Goal: Task Accomplishment & Management: Use online tool/utility

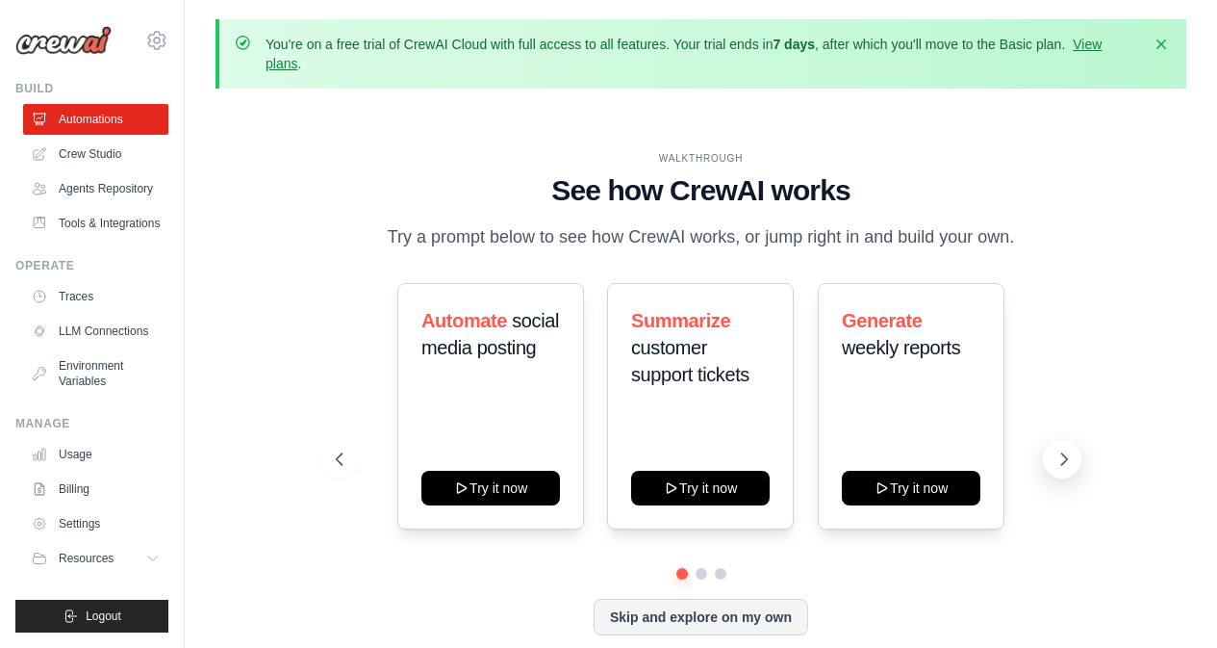
click at [1060, 462] on icon at bounding box center [1063, 458] width 19 height 19
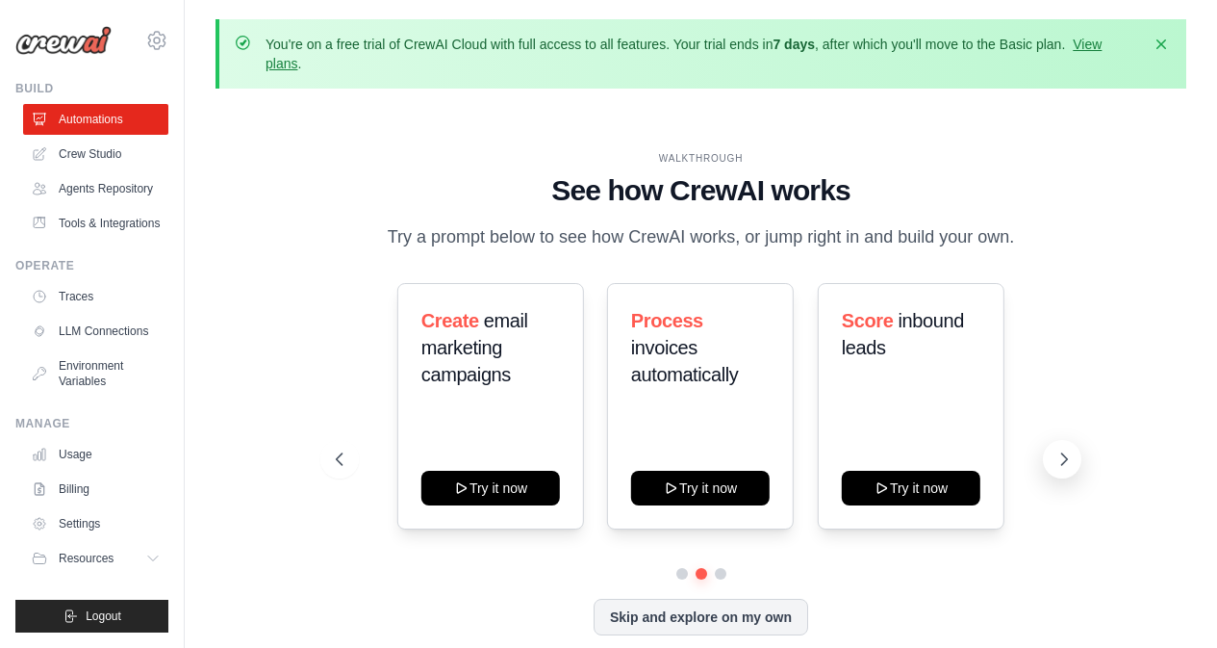
click at [1060, 462] on icon at bounding box center [1063, 458] width 19 height 19
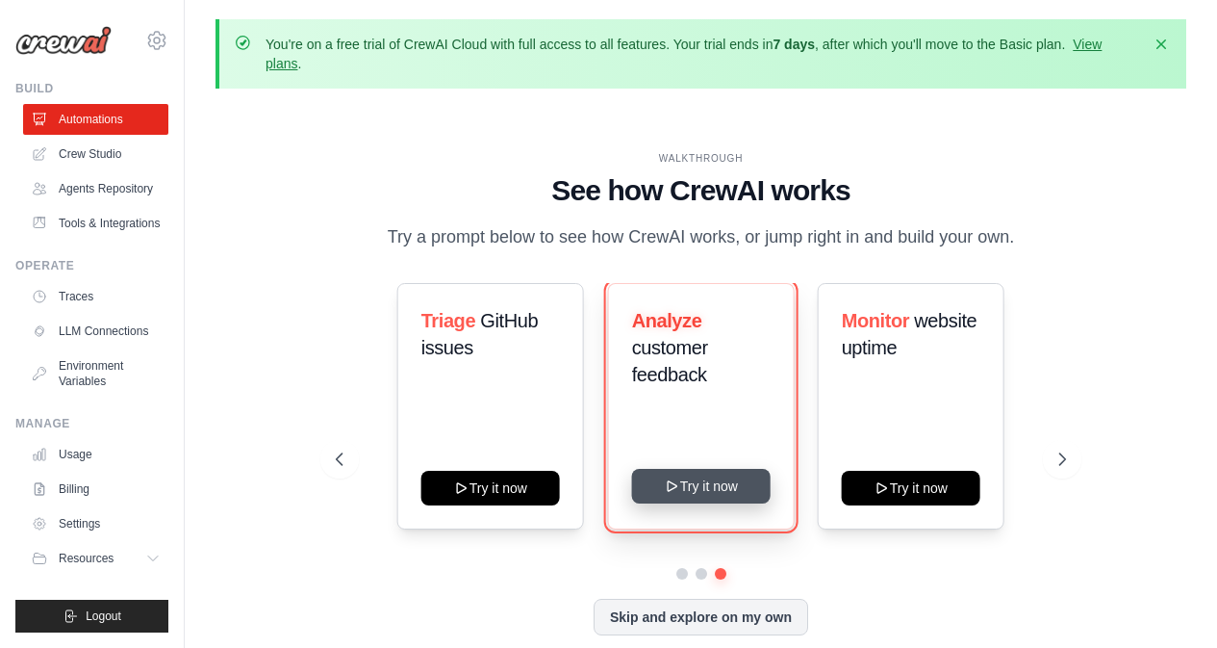
click at [692, 486] on button "Try it now" at bounding box center [700, 486] width 139 height 35
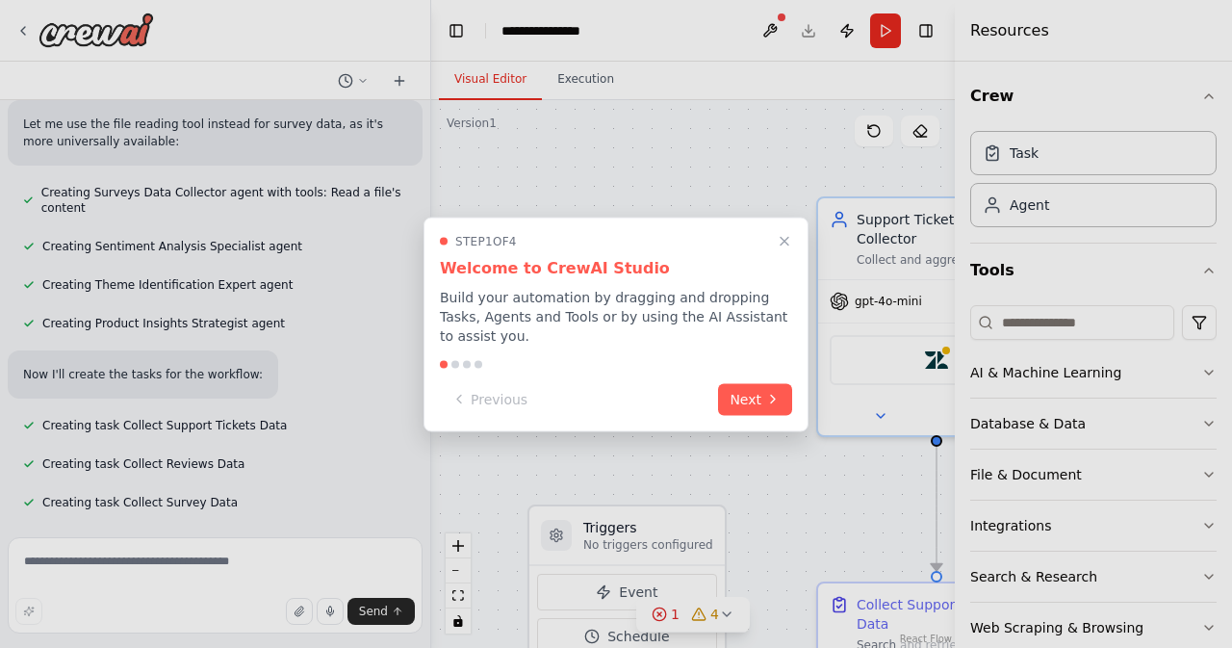
scroll to position [1031, 0]
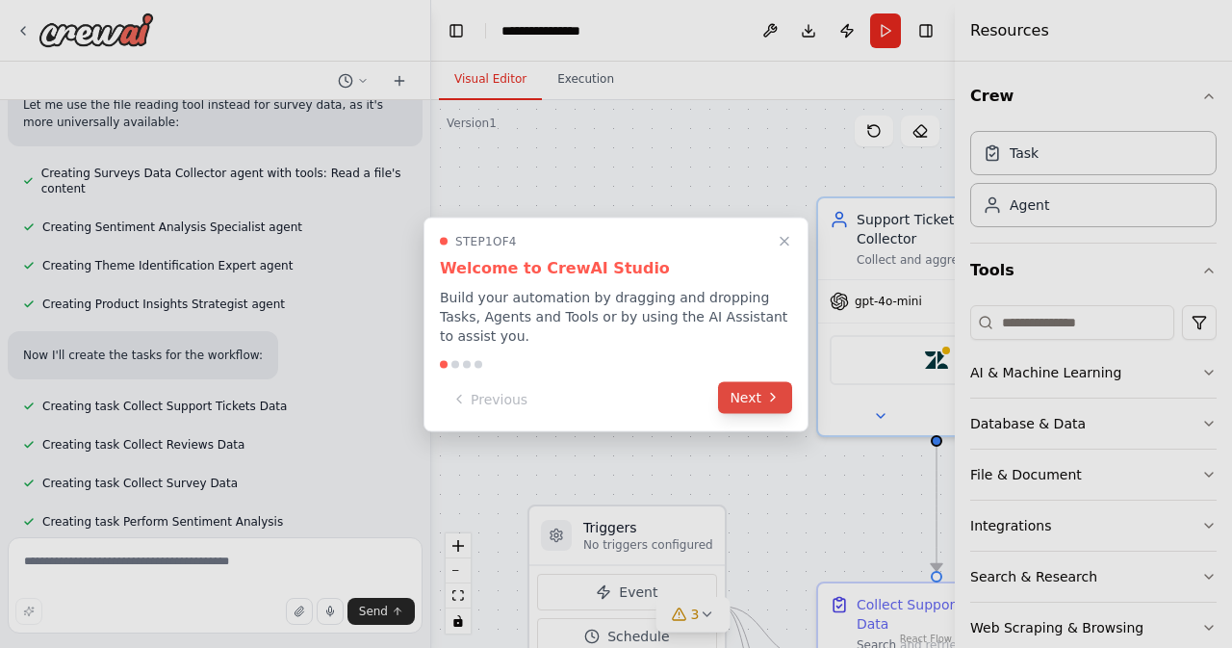
click at [759, 382] on button "Next" at bounding box center [755, 397] width 74 height 32
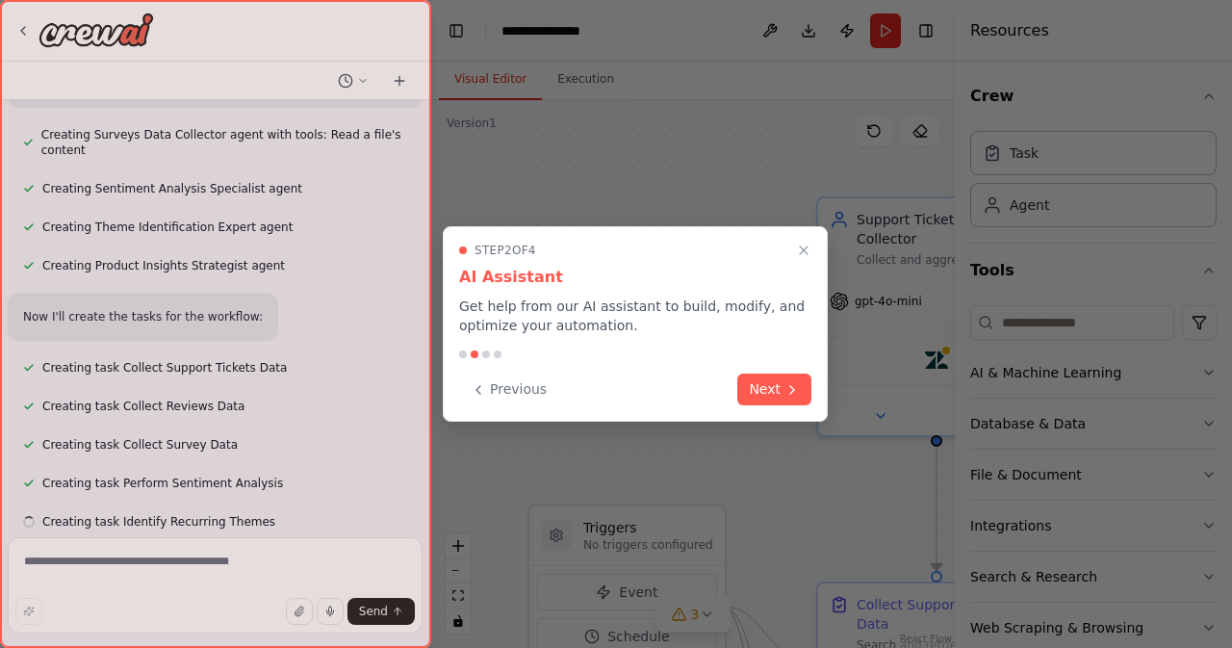
scroll to position [1070, 0]
click at [759, 382] on button "Next" at bounding box center [774, 389] width 74 height 32
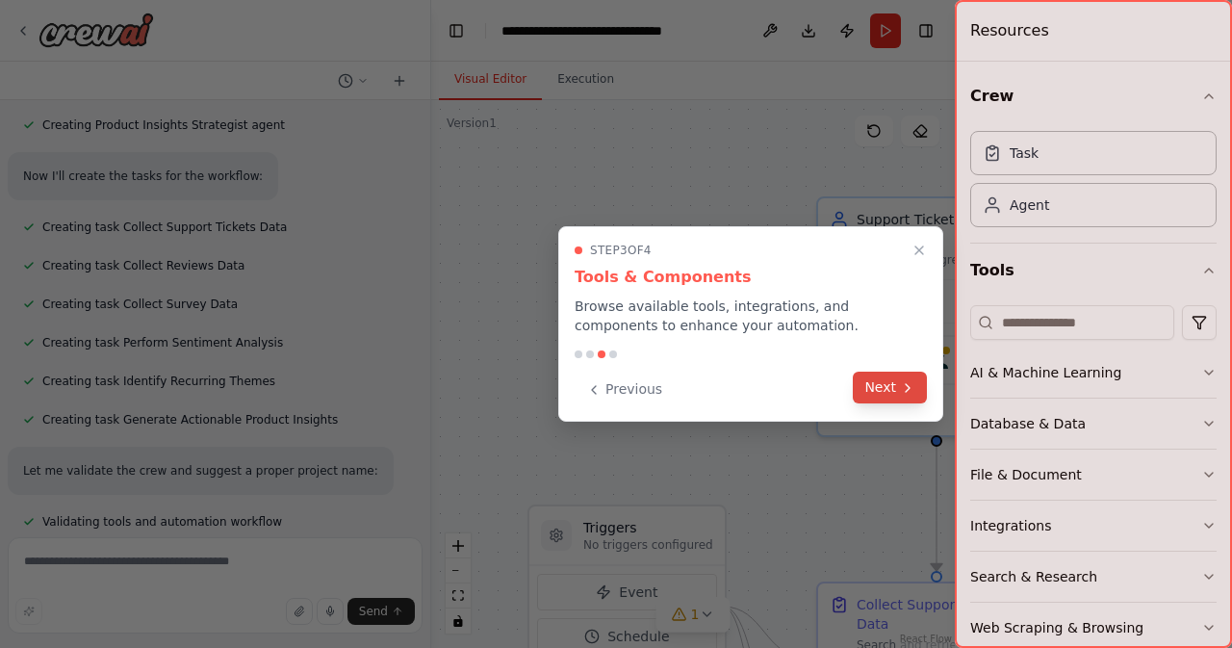
scroll to position [1249, 0]
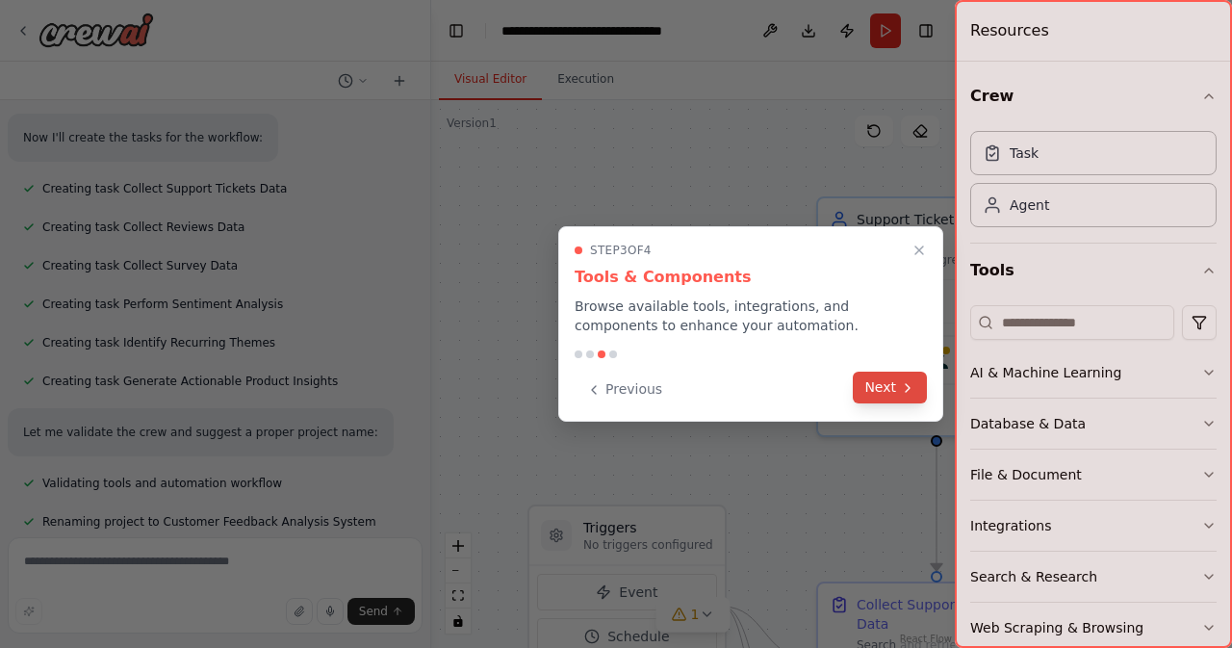
click at [877, 389] on button "Next" at bounding box center [889, 387] width 74 height 32
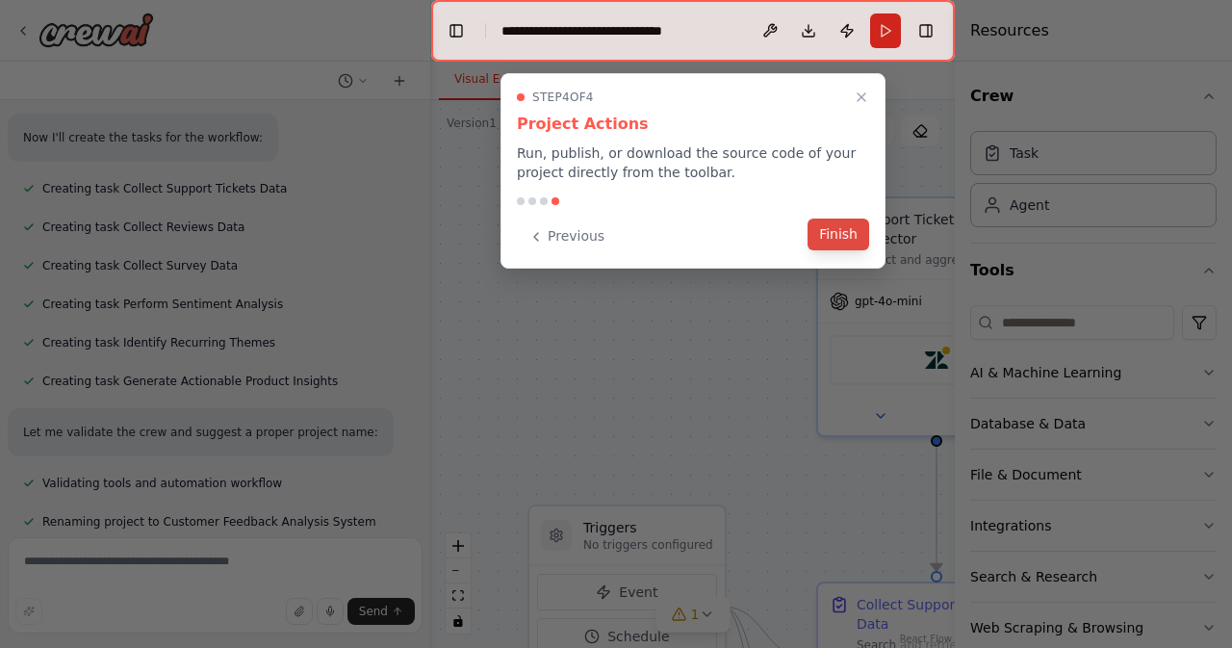
click at [833, 235] on button "Finish" at bounding box center [838, 234] width 62 height 32
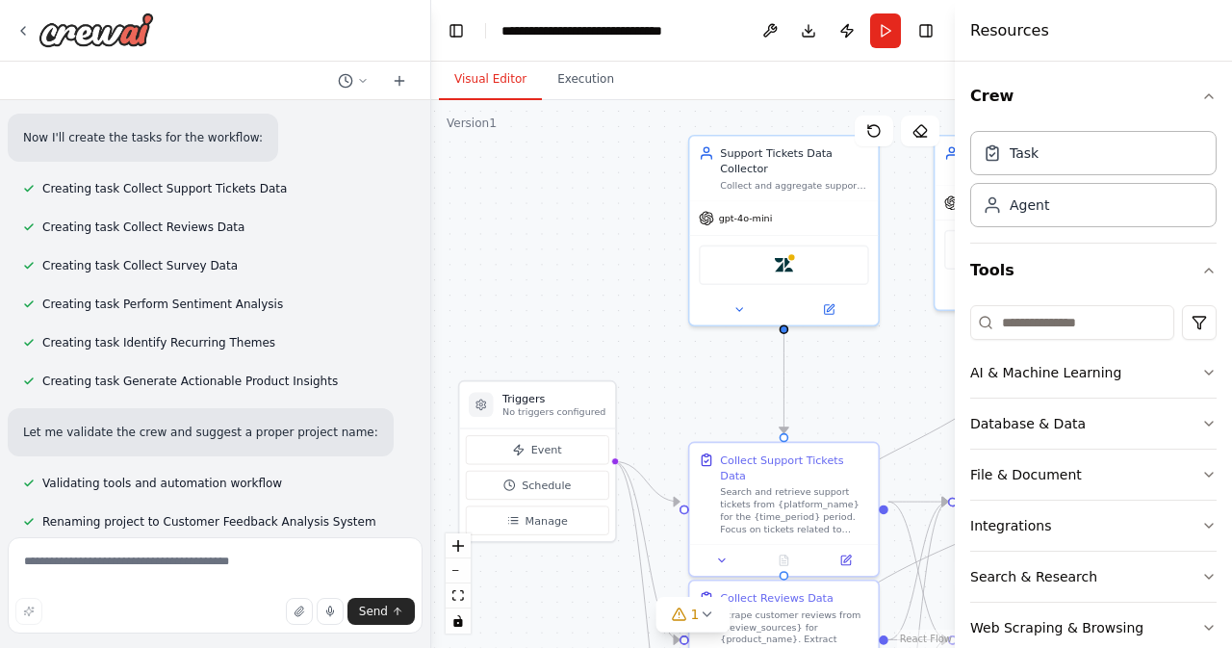
drag, startPoint x: 659, startPoint y: 281, endPoint x: 548, endPoint y: 162, distance: 162.7
click at [548, 162] on div ".deletable-edge-delete-btn { width: 20px; height: 20px; border: 0px solid #ffff…" at bounding box center [692, 373] width 523 height 547
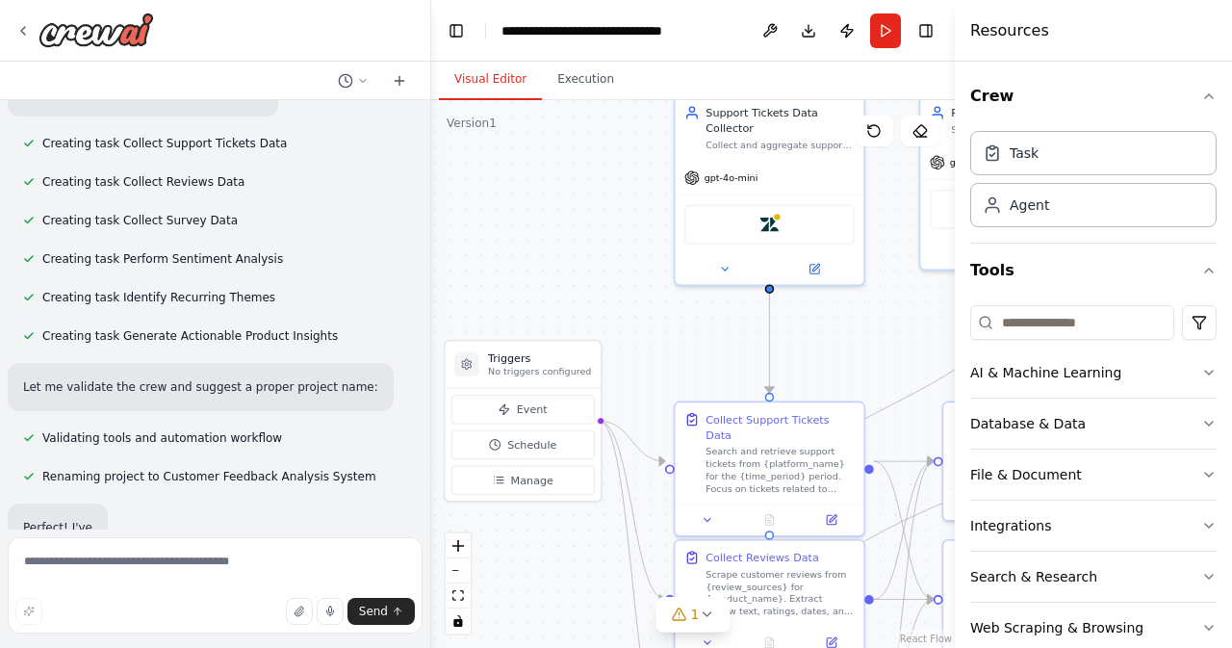
scroll to position [1312, 0]
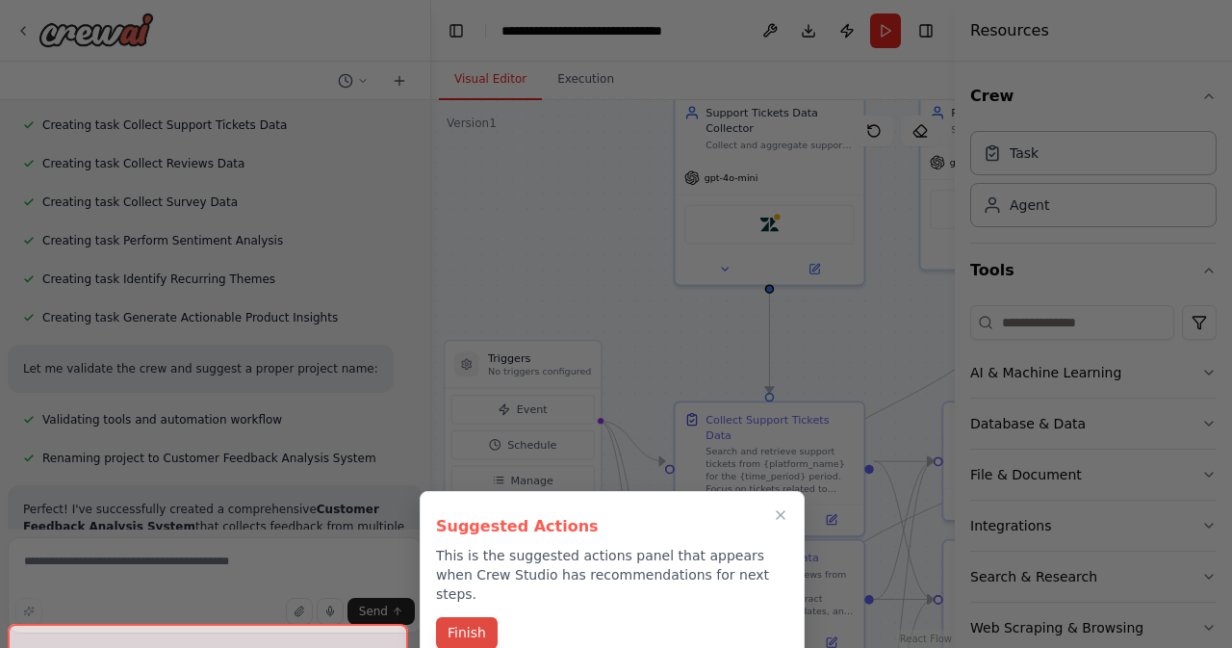
click at [467, 617] on button "Finish" at bounding box center [467, 633] width 62 height 32
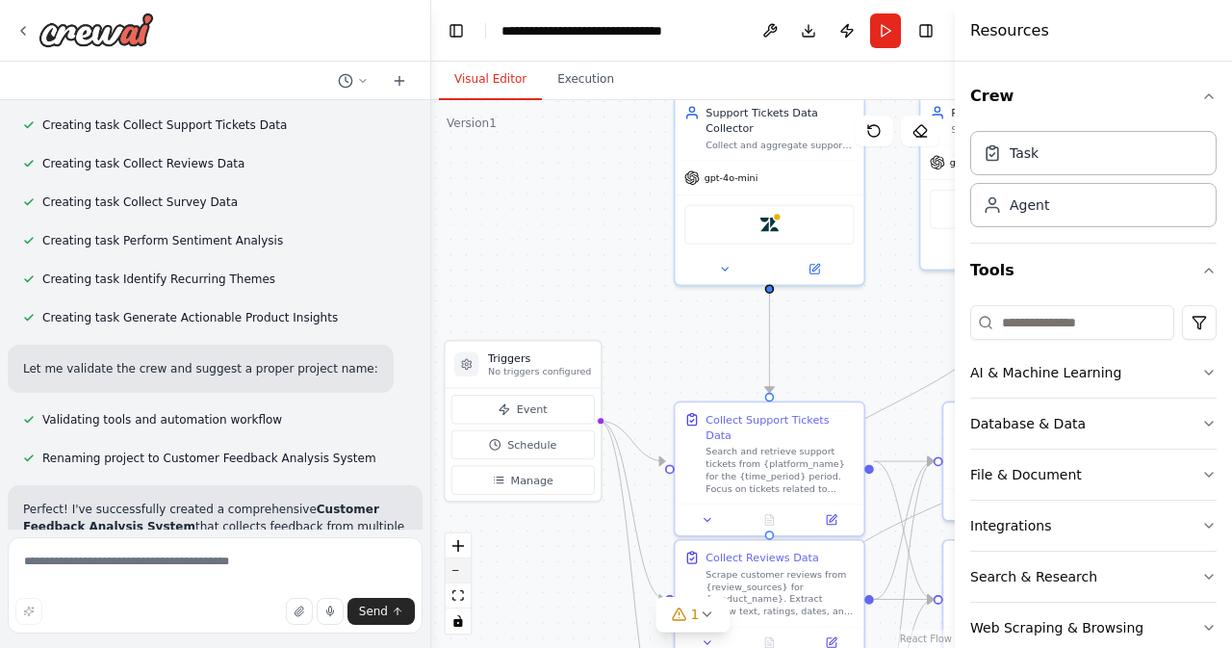
click at [465, 572] on button "zoom out" at bounding box center [457, 570] width 25 height 25
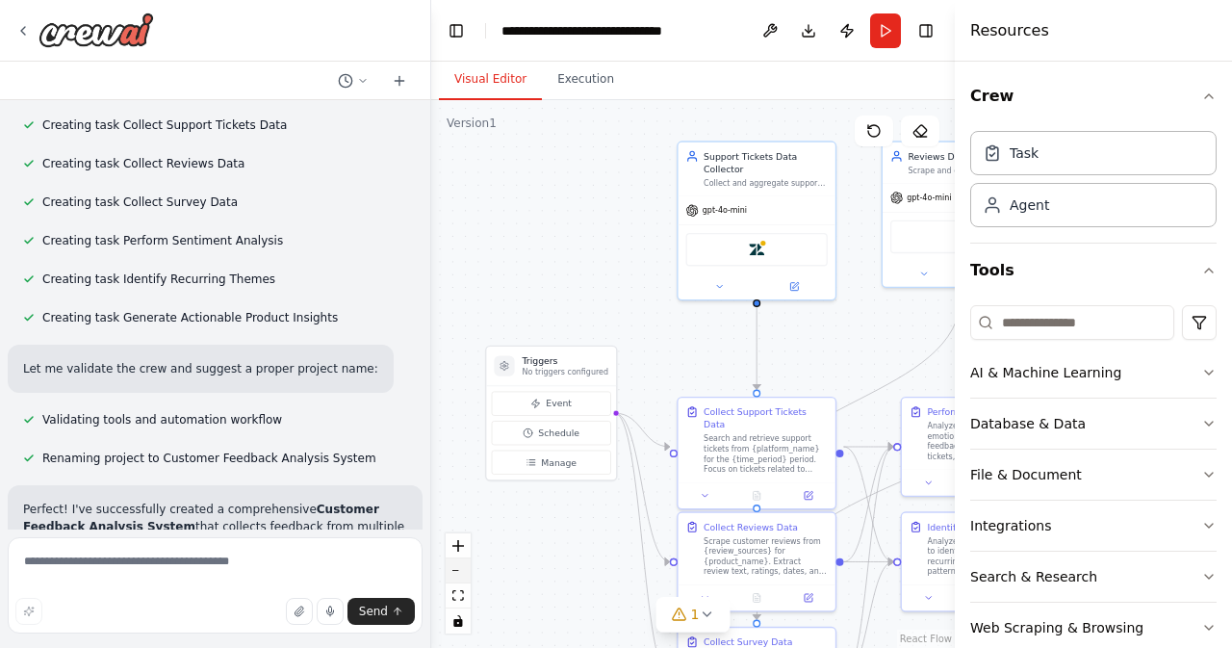
click at [465, 572] on button "zoom out" at bounding box center [457, 570] width 25 height 25
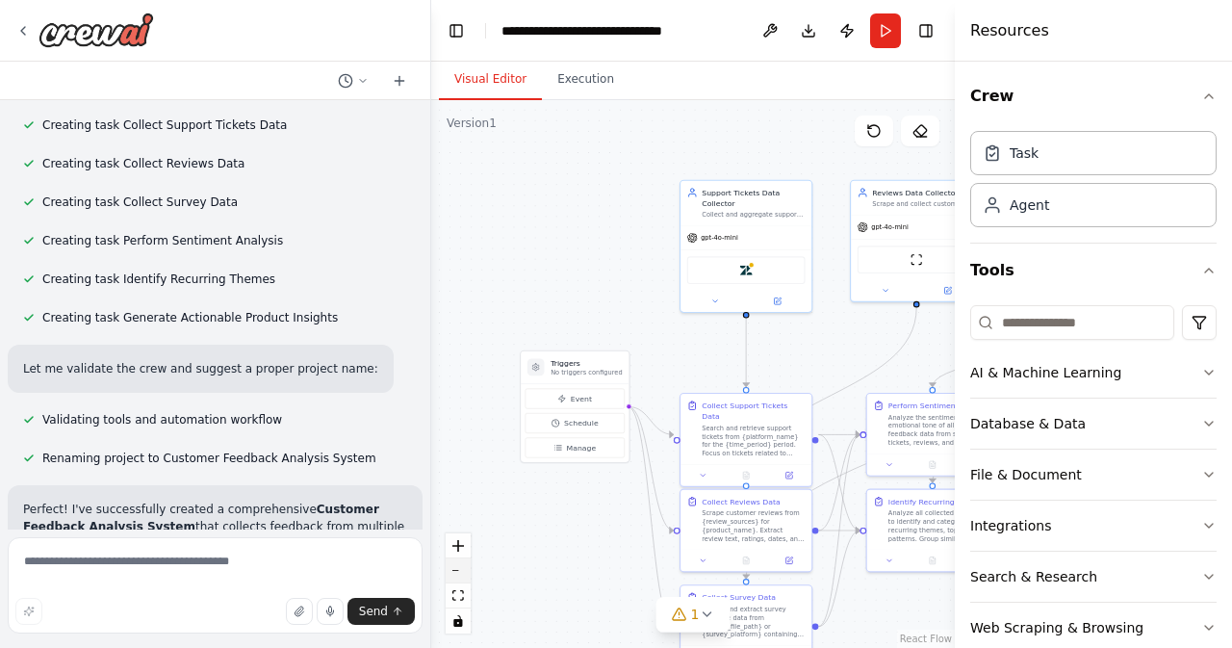
click at [465, 572] on button "zoom out" at bounding box center [457, 570] width 25 height 25
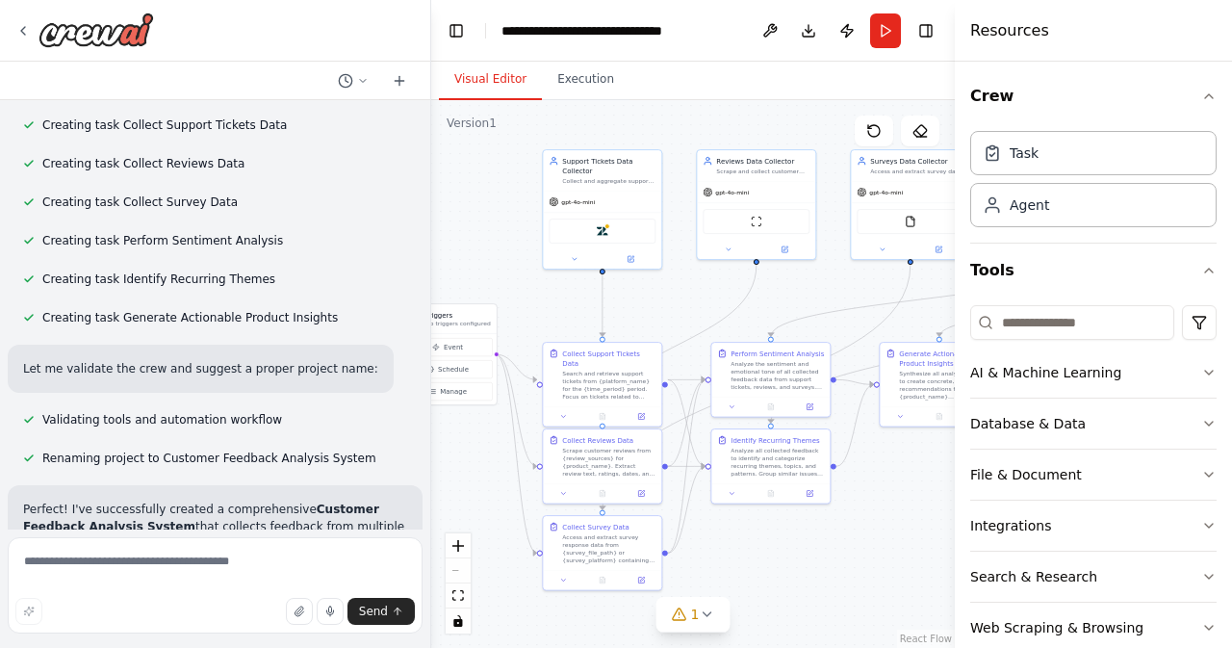
drag, startPoint x: 612, startPoint y: 556, endPoint x: 473, endPoint y: 507, distance: 147.0
click at [473, 507] on div ".deletable-edge-delete-btn { width: 20px; height: 20px; border: 0px solid #ffff…" at bounding box center [692, 373] width 523 height 547
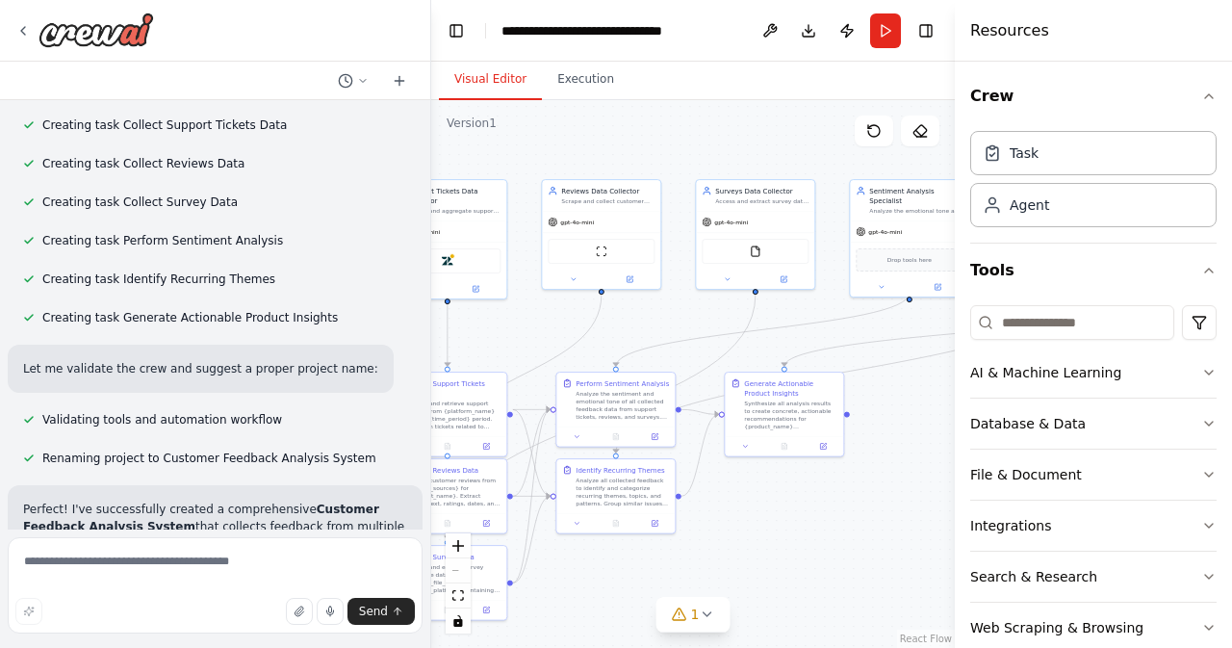
drag, startPoint x: 802, startPoint y: 545, endPoint x: 647, endPoint y: 575, distance: 158.9
click at [647, 575] on div ".deletable-edge-delete-btn { width: 20px; height: 20px; border: 0px solid #ffff…" at bounding box center [692, 373] width 523 height 547
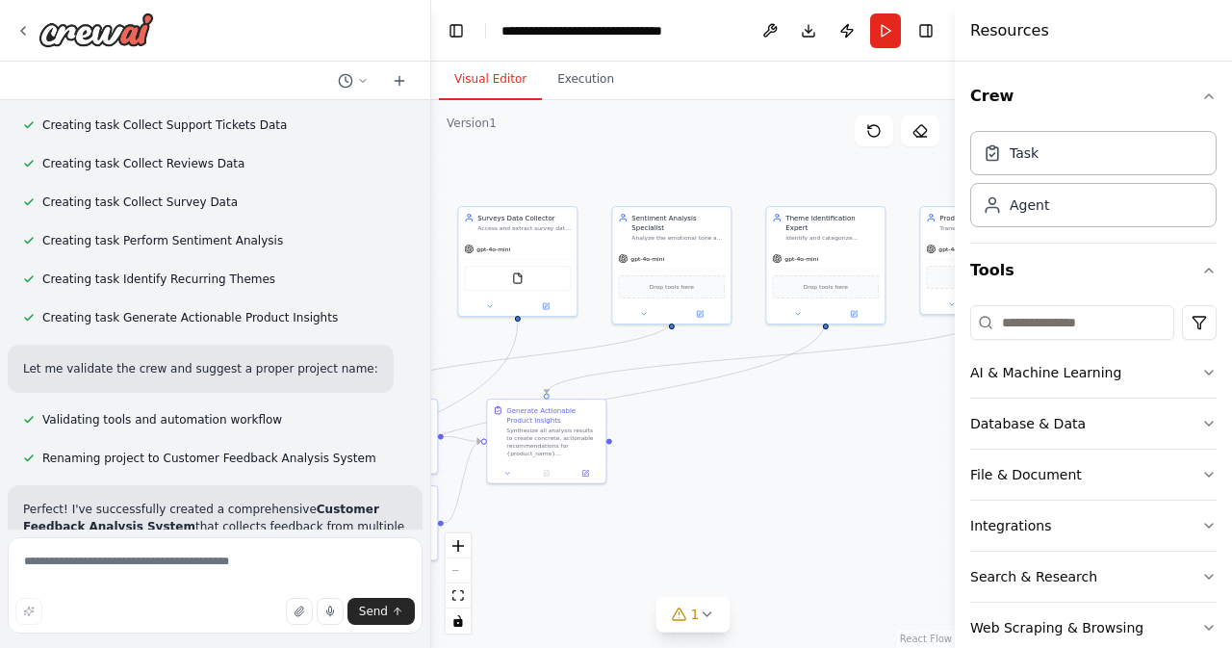
drag, startPoint x: 840, startPoint y: 502, endPoint x: 603, endPoint y: 528, distance: 238.1
click at [603, 528] on div ".deletable-edge-delete-btn { width: 20px; height: 20px; border: 0px solid #ffff…" at bounding box center [692, 373] width 523 height 547
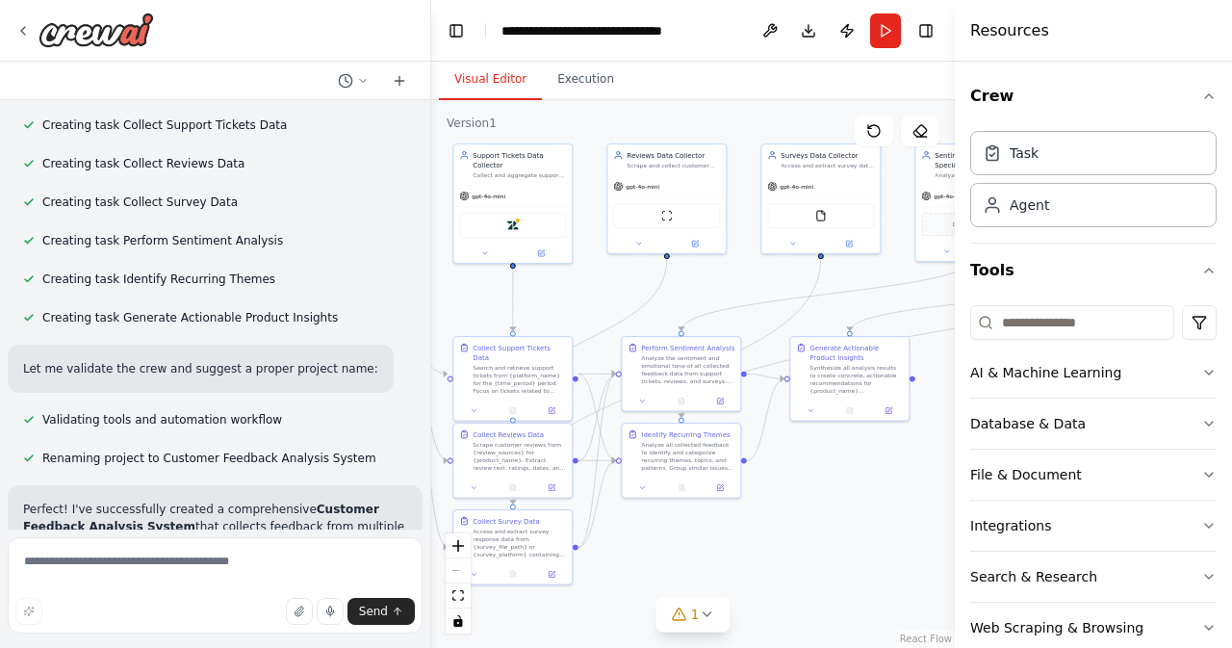
drag, startPoint x: 854, startPoint y: 470, endPoint x: 1207, endPoint y: 403, distance: 359.3
click at [1207, 403] on div "Develop a crew that collects feedback from multiple sources (surveys, reviews, …" at bounding box center [616, 324] width 1232 height 648
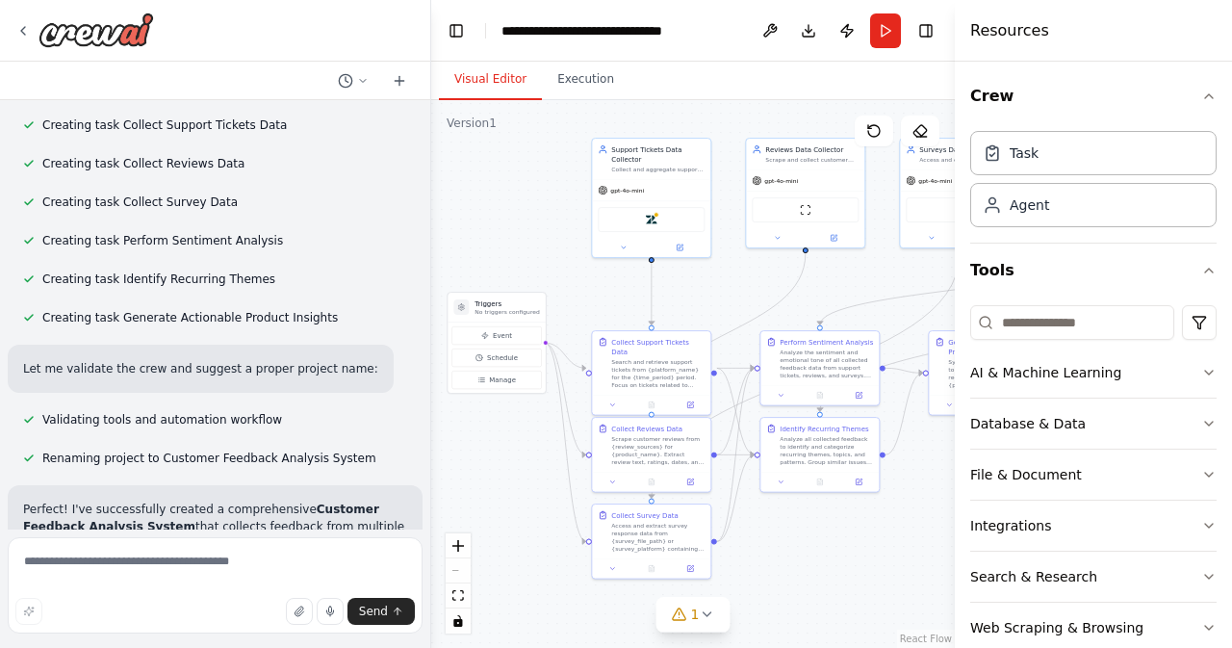
drag, startPoint x: 839, startPoint y: 605, endPoint x: 928, endPoint y: 602, distance: 89.5
click at [928, 602] on div ".deletable-edge-delete-btn { width: 20px; height: 20px; border: 0px solid #ffff…" at bounding box center [692, 373] width 523 height 547
click at [517, 438] on div ".deletable-edge-delete-btn { width: 20px; height: 20px; border: 0px solid #ffff…" at bounding box center [692, 373] width 523 height 547
click at [692, 161] on div "Support Tickets Data Collector Collect and aggregate support tickets from {plat…" at bounding box center [652, 156] width 118 height 40
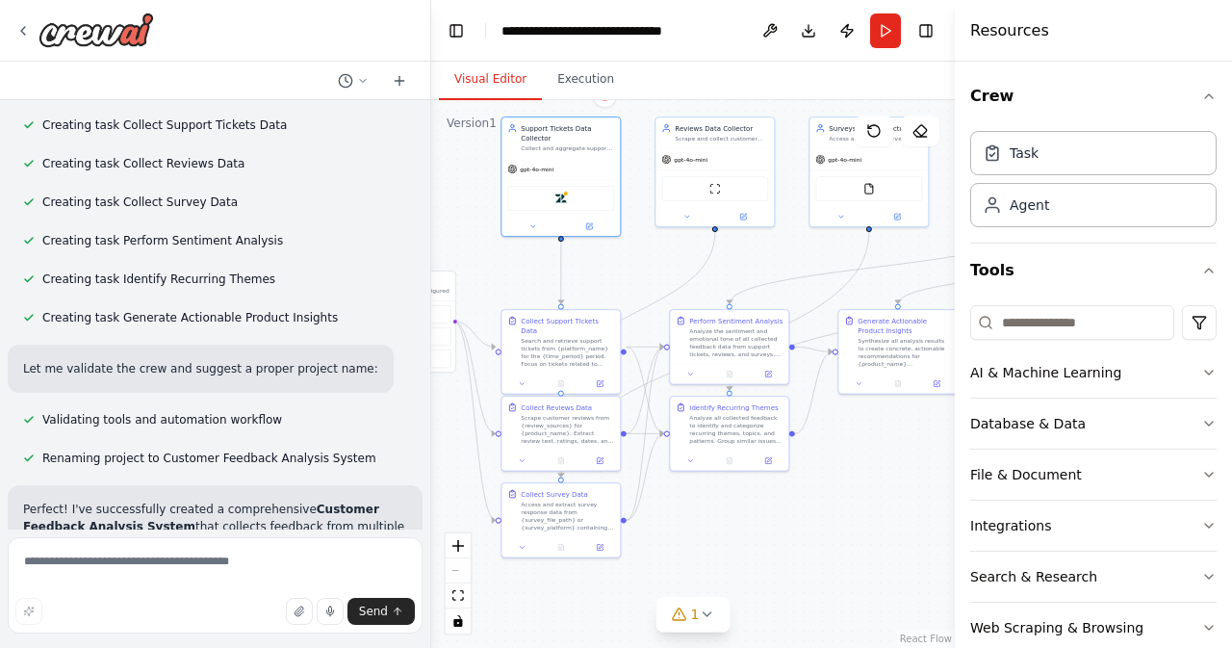
drag, startPoint x: 714, startPoint y: 290, endPoint x: 626, endPoint y: 268, distance: 90.1
click at [626, 268] on div ".deletable-edge-delete-btn { width: 20px; height: 20px; border: 0px solid #ffff…" at bounding box center [692, 373] width 523 height 547
click at [216, 580] on textarea at bounding box center [215, 585] width 415 height 96
type textarea "*"
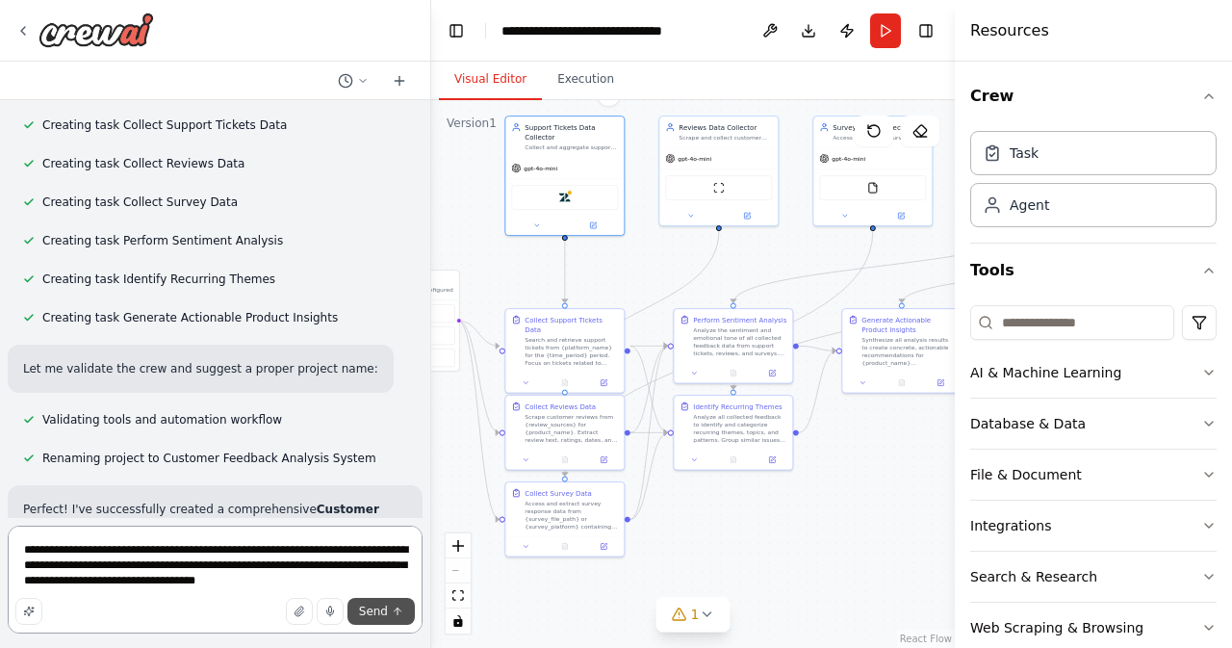
type textarea "**********"
click at [370, 614] on span "Send" at bounding box center [373, 610] width 29 height 15
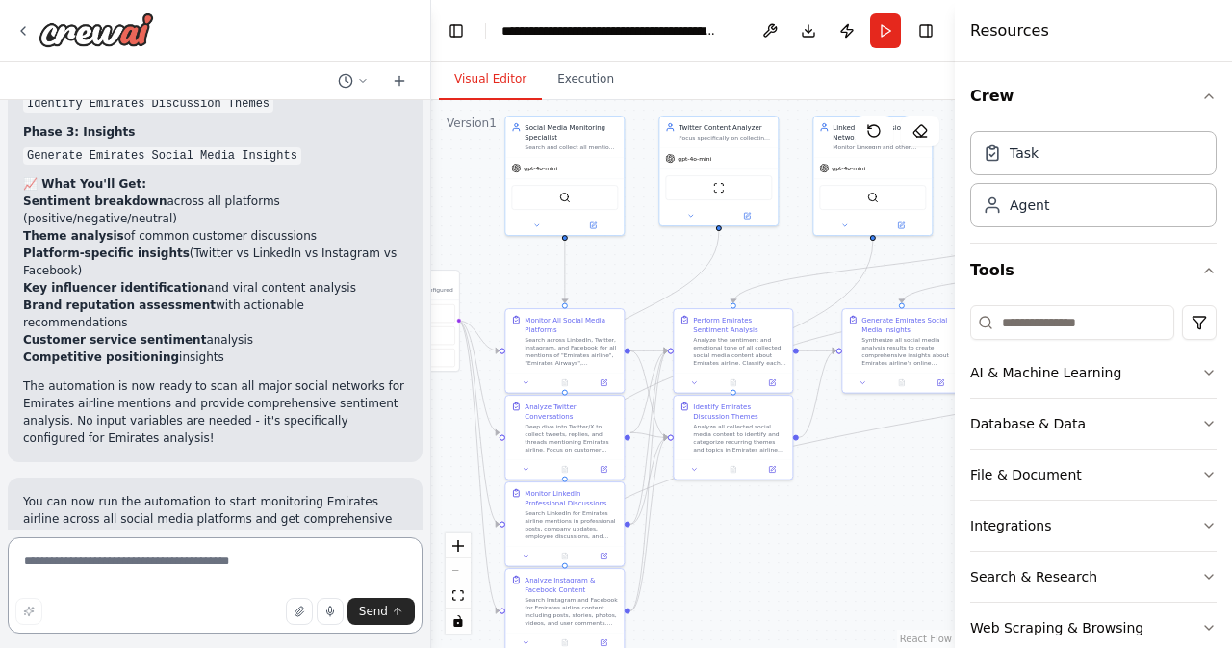
scroll to position [5063, 0]
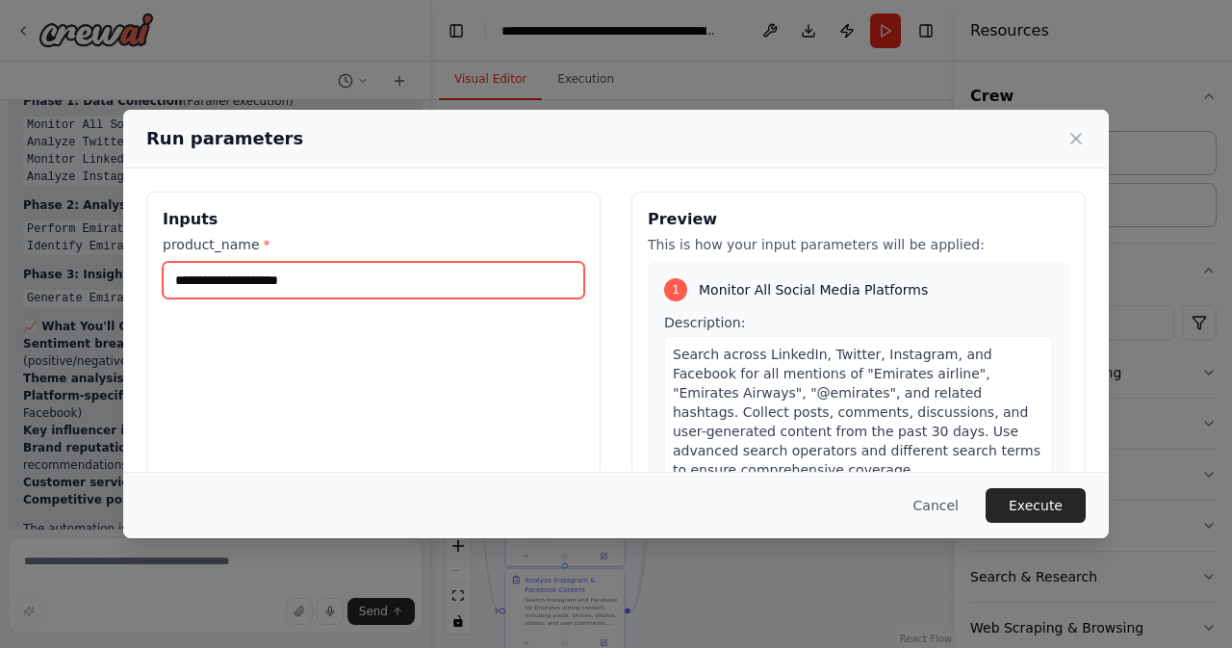
click at [259, 277] on input "product_name *" at bounding box center [373, 280] width 421 height 37
type input "**********"
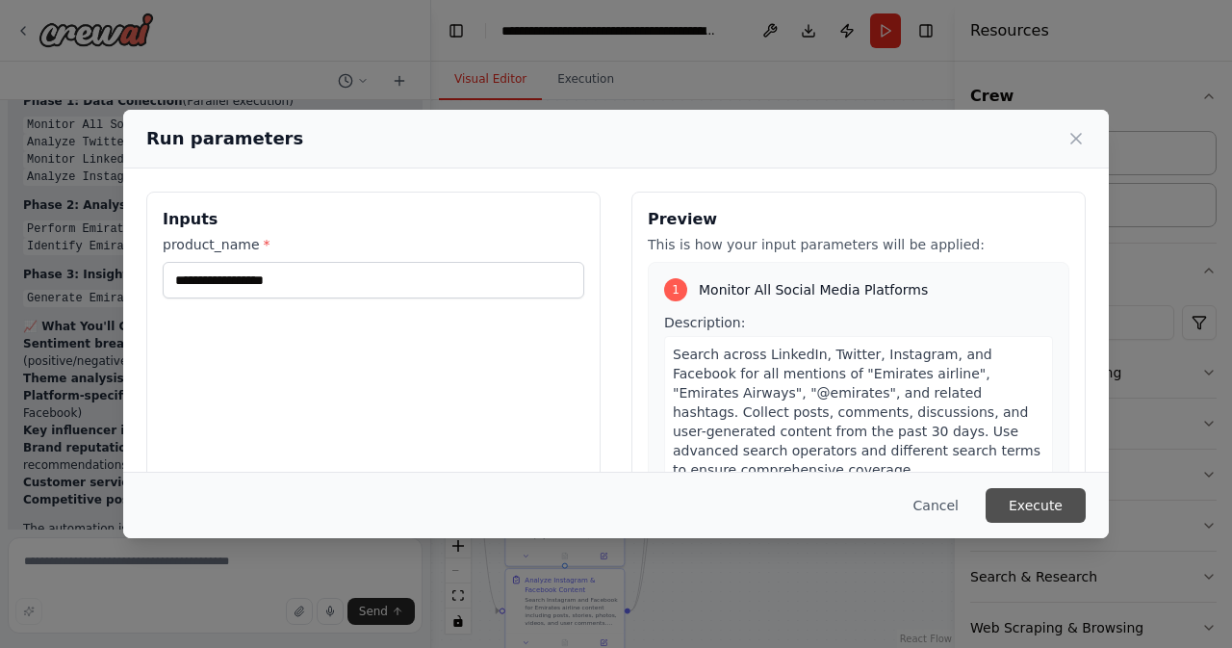
click at [1026, 511] on button "Execute" at bounding box center [1035, 505] width 100 height 35
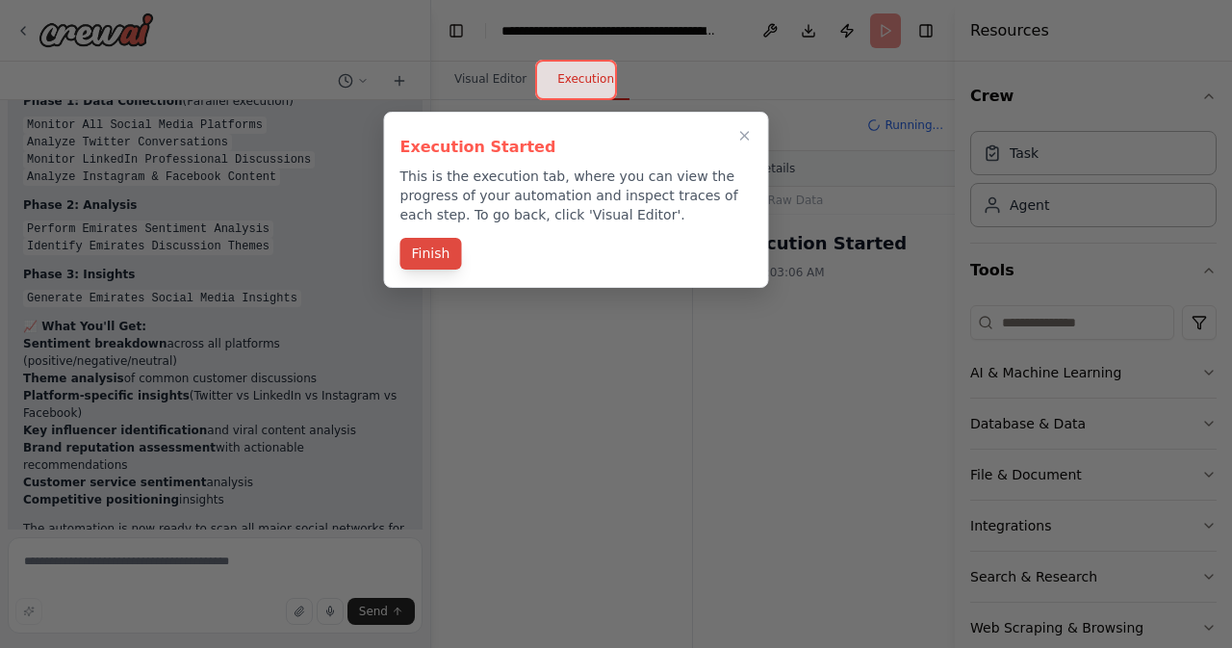
click at [442, 256] on button "Finish" at bounding box center [431, 254] width 62 height 32
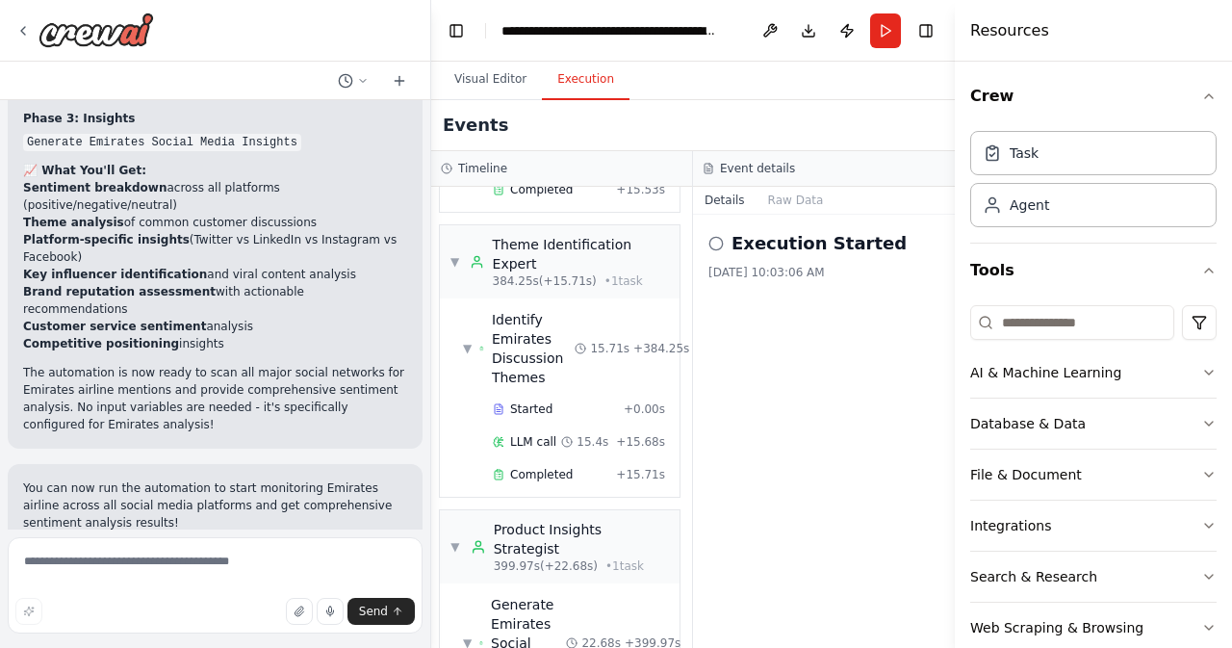
scroll to position [8186, 2]
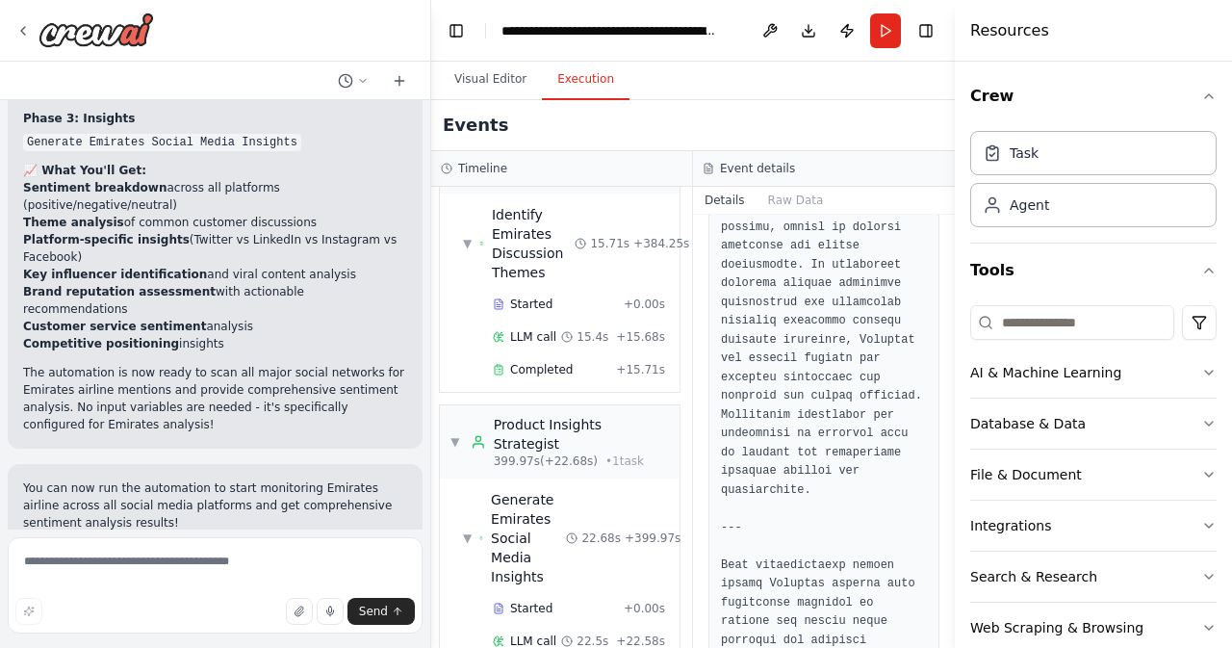
scroll to position [4305, 0]
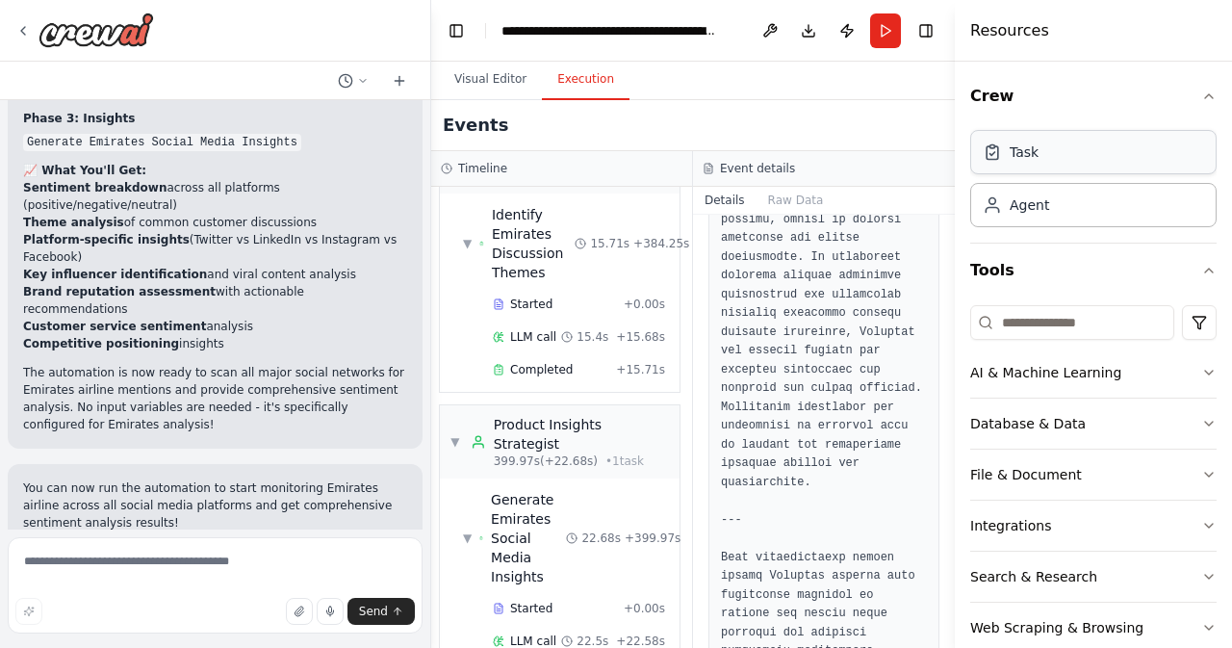
click at [1048, 156] on div "Task" at bounding box center [1093, 152] width 246 height 44
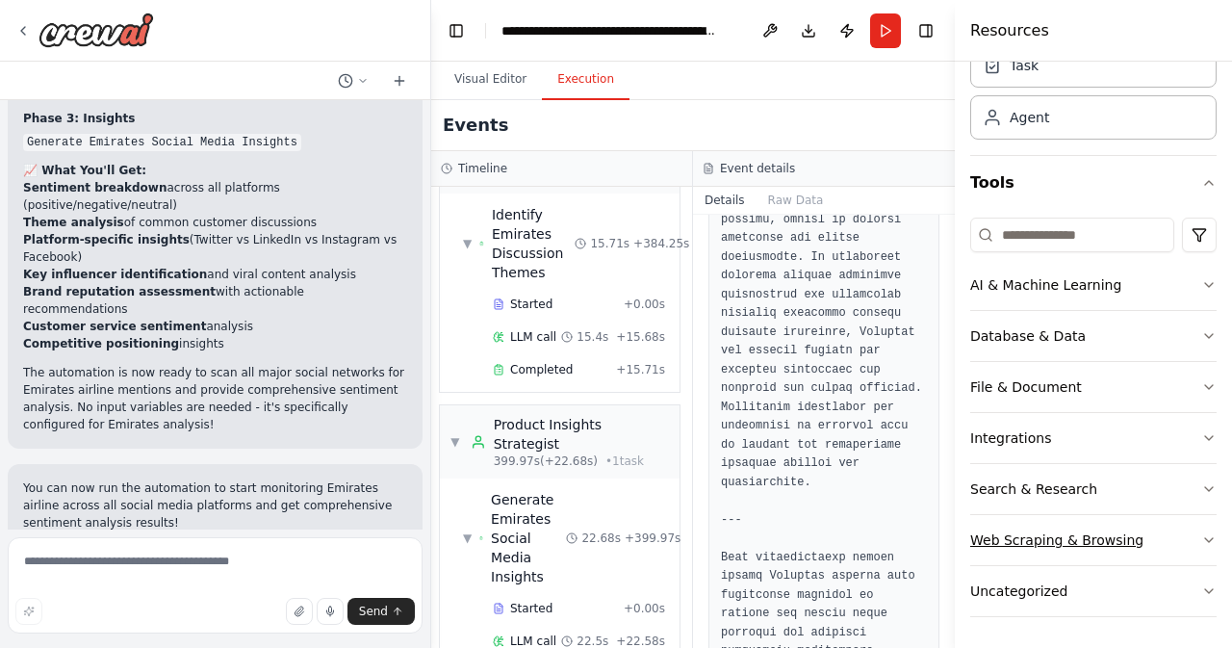
click at [1057, 536] on div "Web Scraping & Browsing" at bounding box center [1056, 539] width 173 height 19
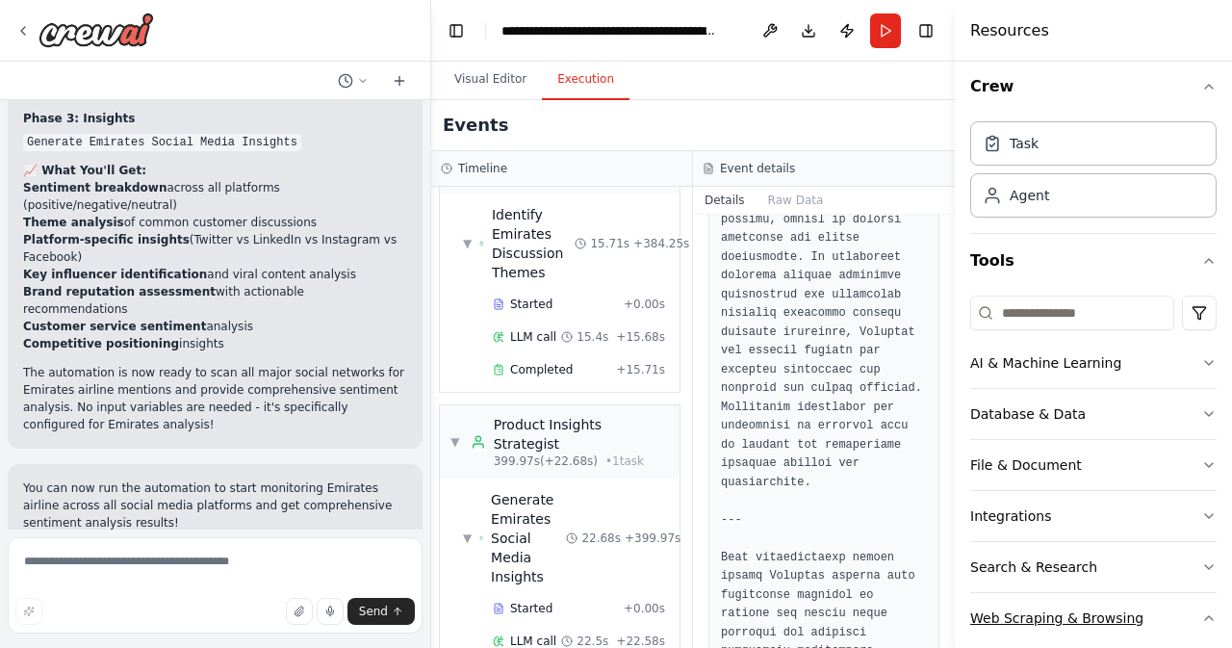
scroll to position [0, 0]
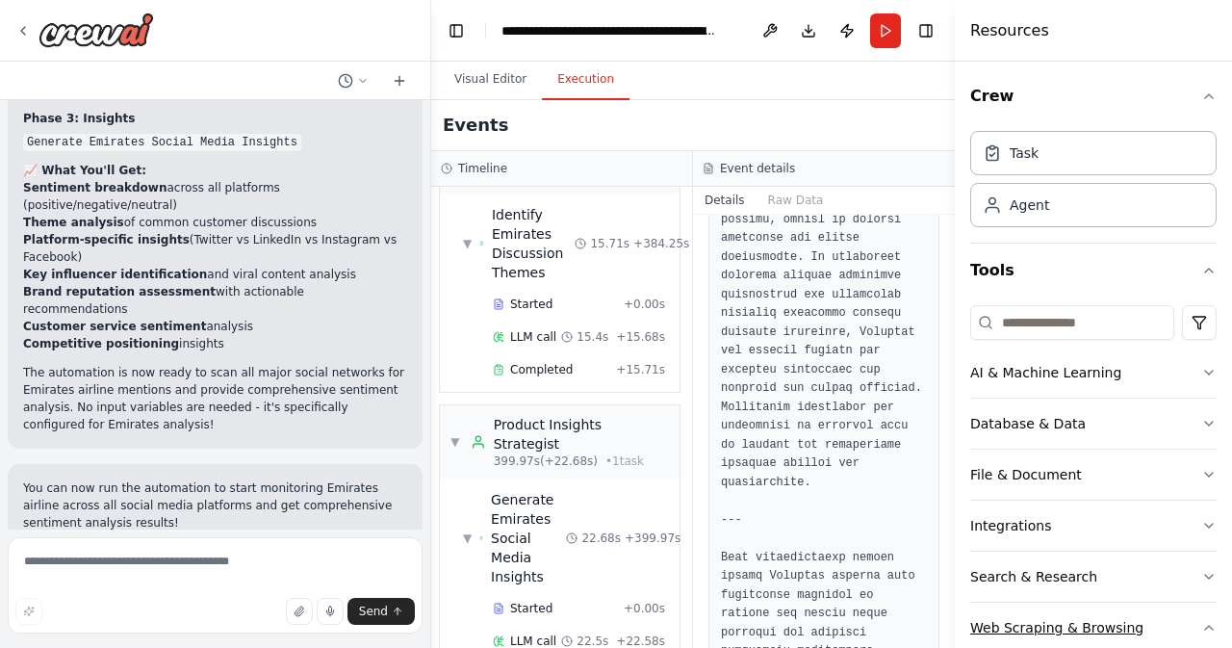
click at [1065, 623] on div "Web Scraping & Browsing" at bounding box center [1056, 627] width 173 height 19
click at [1060, 564] on button "Search & Research" at bounding box center [1093, 576] width 246 height 50
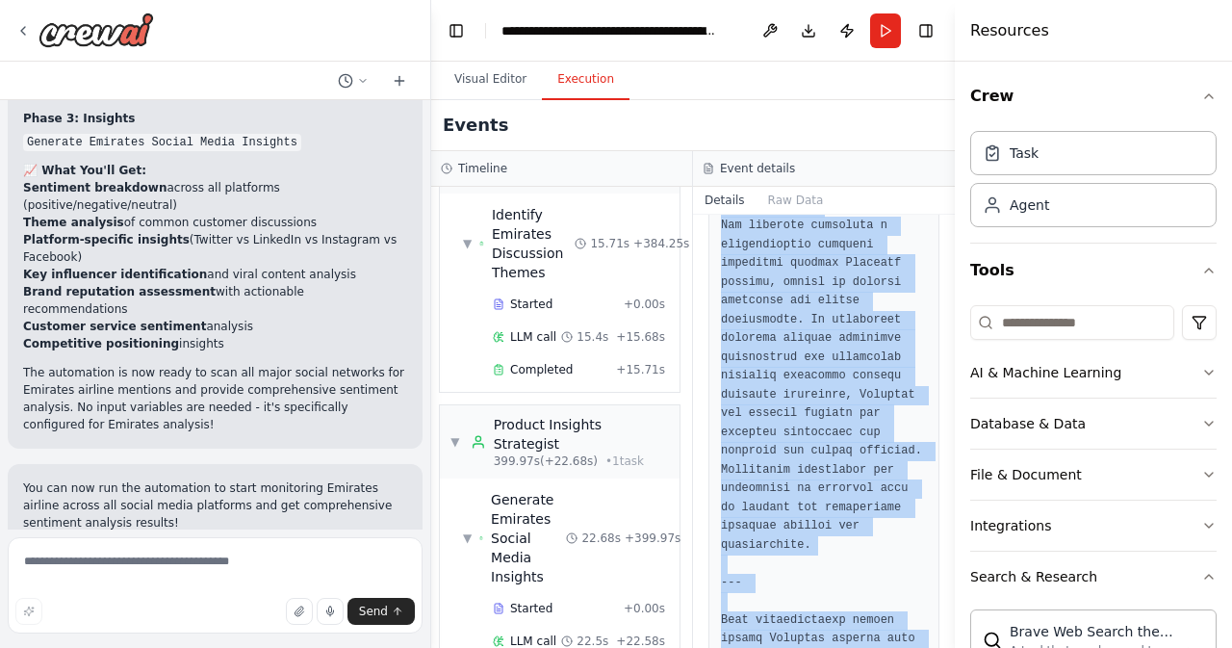
scroll to position [4305, 0]
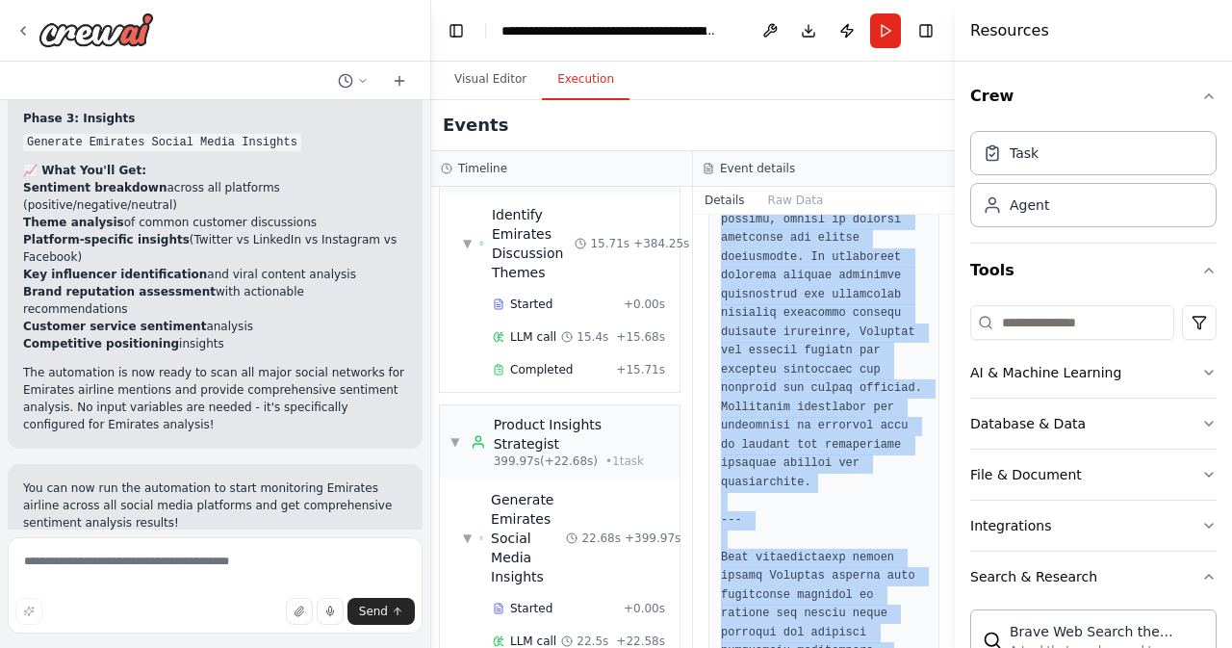
drag, startPoint x: 723, startPoint y: 503, endPoint x: 853, endPoint y: 656, distance: 201.3
click at [853, 647] on html "Develop a crew that collects feedback from multiple sources (surveys, reviews, …" at bounding box center [616, 324] width 1232 height 648
copy pre "### Emirates Airline Social Media Reputation Report #### Overview This report s…"
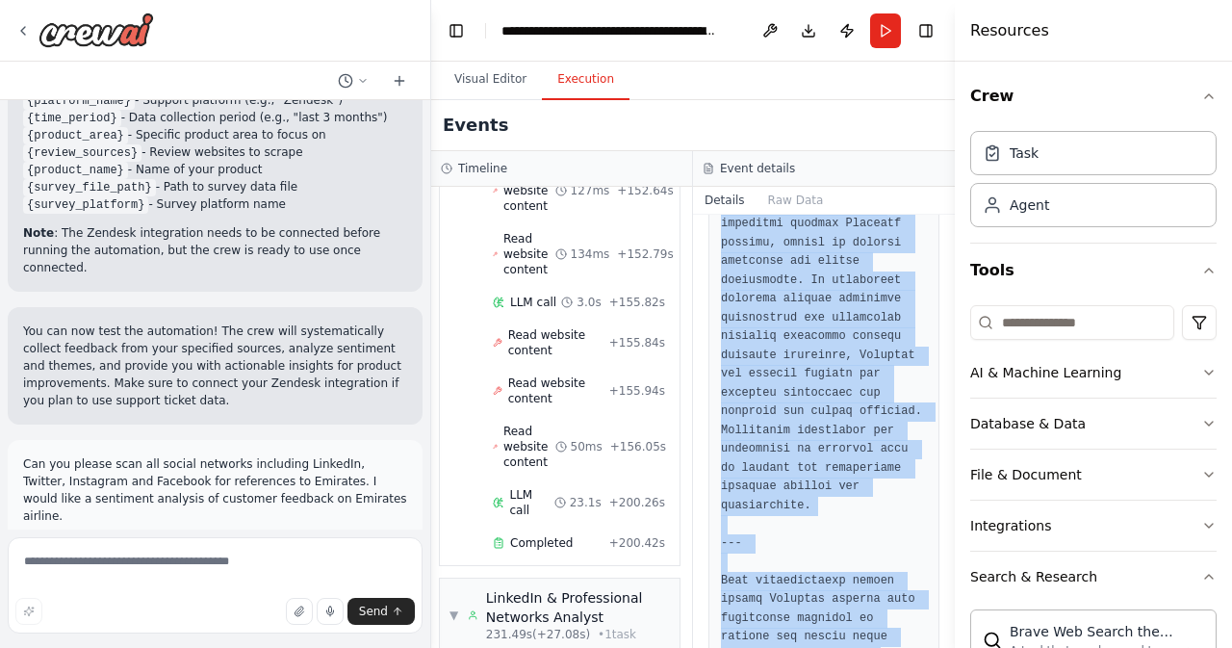
scroll to position [2400, 0]
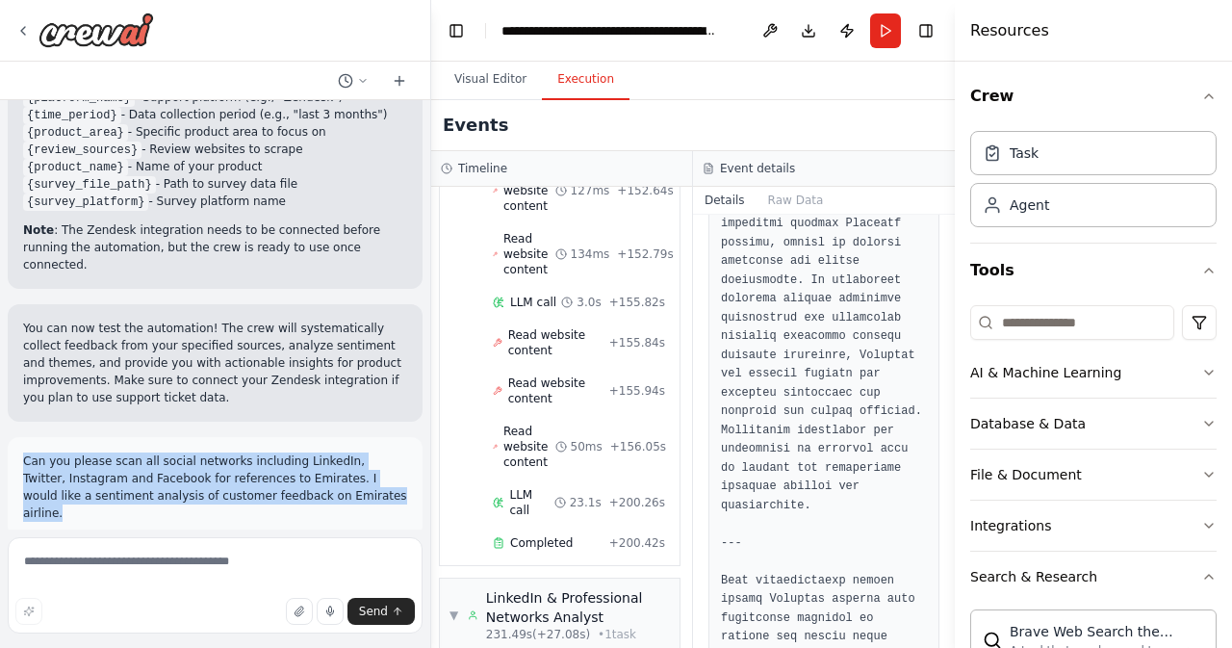
drag, startPoint x: 341, startPoint y: 427, endPoint x: 16, endPoint y: 391, distance: 326.3
click at [16, 437] on div "Can you please scan all social networks including LinkedIn, Twitter, Instagram …" at bounding box center [215, 487] width 415 height 100
copy p "Can you please scan all social networks including LinkedIn, Twitter, Instagram …"
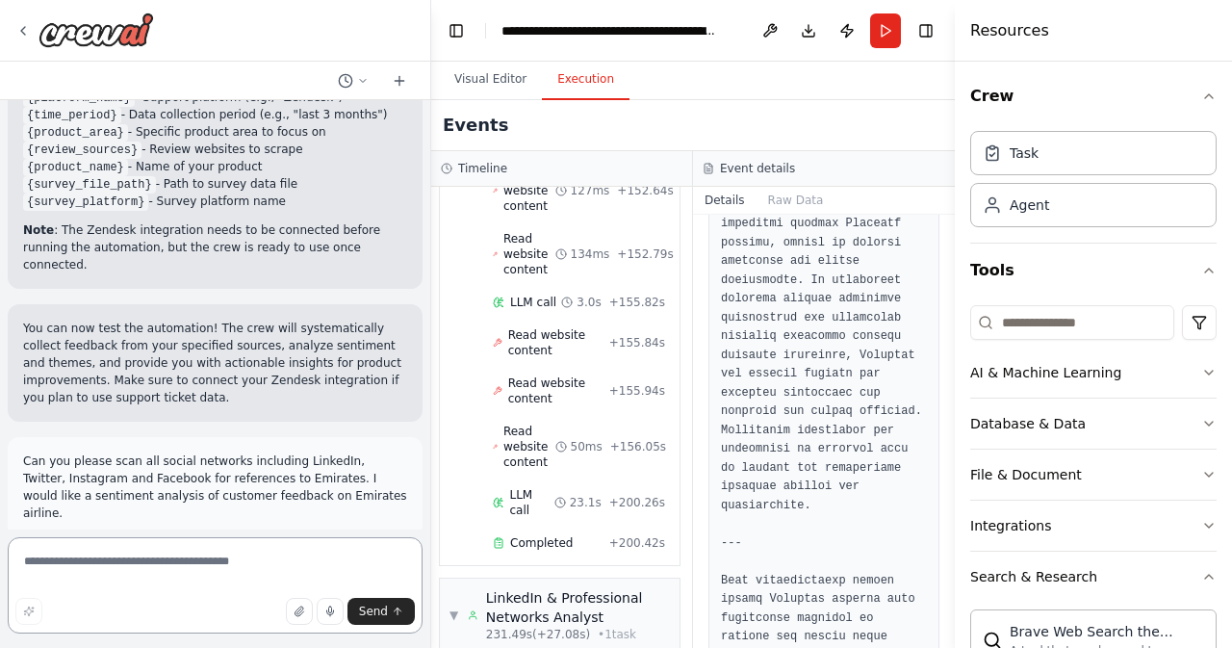
click at [148, 575] on textarea at bounding box center [215, 585] width 415 height 96
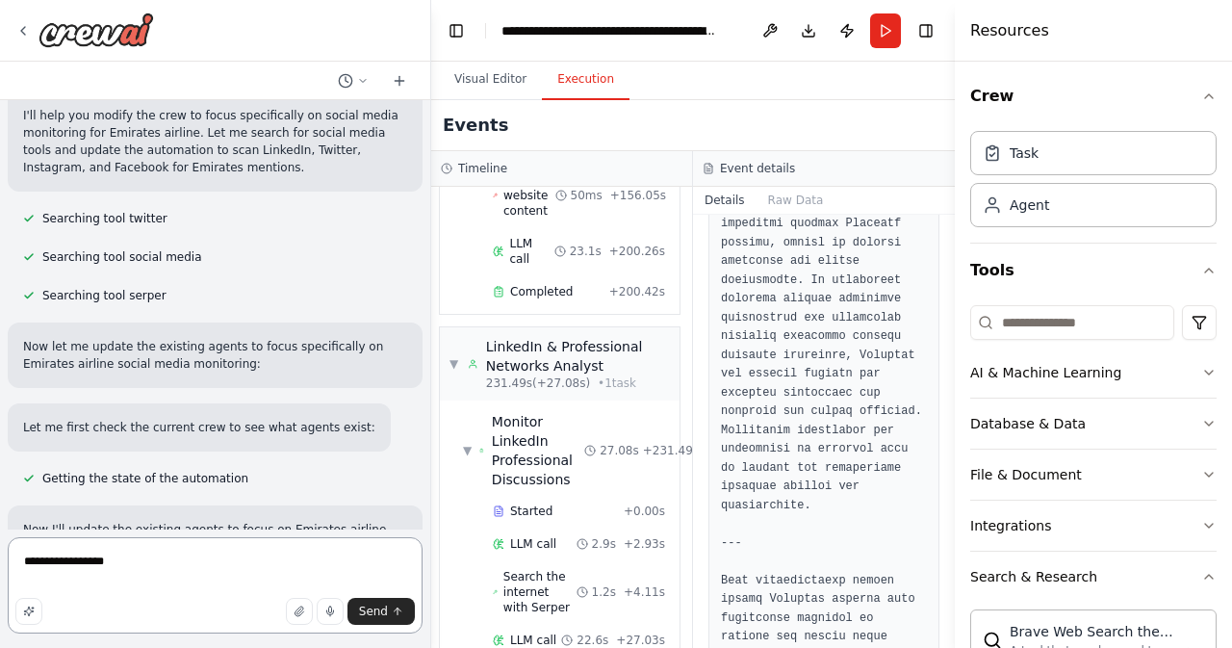
scroll to position [2919, 0]
type textarea "**********"
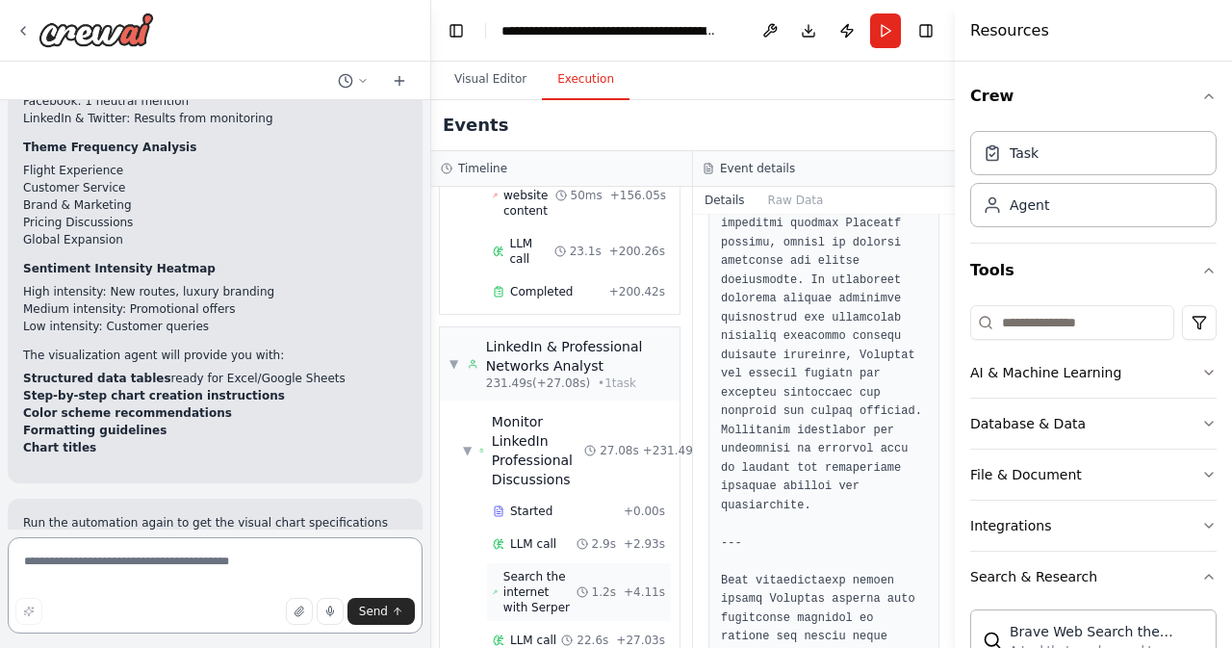
scroll to position [6883, 0]
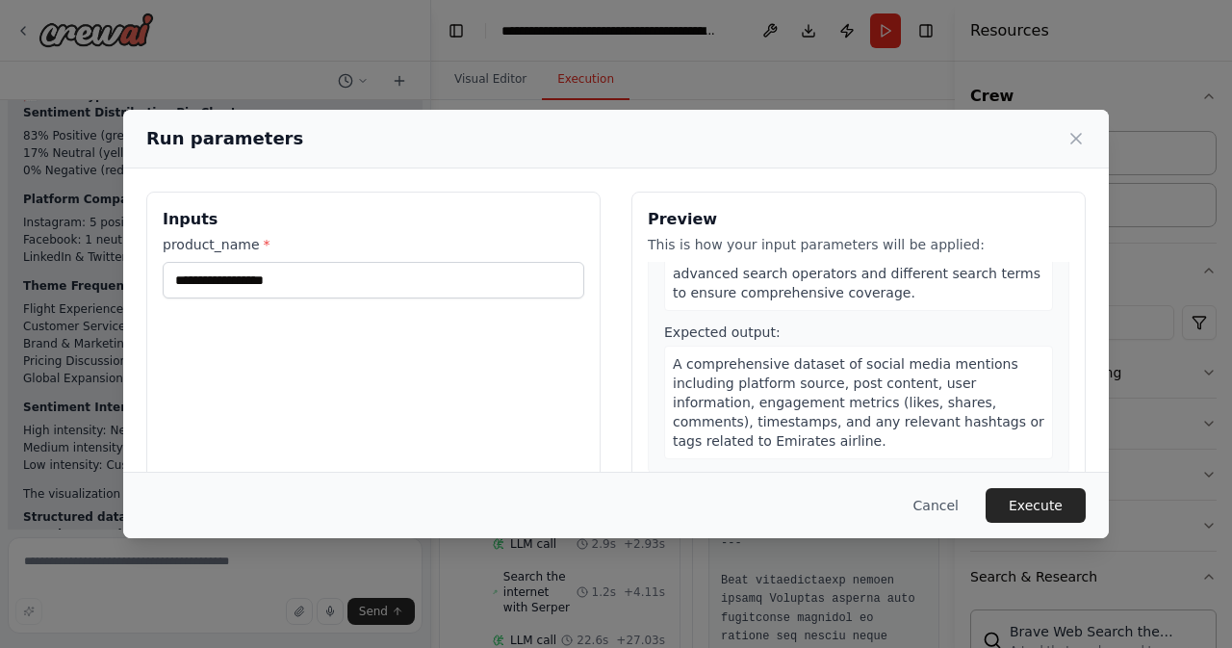
scroll to position [183, 0]
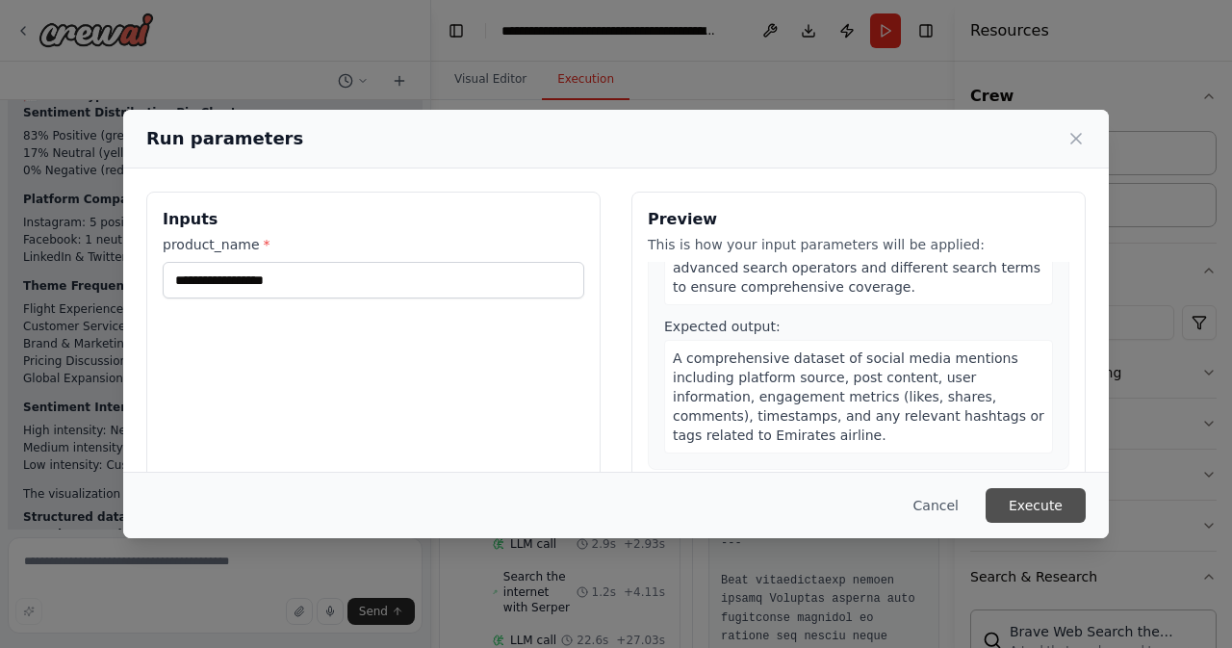
click at [1040, 509] on button "Execute" at bounding box center [1035, 505] width 100 height 35
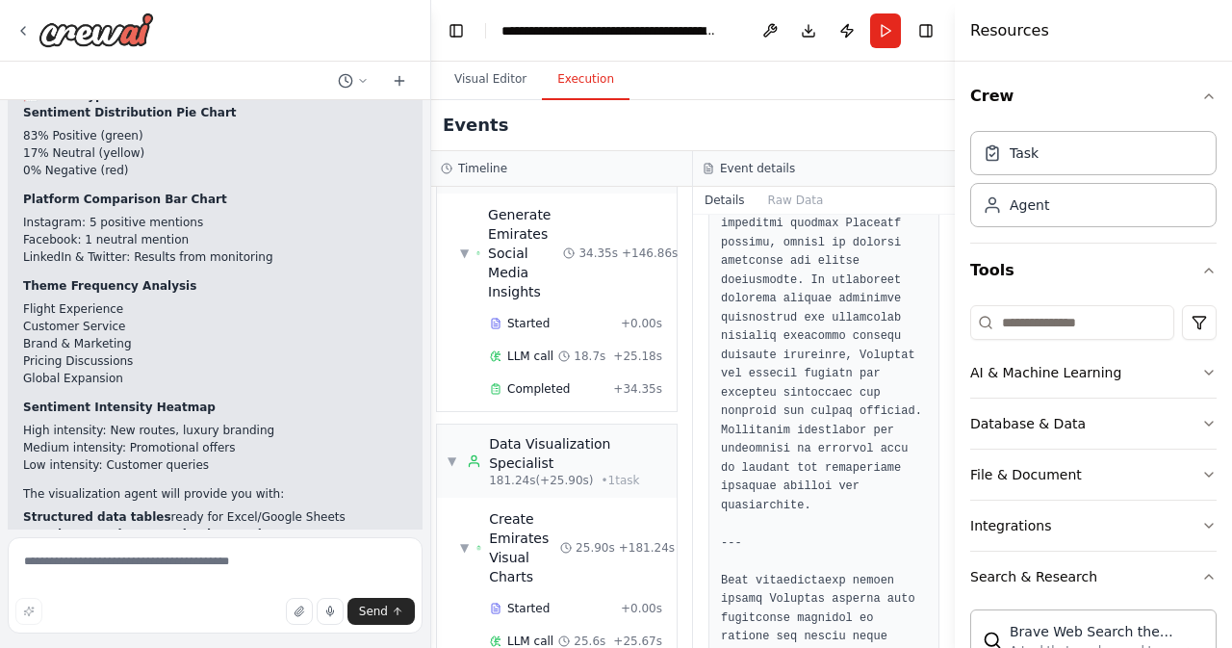
scroll to position [4305, 0]
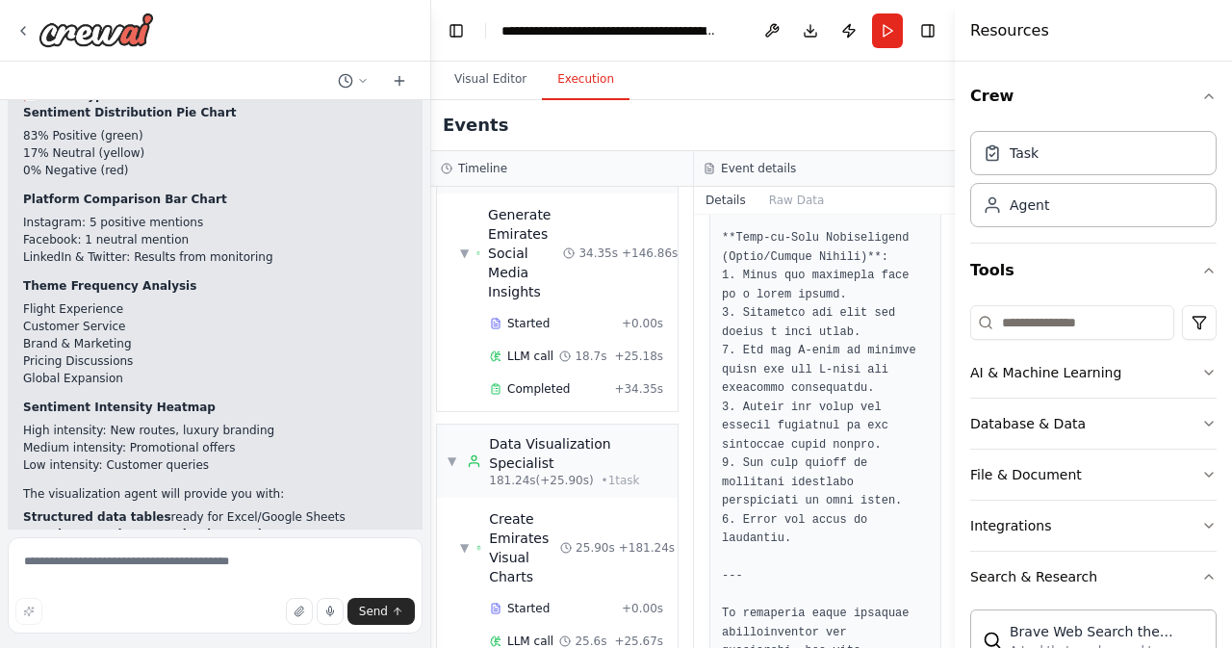
scroll to position [4398, 0]
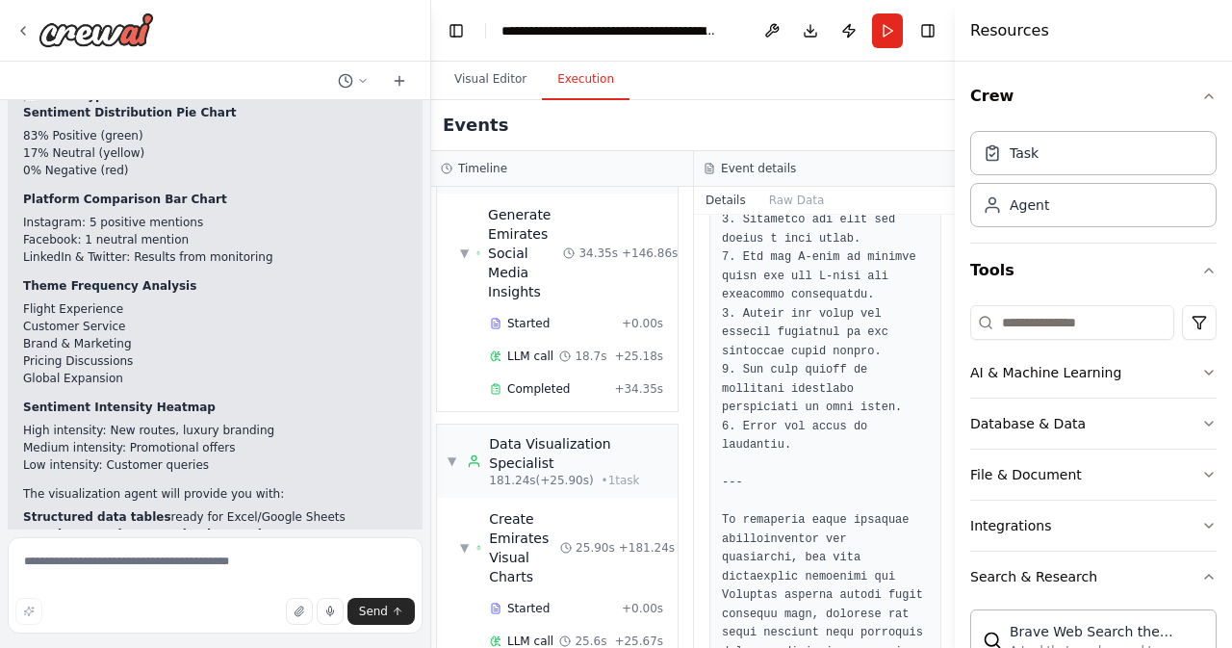
scroll to position [6802, 0]
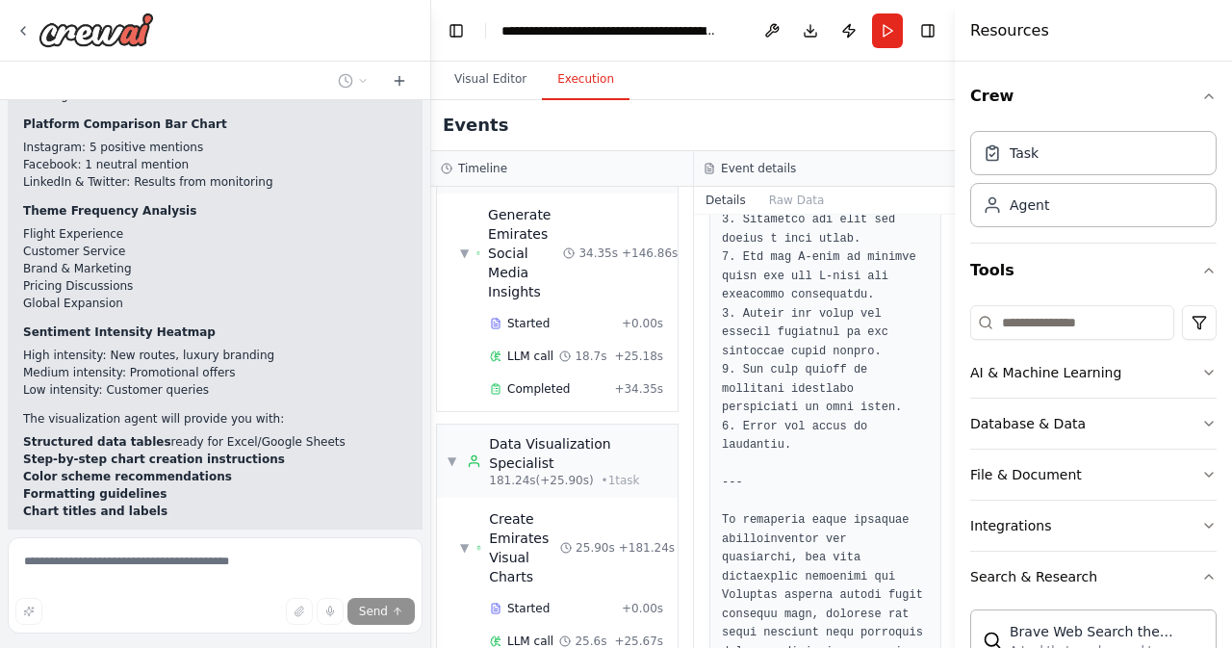
click at [113, 560] on textarea at bounding box center [215, 585] width 415 height 96
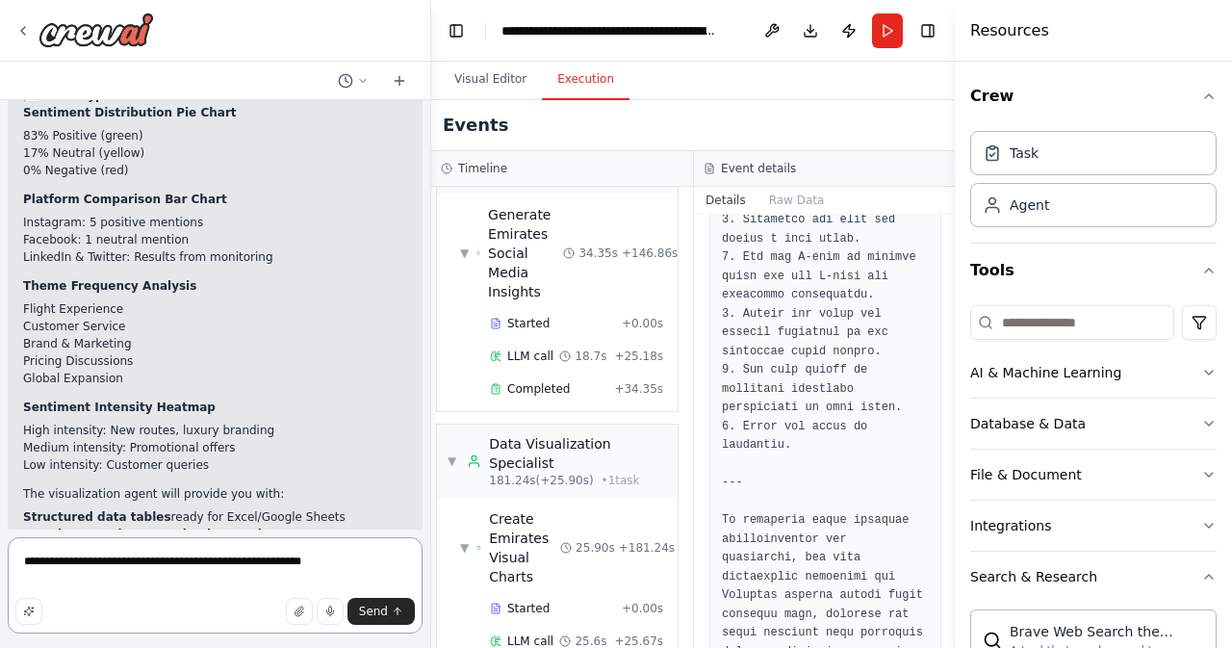
type textarea "**********"
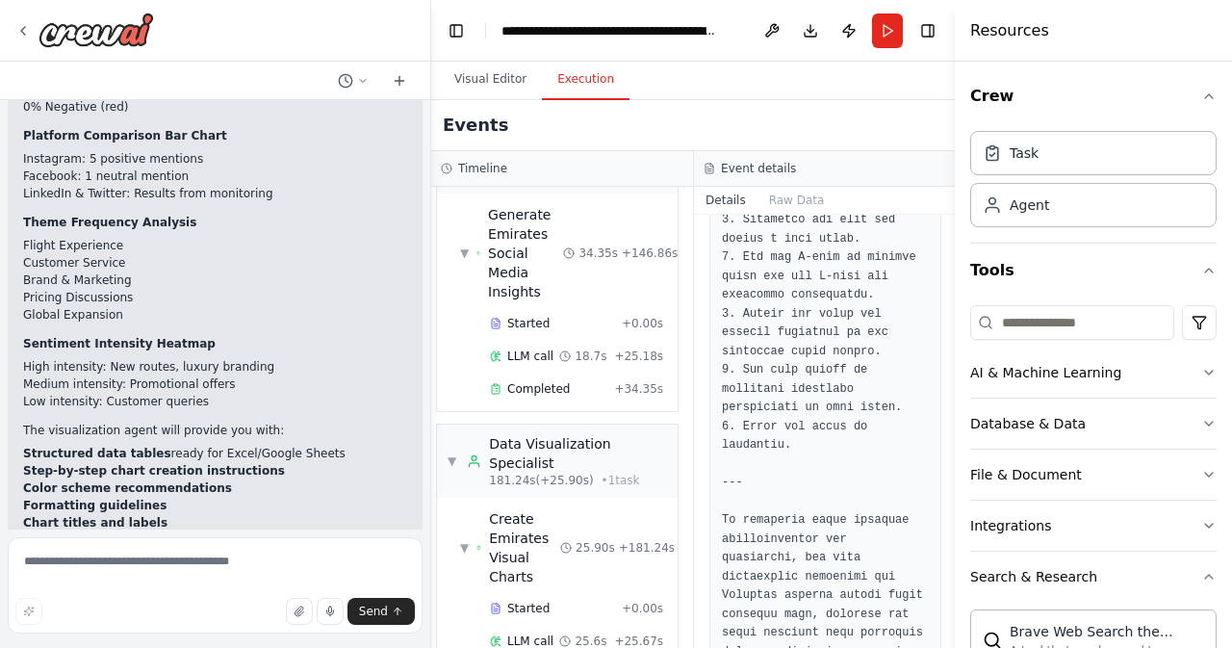
scroll to position [6802, 0]
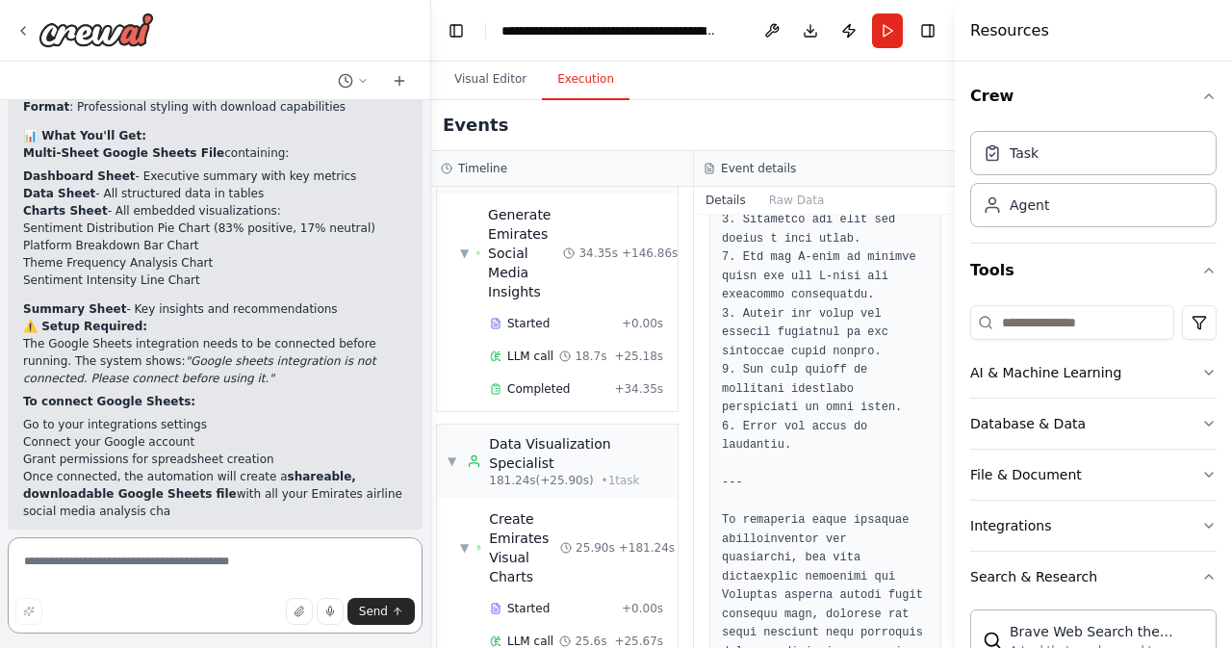
scroll to position [8586, 0]
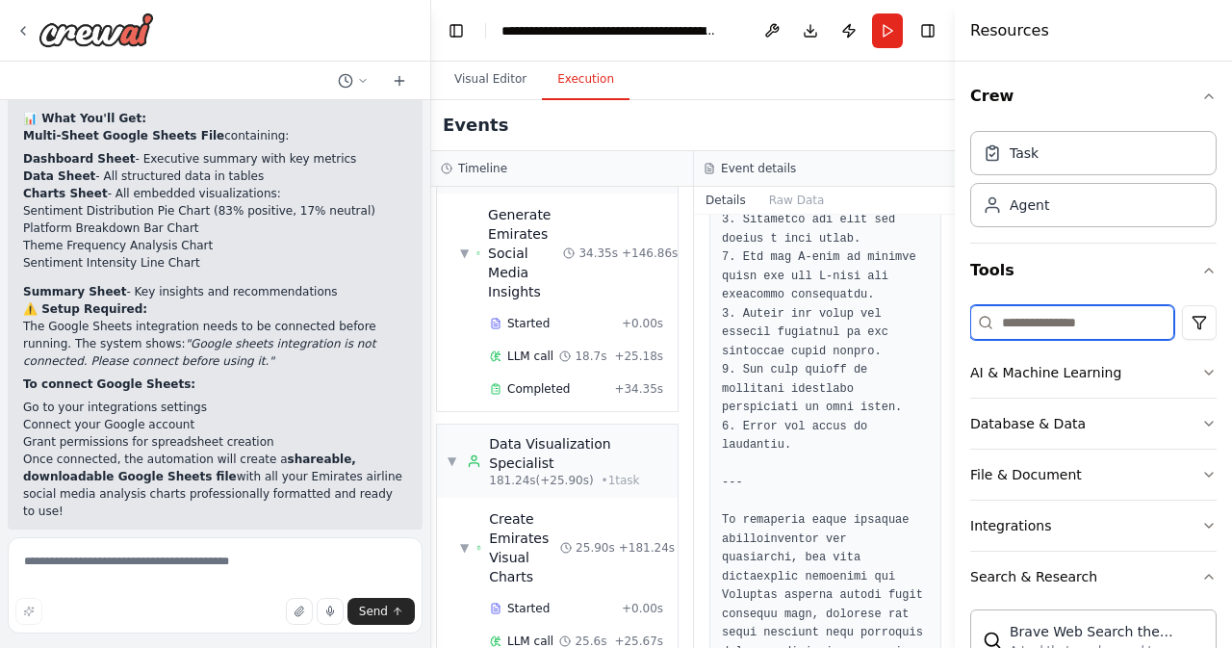
click at [1014, 334] on input at bounding box center [1072, 322] width 204 height 35
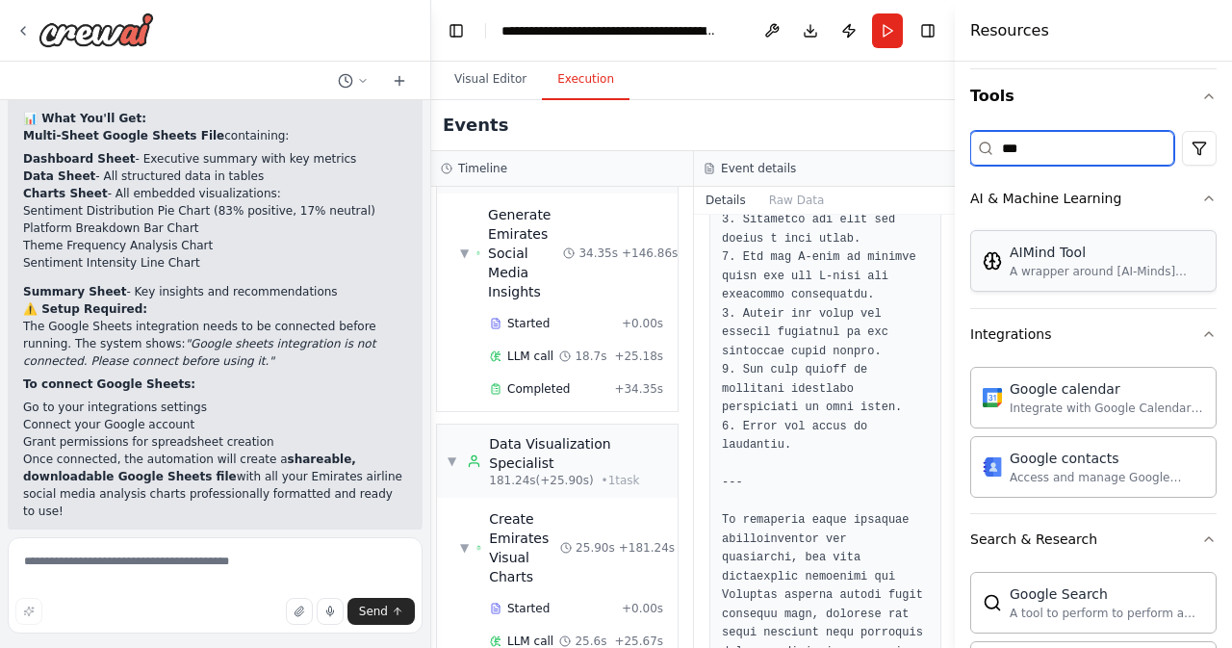
scroll to position [0, 0]
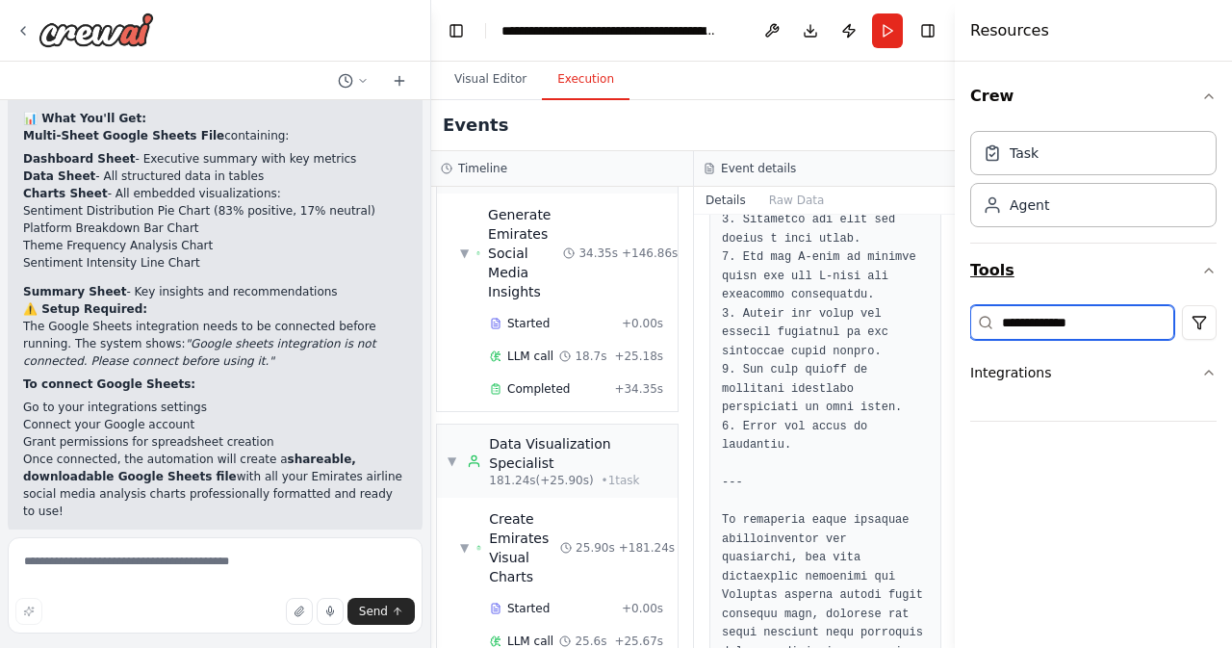
type input "**********"
click at [1042, 386] on button "Integrations" at bounding box center [1093, 372] width 246 height 50
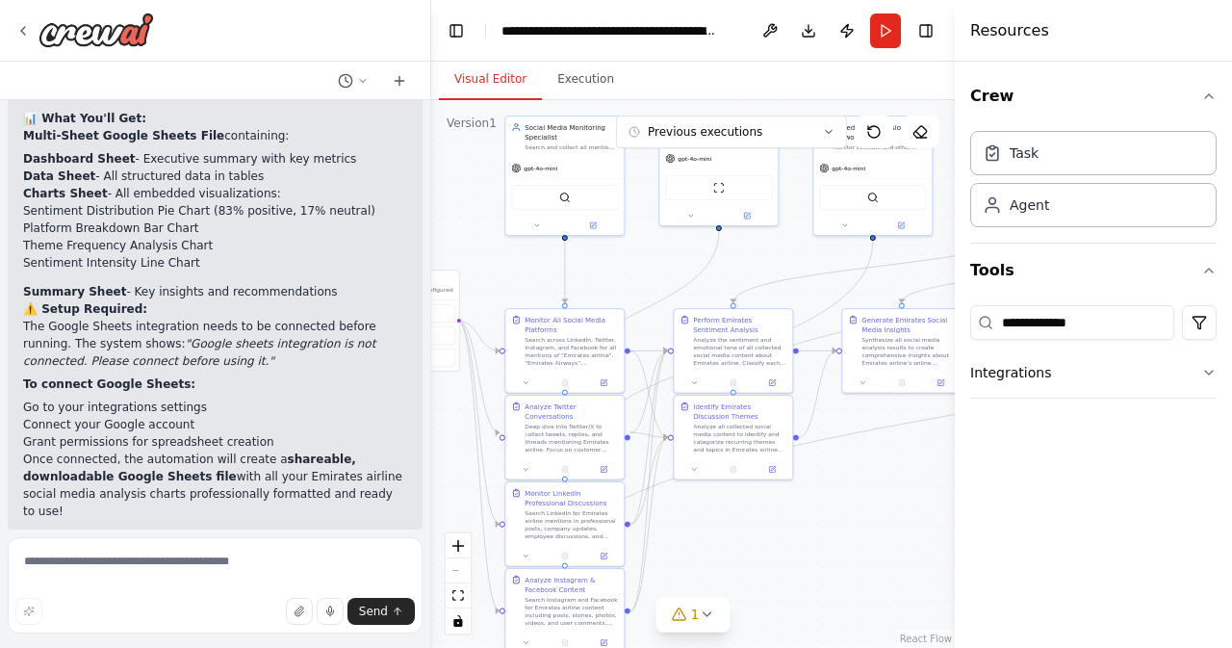
click at [478, 83] on button "Visual Editor" at bounding box center [490, 80] width 103 height 40
click at [1137, 379] on button "Integrations" at bounding box center [1093, 372] width 246 height 50
click at [1136, 322] on input "**********" at bounding box center [1072, 322] width 204 height 35
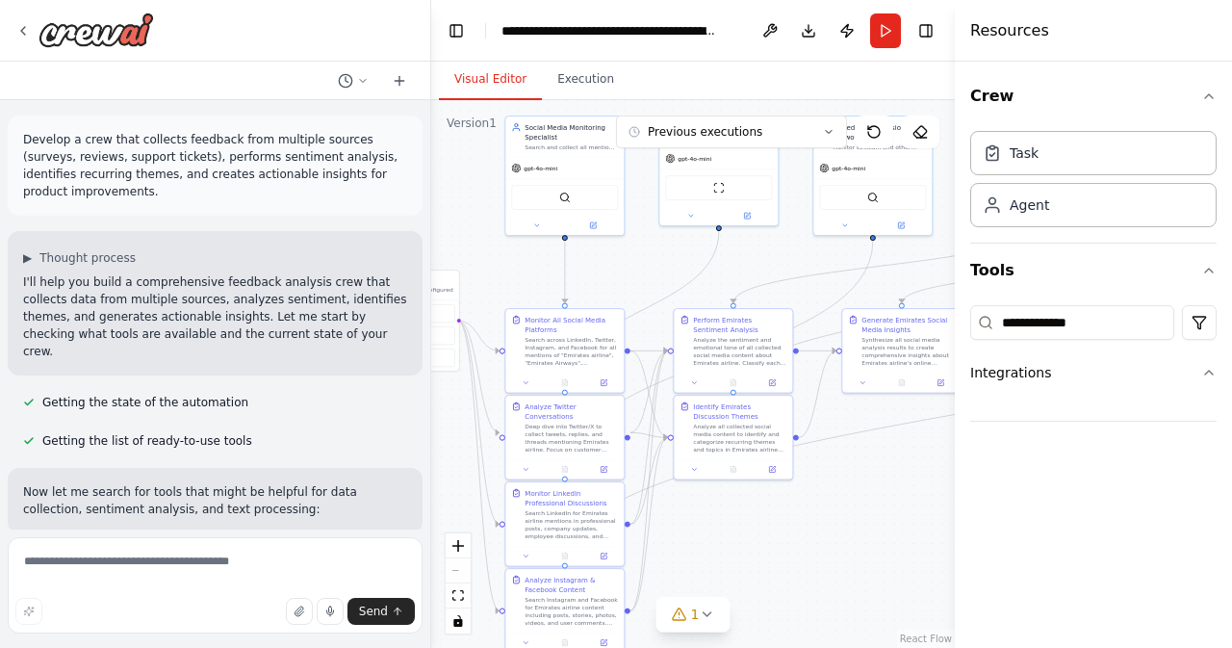
click at [415, 82] on div at bounding box center [215, 81] width 430 height 38
click at [406, 80] on icon at bounding box center [399, 80] width 15 height 15
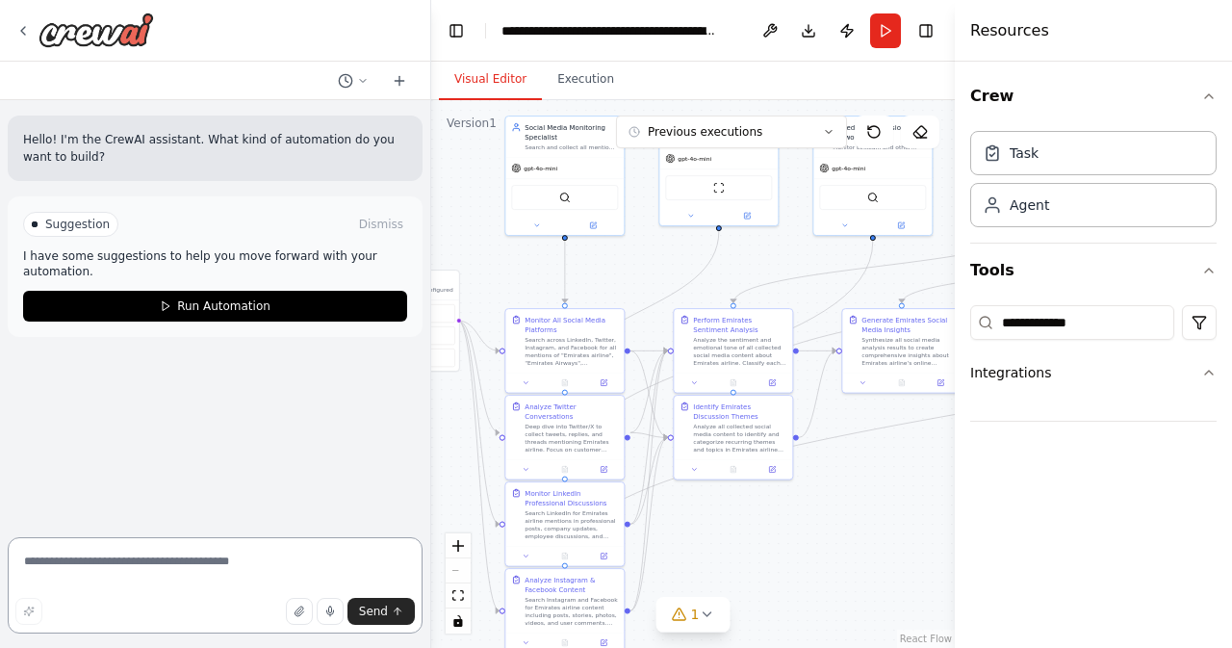
click at [119, 591] on textarea at bounding box center [215, 585] width 415 height 96
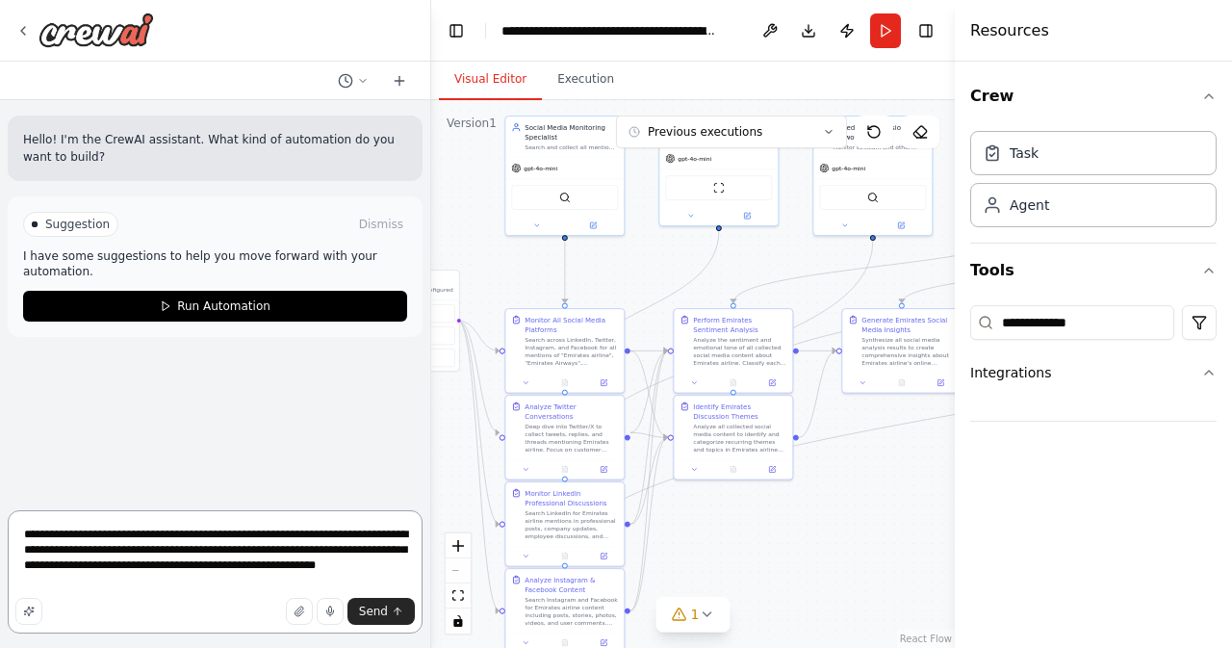
type textarea "**********"
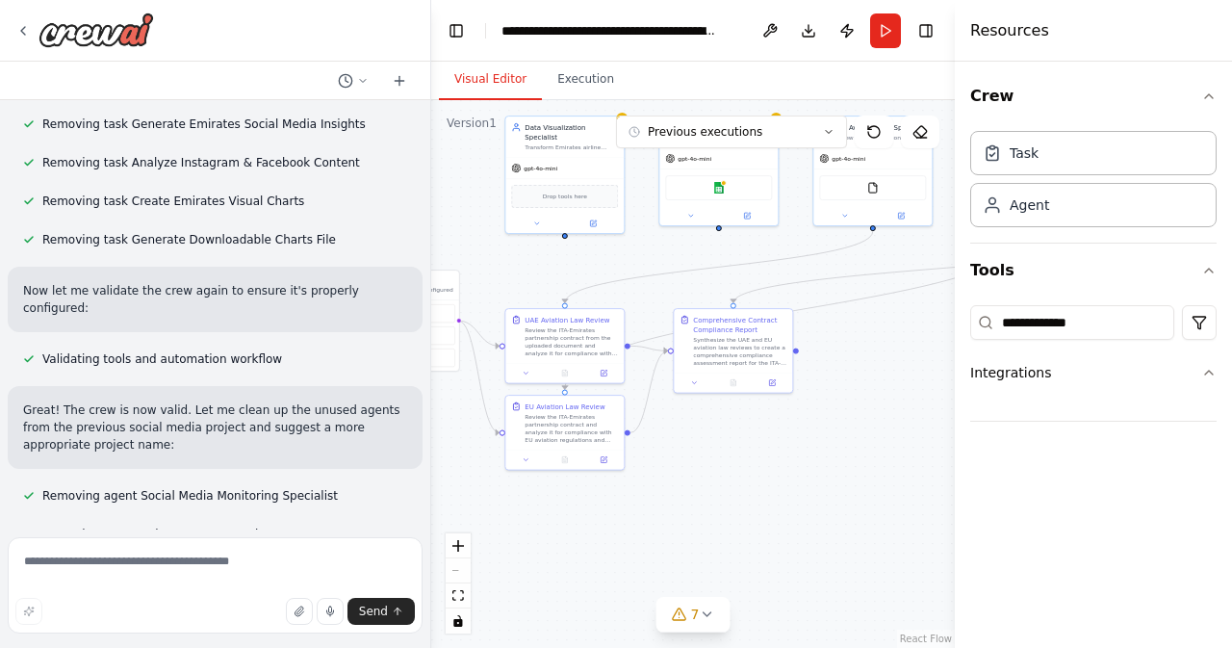
scroll to position [1828, 0]
drag, startPoint x: 142, startPoint y: 470, endPoint x: 97, endPoint y: 391, distance: 91.8
click at [97, 391] on div "Great! The crew is now valid. Let me clean up the unused agents from the previo…" at bounding box center [215, 426] width 415 height 83
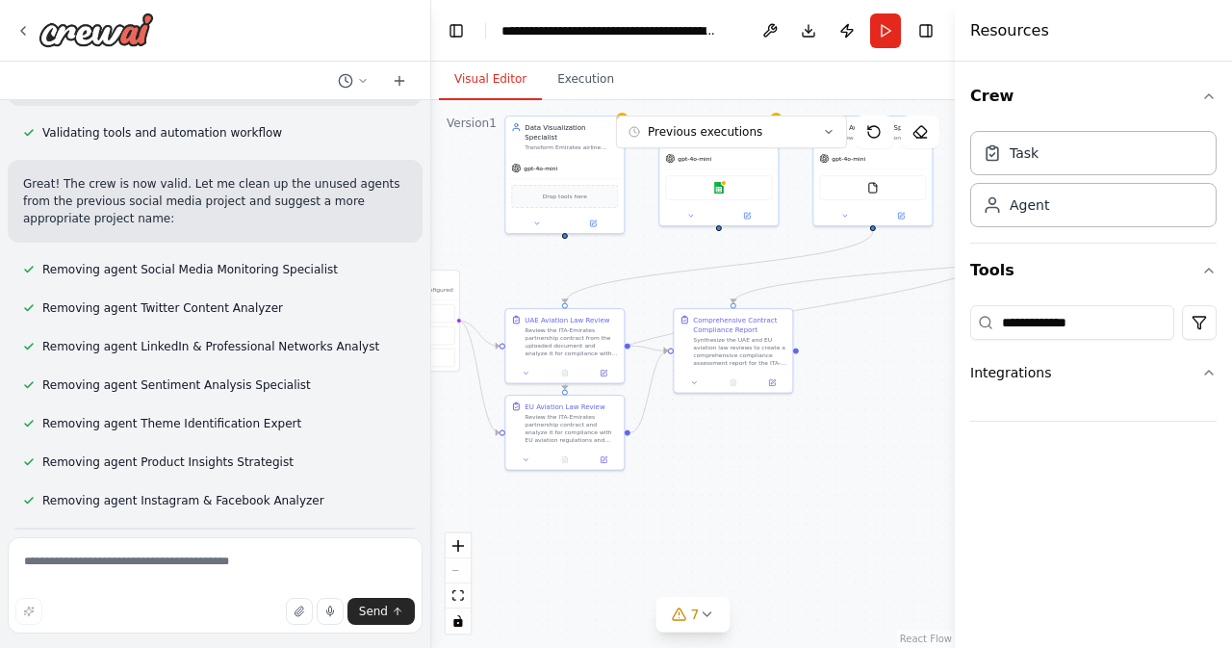
scroll to position [2061, 0]
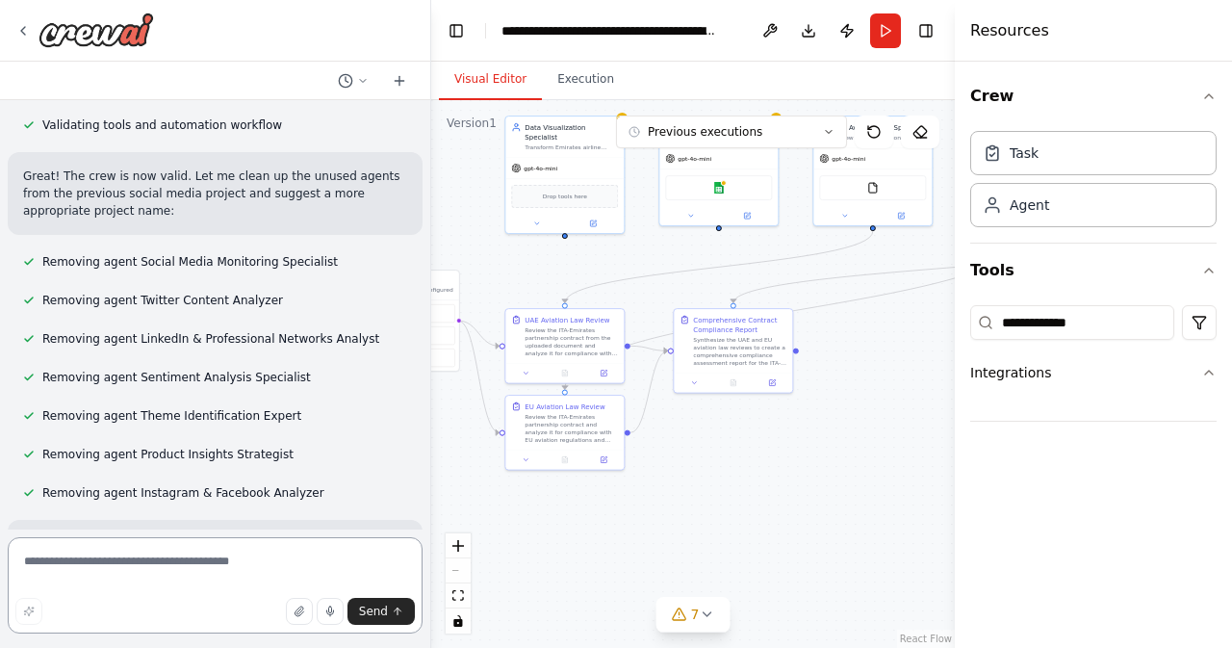
click at [67, 561] on textarea at bounding box center [215, 585] width 415 height 96
type textarea "**********"
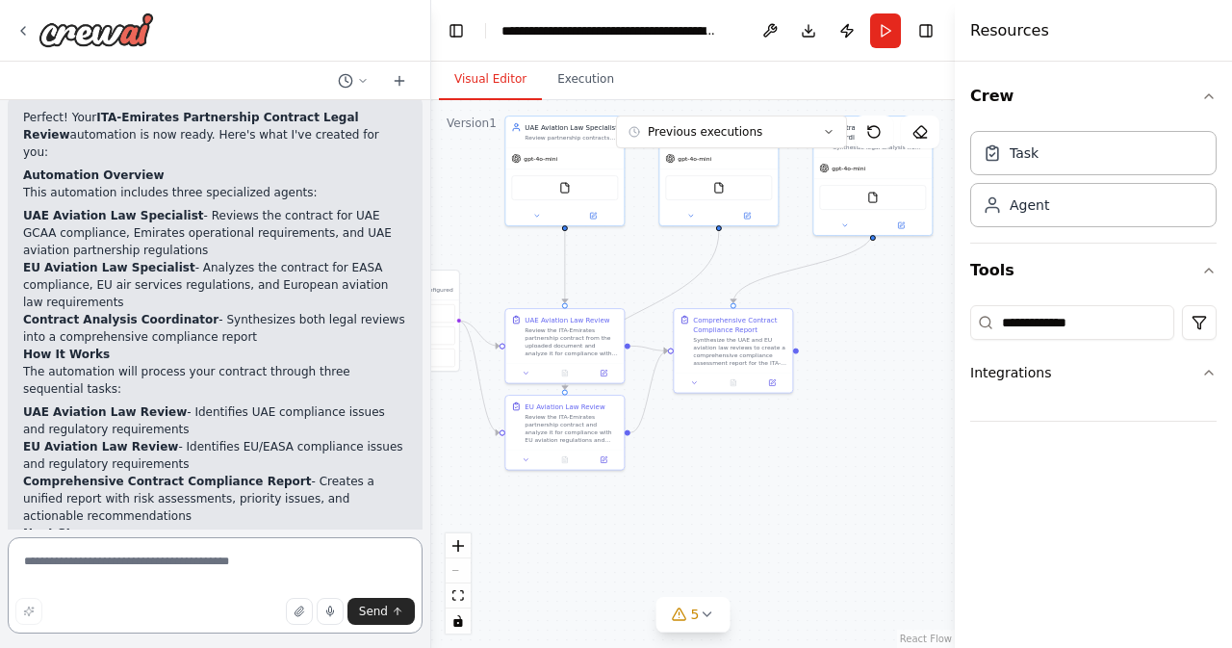
scroll to position [3550, 0]
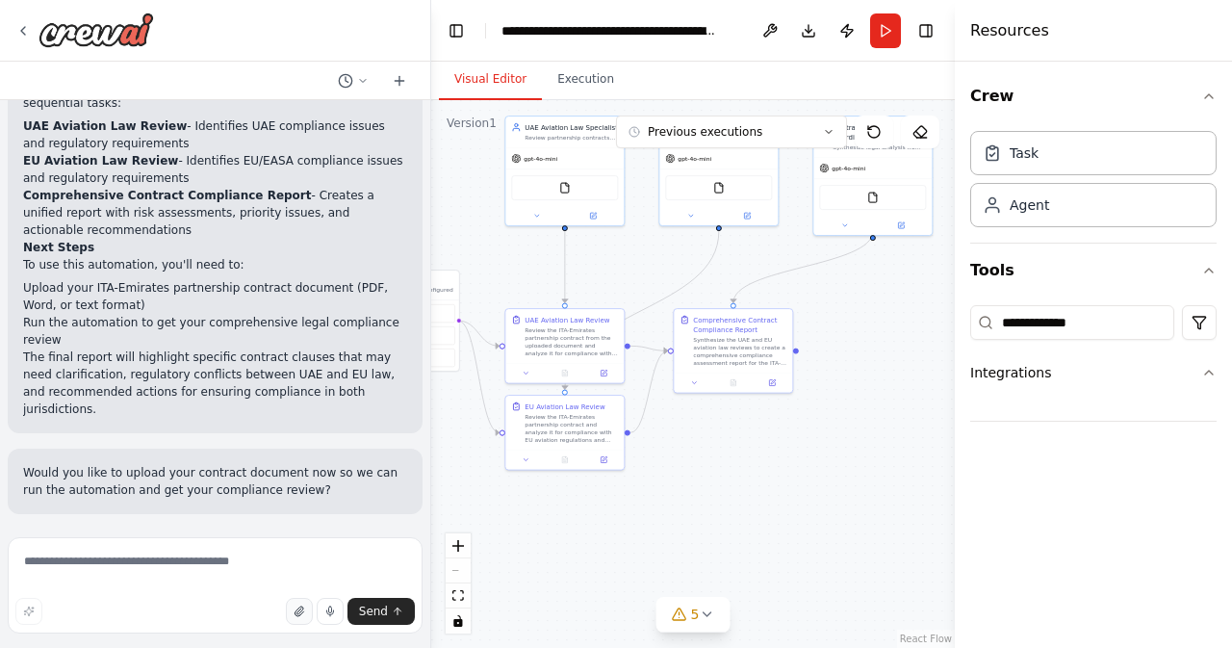
click at [305, 616] on icon "button" at bounding box center [299, 611] width 12 height 12
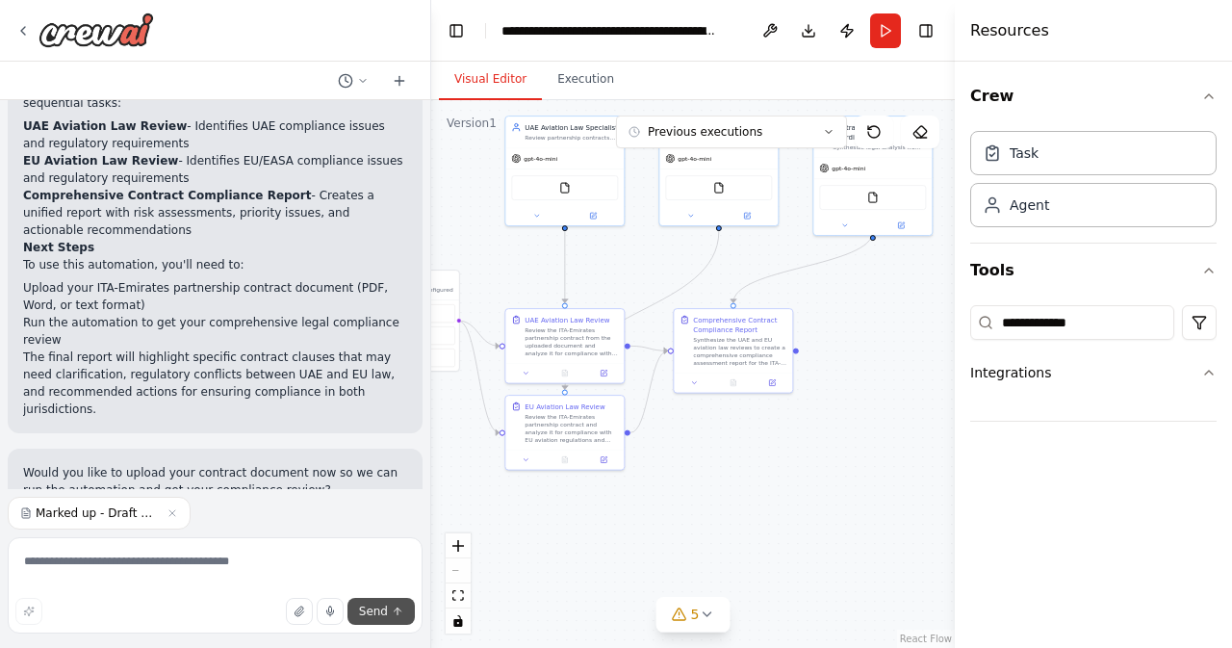
click at [391, 606] on button "Send" at bounding box center [380, 610] width 67 height 27
click at [371, 602] on button "Send" at bounding box center [380, 610] width 67 height 27
click at [379, 612] on span "Send" at bounding box center [373, 610] width 29 height 15
click at [386, 617] on span "Send" at bounding box center [373, 610] width 29 height 15
click at [213, 571] on textarea at bounding box center [215, 585] width 415 height 96
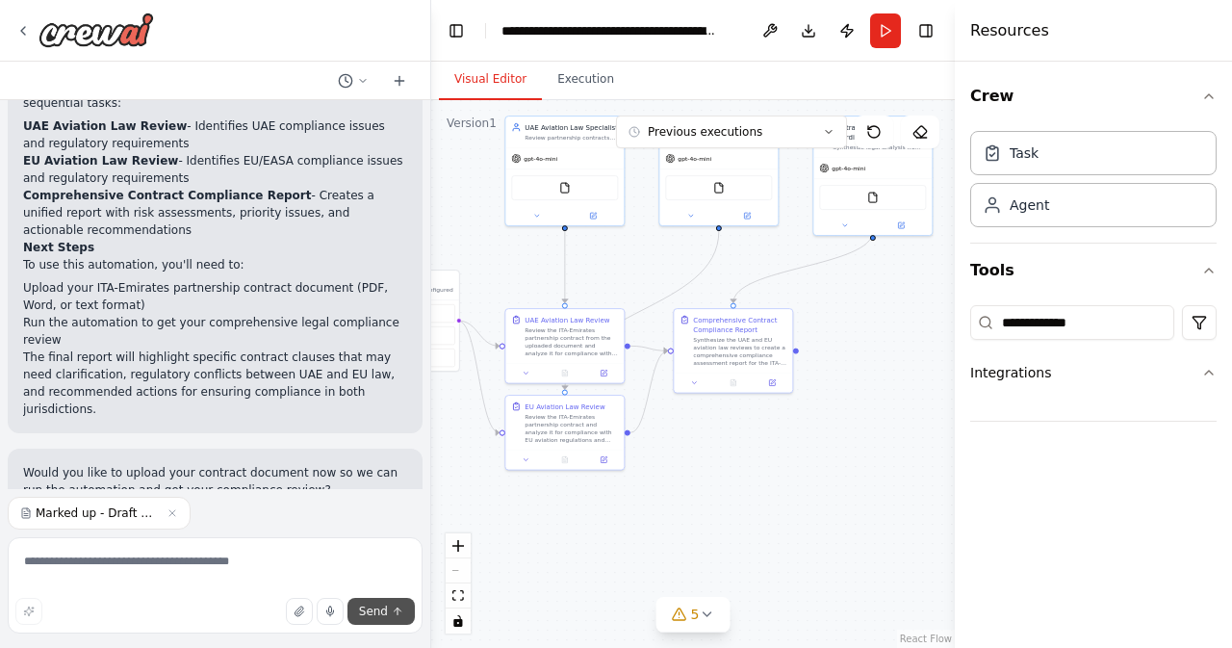
click at [366, 611] on span "Send" at bounding box center [373, 610] width 29 height 15
click at [400, 606] on icon "submit" at bounding box center [398, 611] width 12 height 12
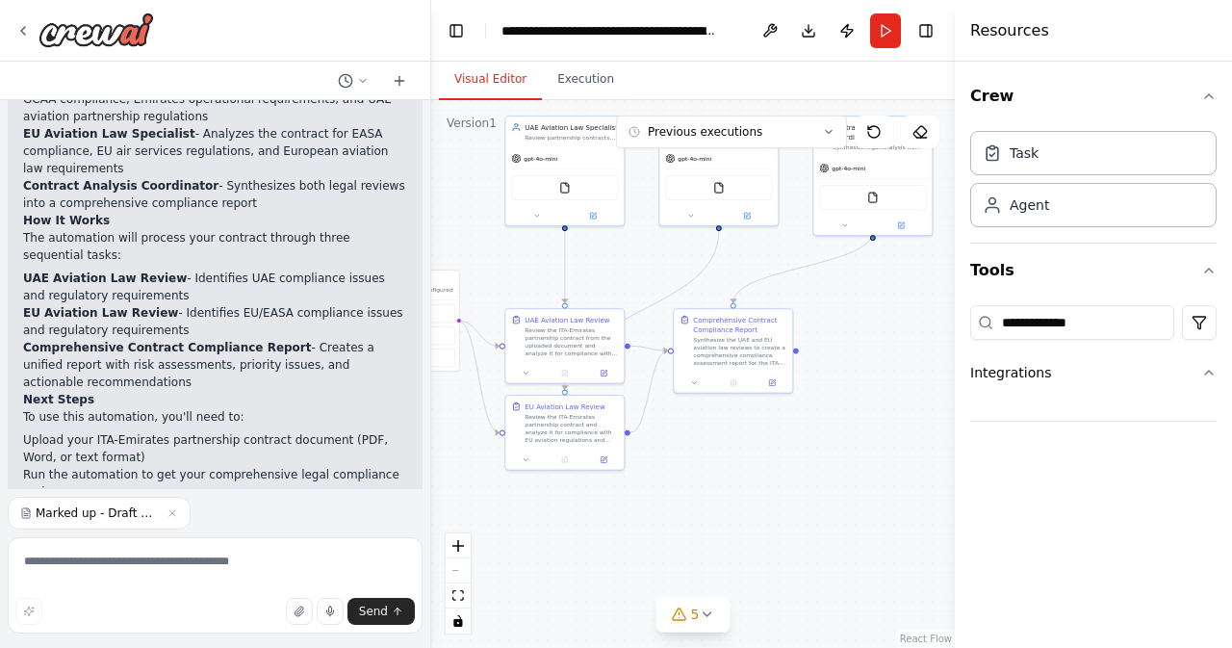
scroll to position [3591, 0]
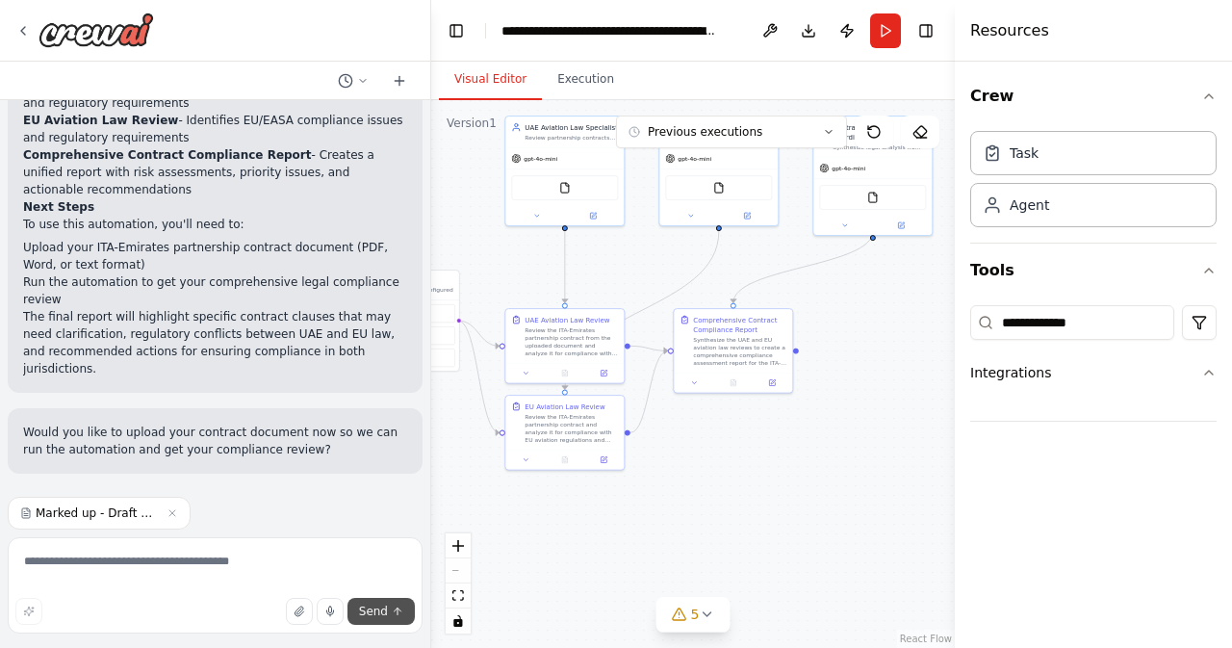
click at [375, 617] on span "Send" at bounding box center [373, 610] width 29 height 15
click at [393, 617] on button "Send" at bounding box center [380, 610] width 67 height 27
click at [250, 550] on textarea at bounding box center [215, 585] width 415 height 96
type textarea "**********"
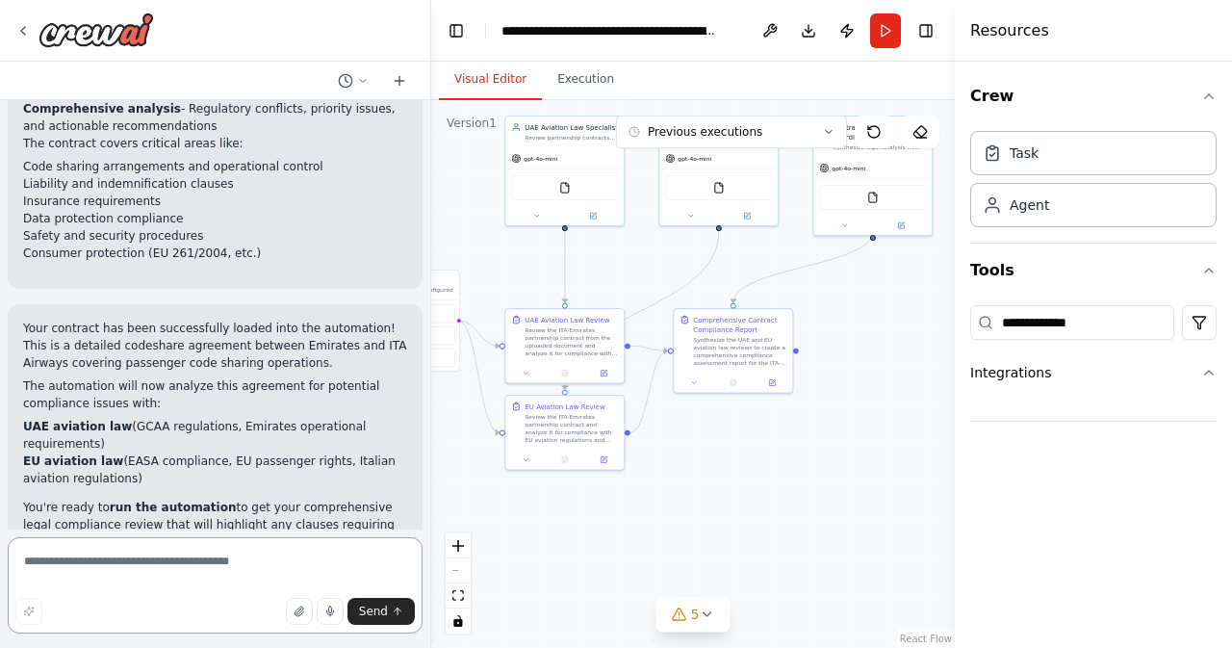
scroll to position [4472, 0]
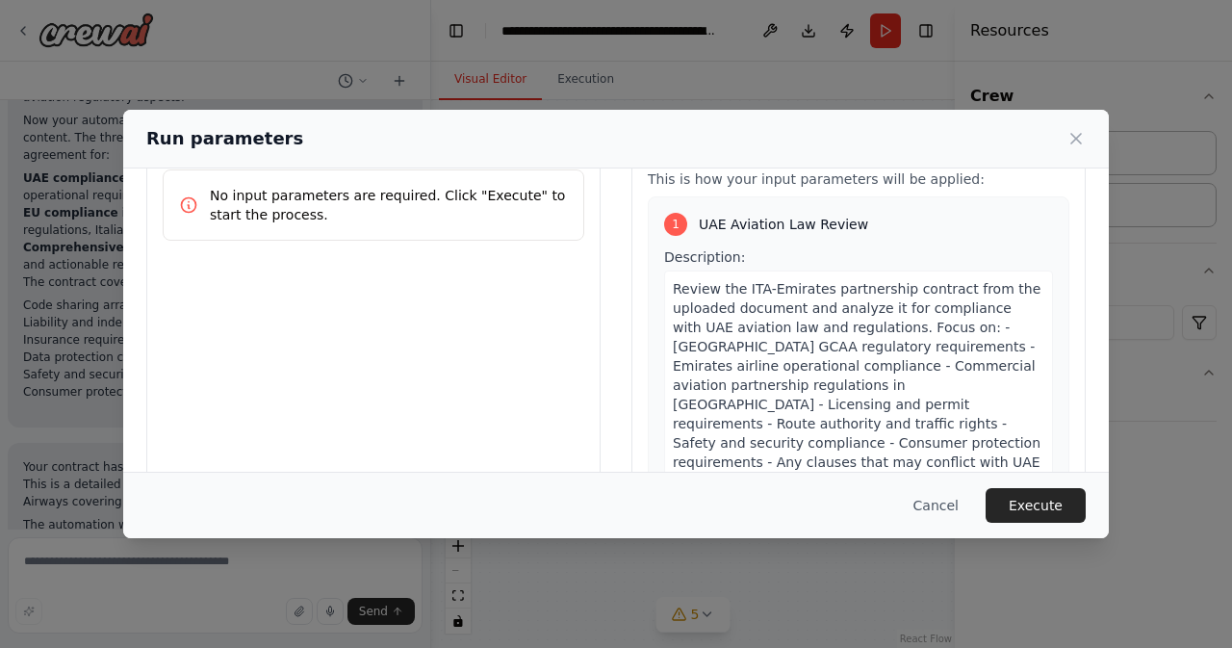
scroll to position [69, 0]
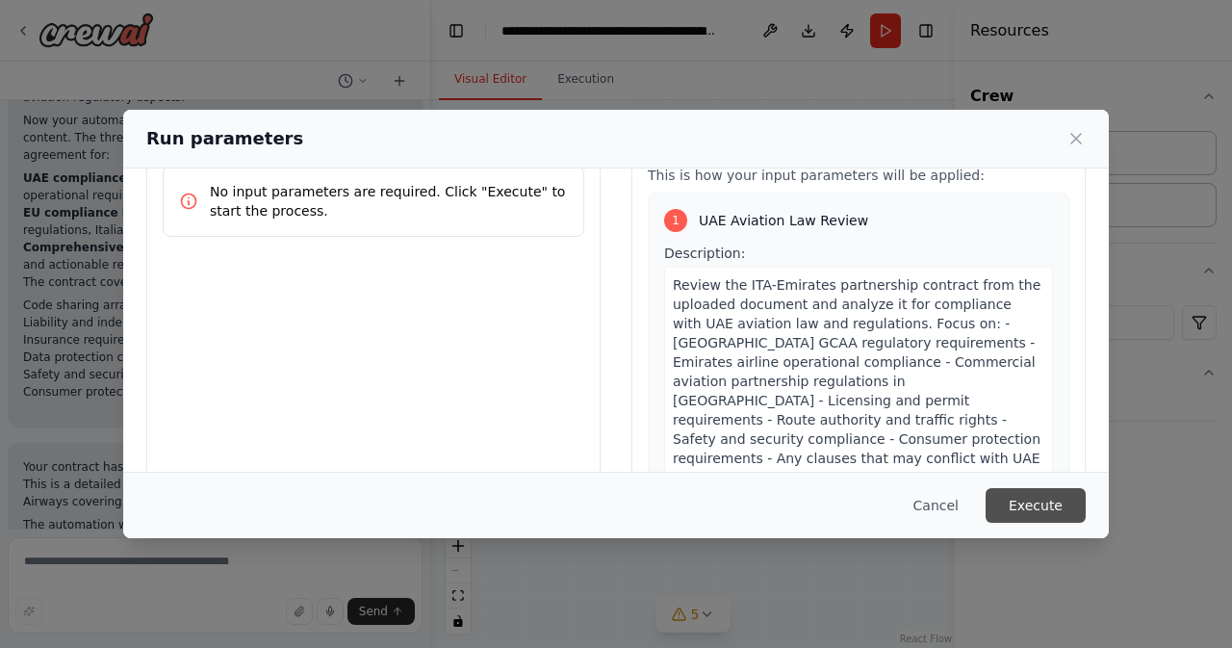
click at [1024, 500] on button "Execute" at bounding box center [1035, 505] width 100 height 35
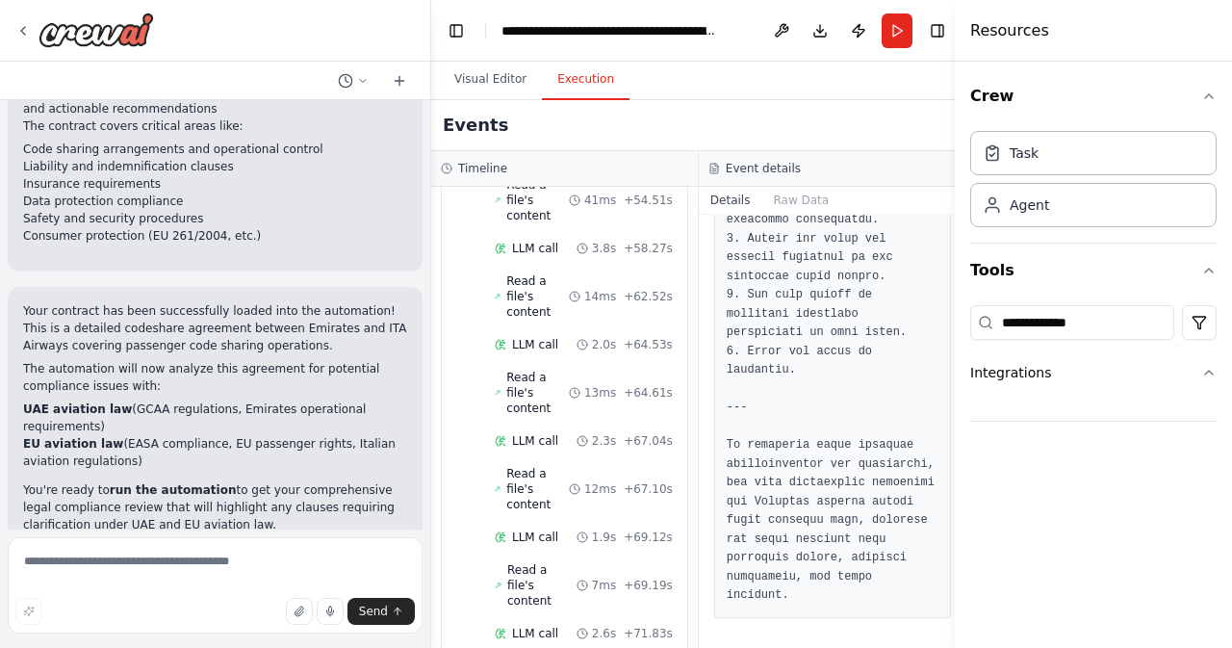
scroll to position [4822, 0]
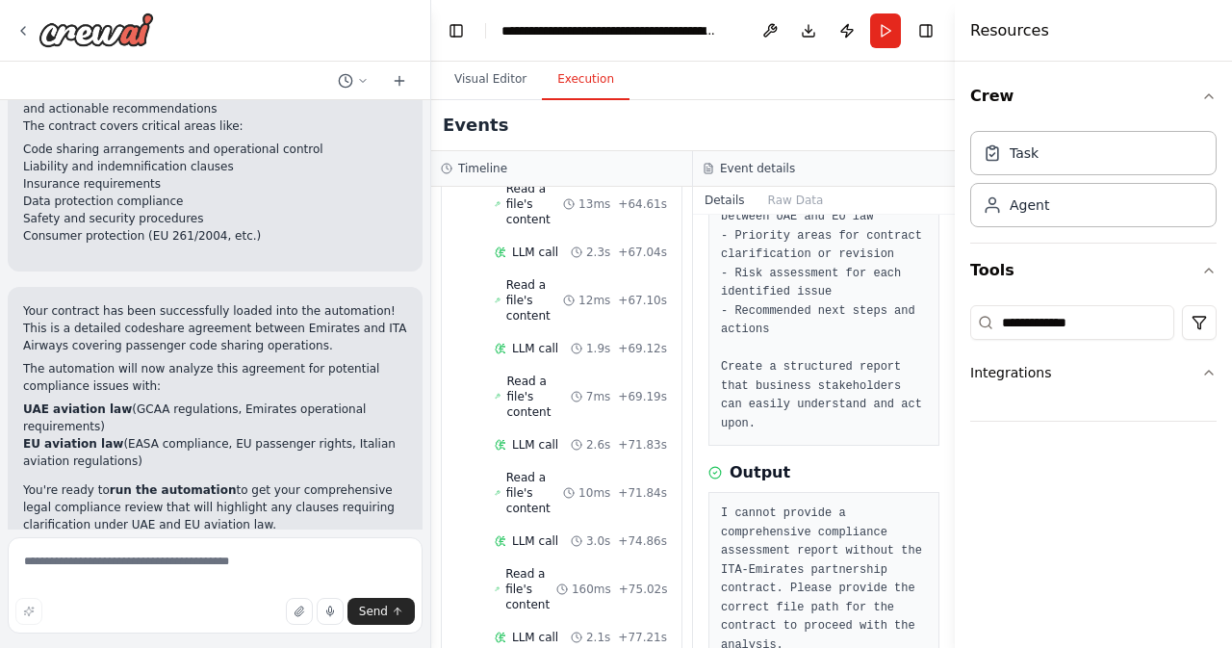
scroll to position [420, 0]
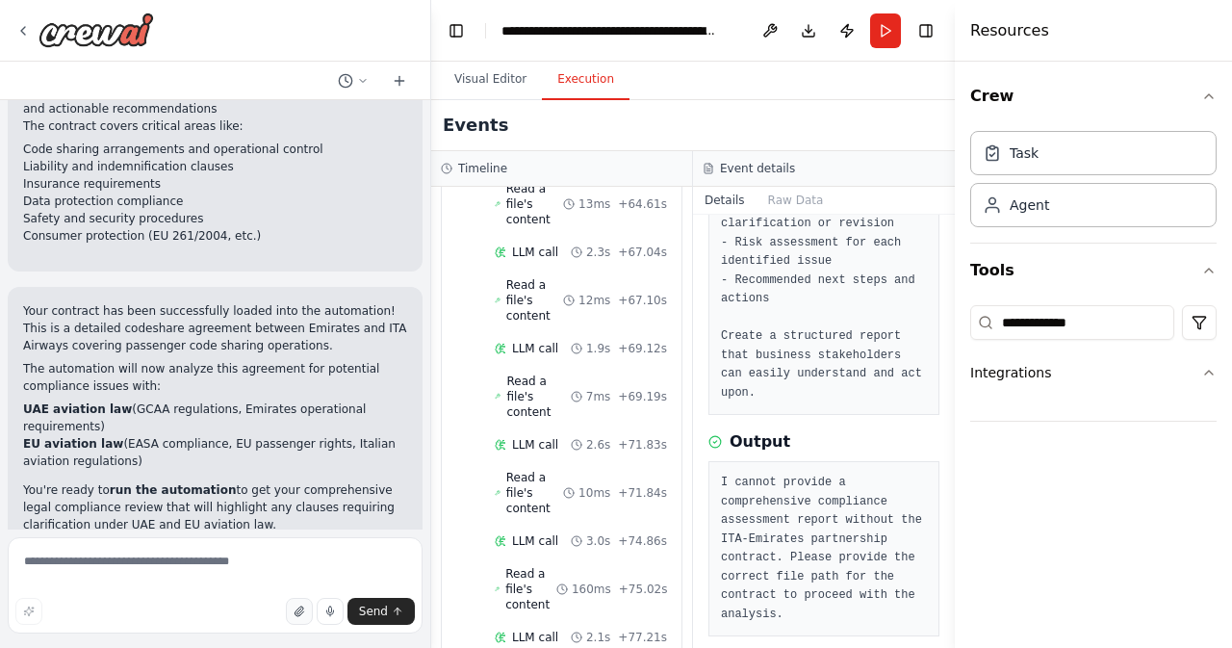
click at [299, 622] on button "button" at bounding box center [299, 610] width 27 height 27
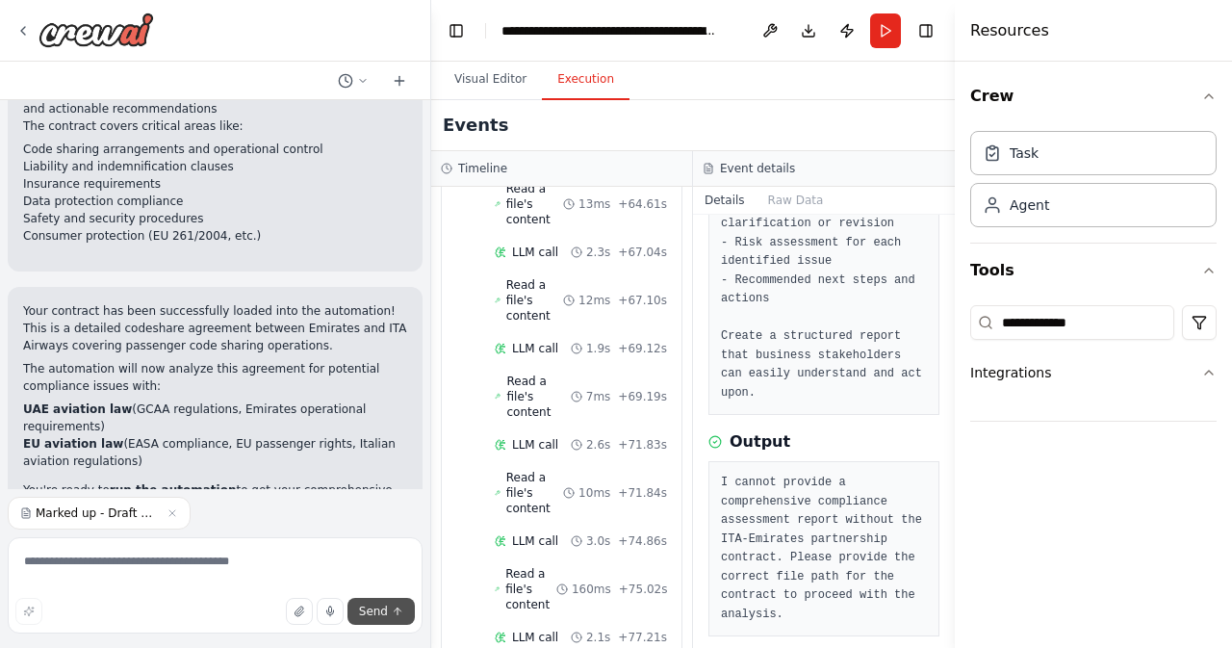
click at [379, 612] on span "Send" at bounding box center [373, 610] width 29 height 15
click at [373, 602] on button "Send" at bounding box center [380, 610] width 67 height 27
click at [282, 512] on div "Marked up - Draft EK-AZ Passenger Codeshare Agreement - EK Legal [DATE]_updated…" at bounding box center [215, 512] width 415 height 33
click at [228, 552] on textarea at bounding box center [215, 585] width 415 height 96
type textarea "**********"
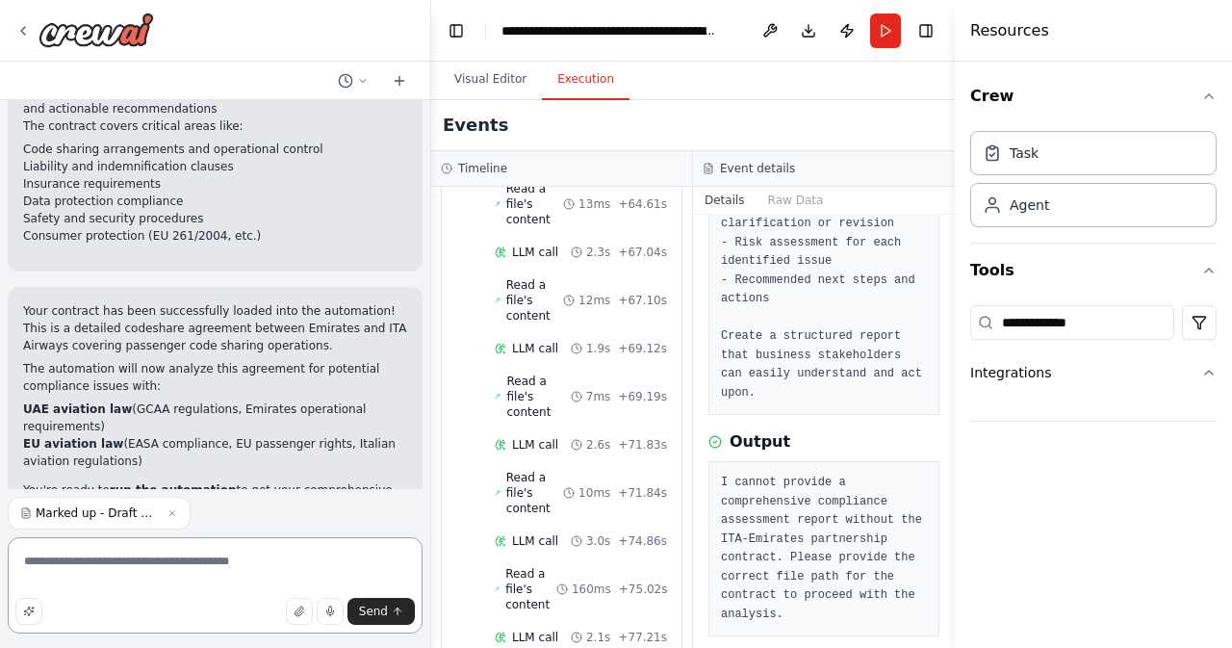
scroll to position [4380, 0]
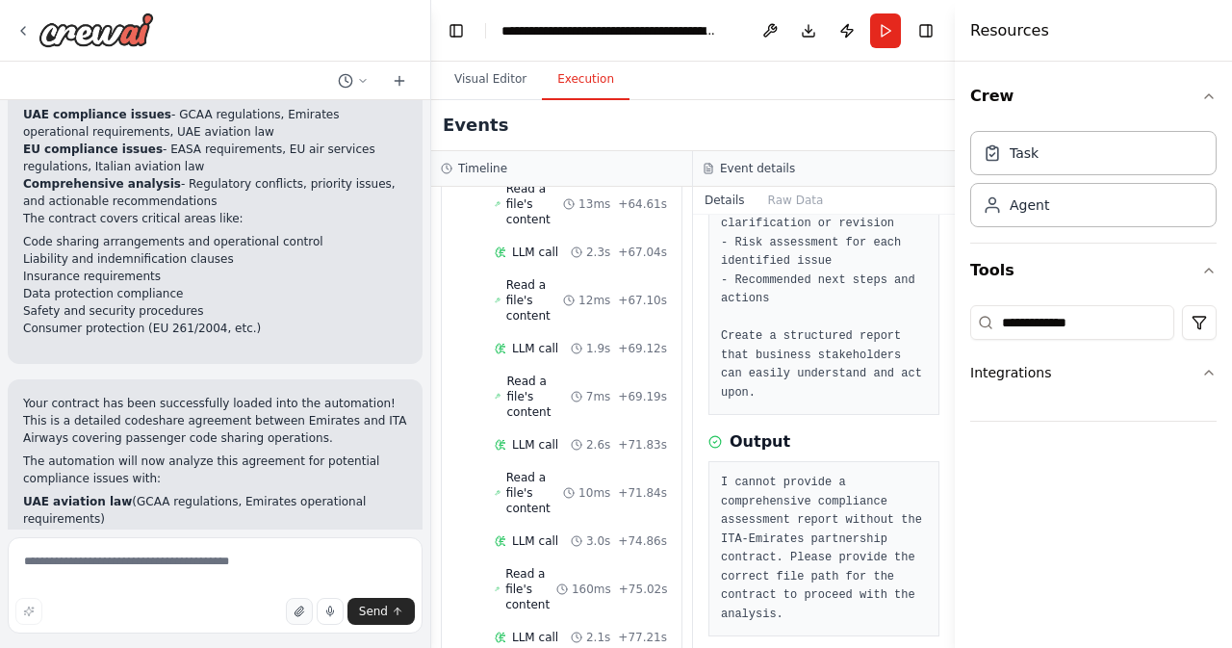
click at [302, 610] on icon "button" at bounding box center [298, 611] width 8 height 10
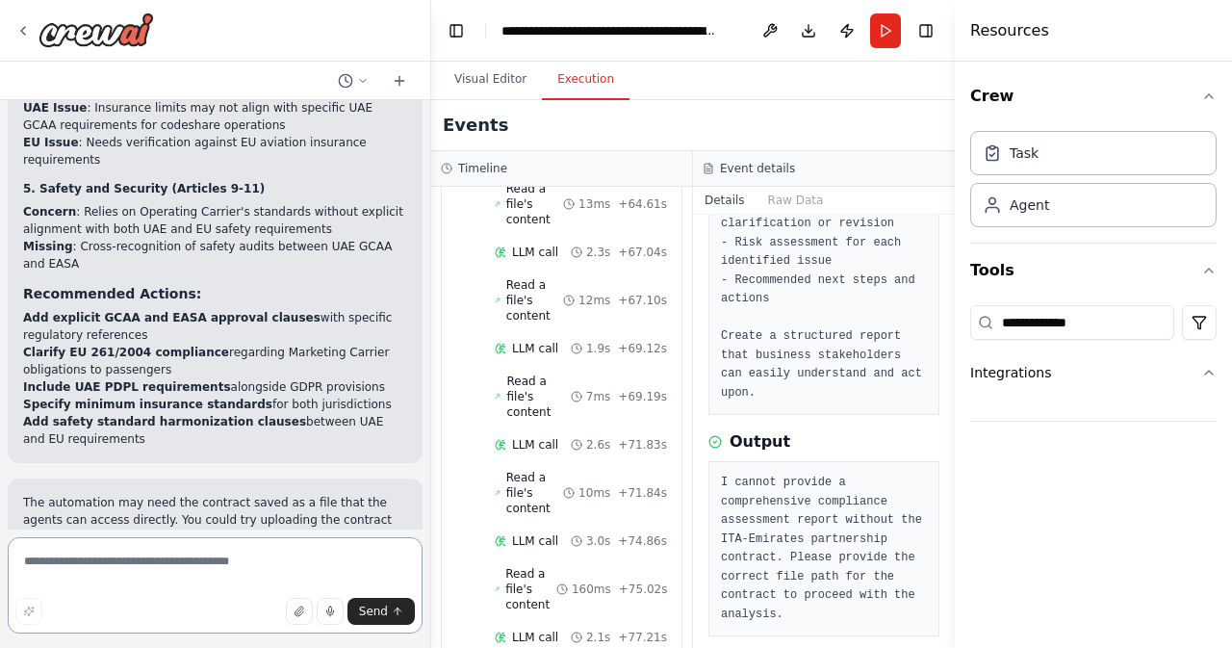
scroll to position [5879, 0]
type textarea "**********"
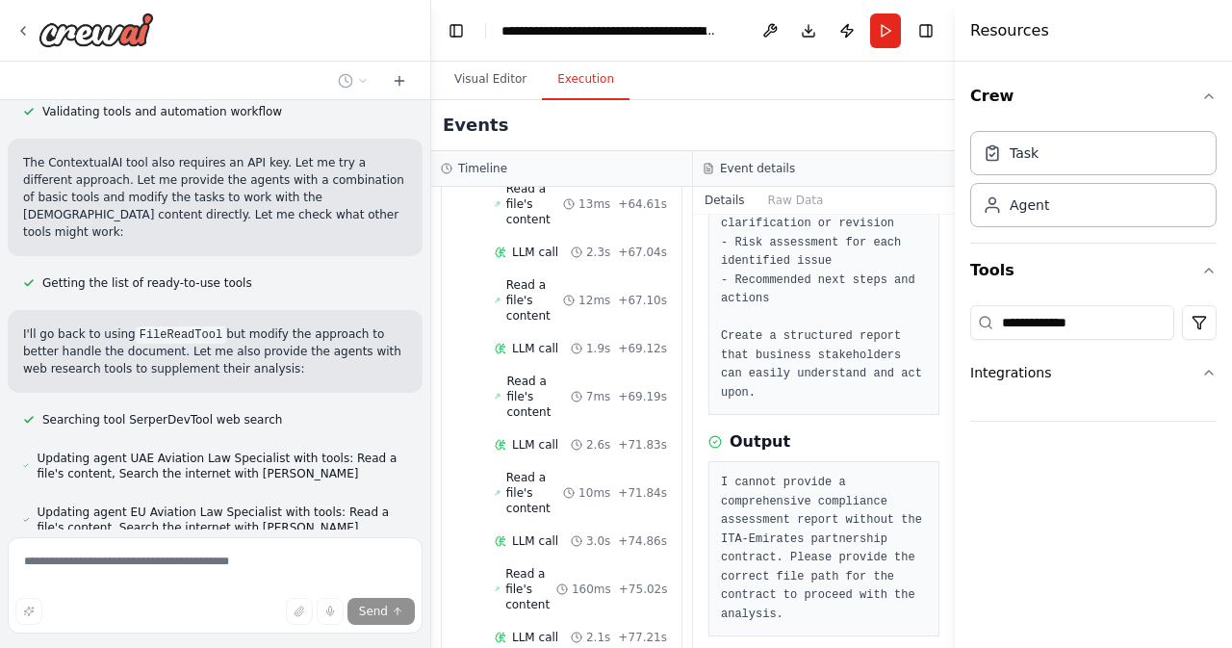
scroll to position [7970, 0]
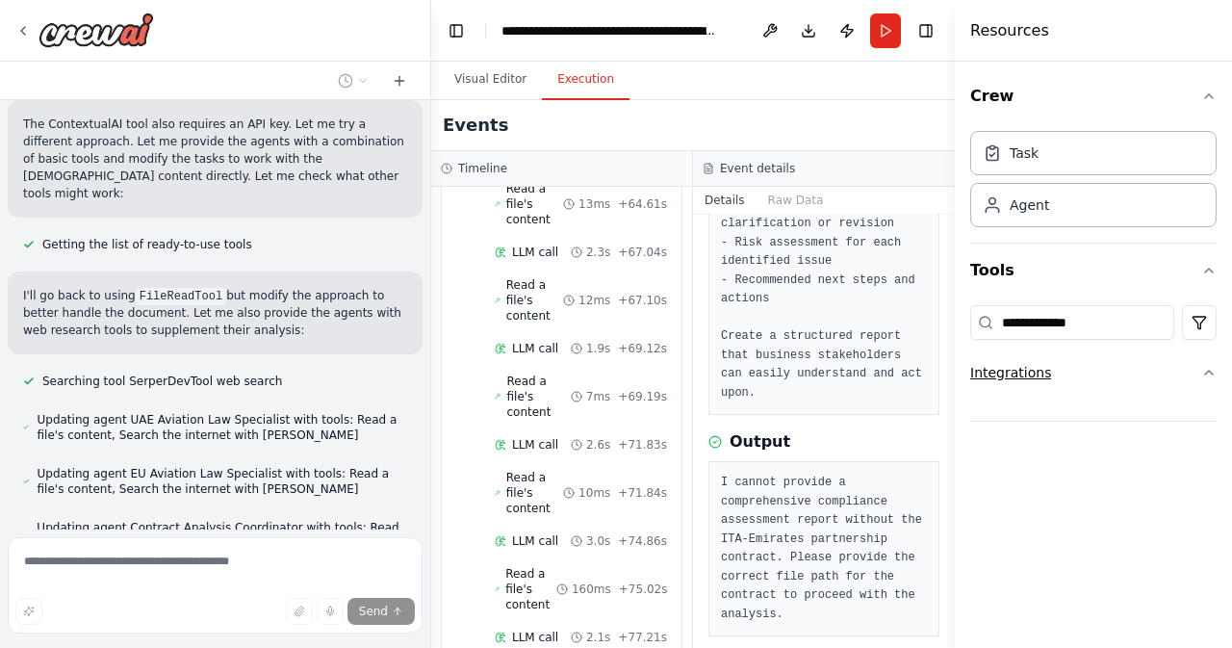
click at [1023, 366] on div "Integrations" at bounding box center [1010, 372] width 81 height 19
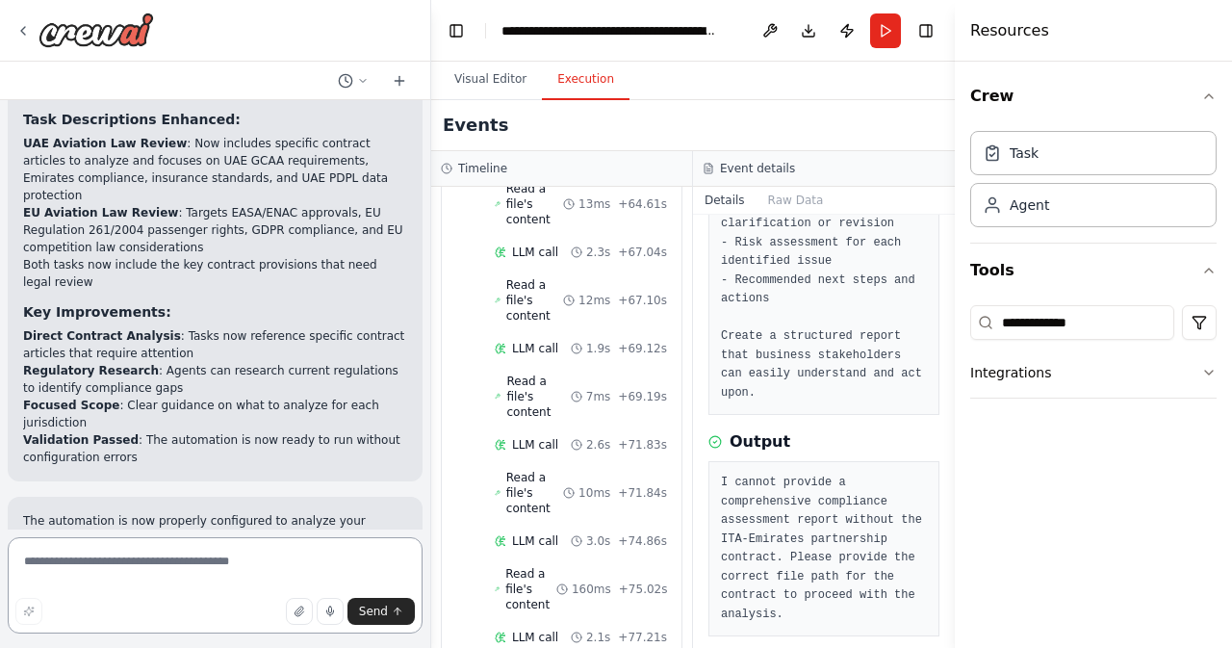
scroll to position [8871, 0]
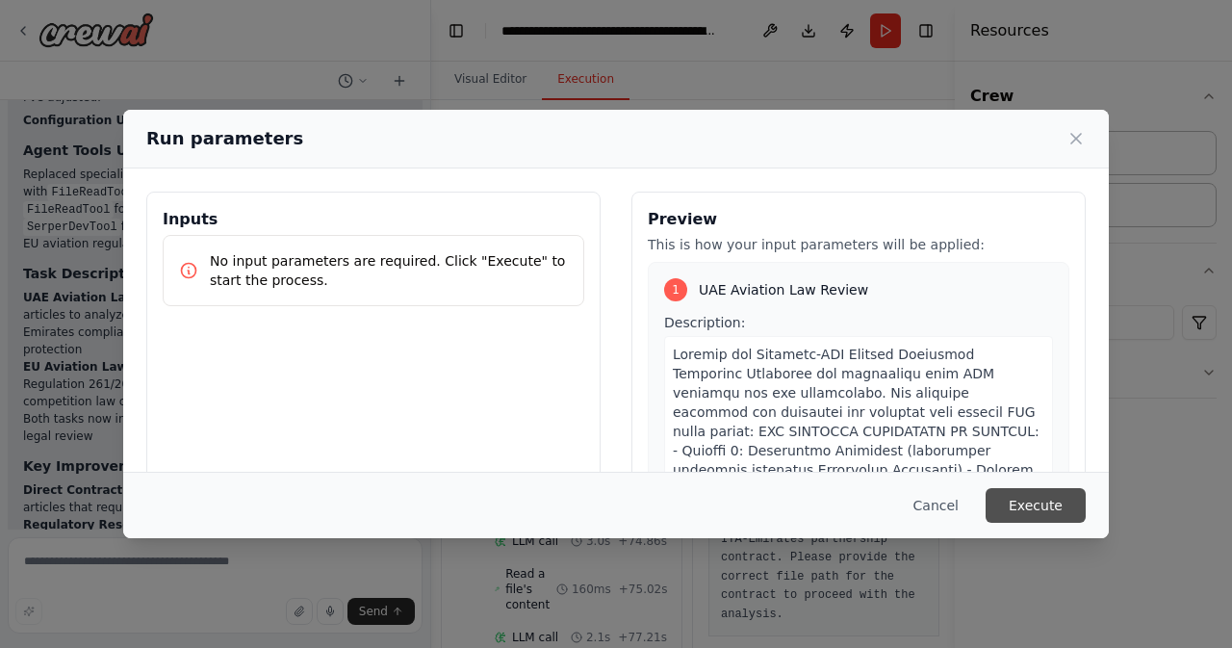
click at [1052, 507] on button "Execute" at bounding box center [1035, 505] width 100 height 35
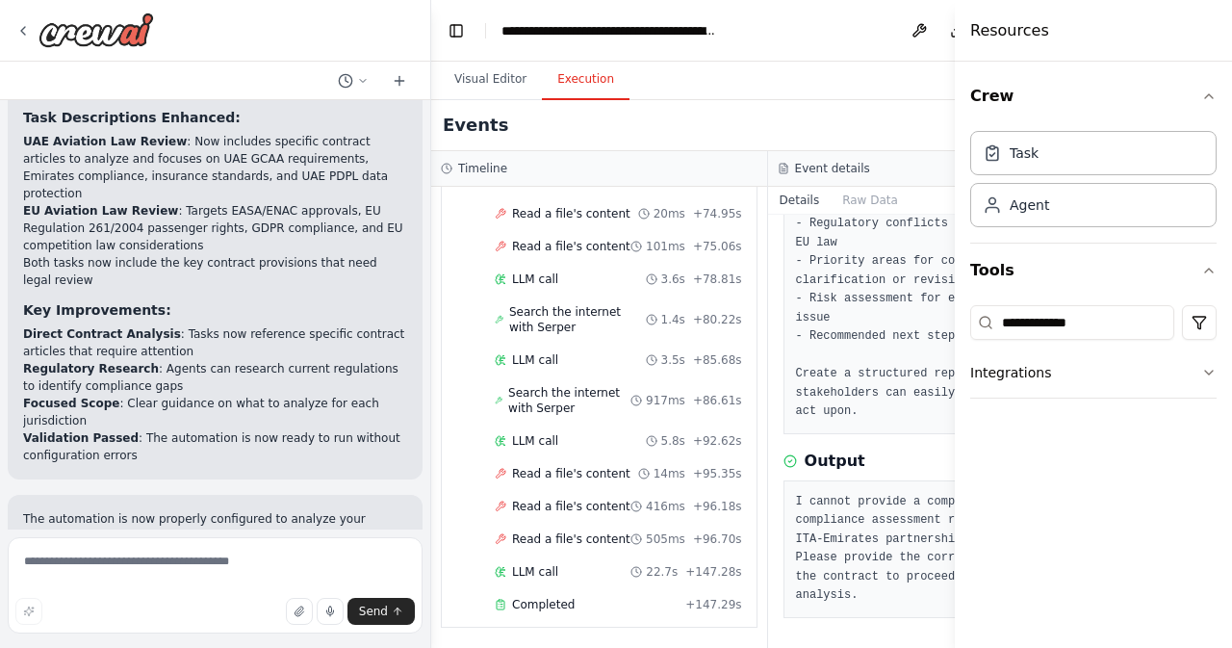
scroll to position [3165, 0]
click at [563, 596] on span "Completed" at bounding box center [543, 603] width 63 height 15
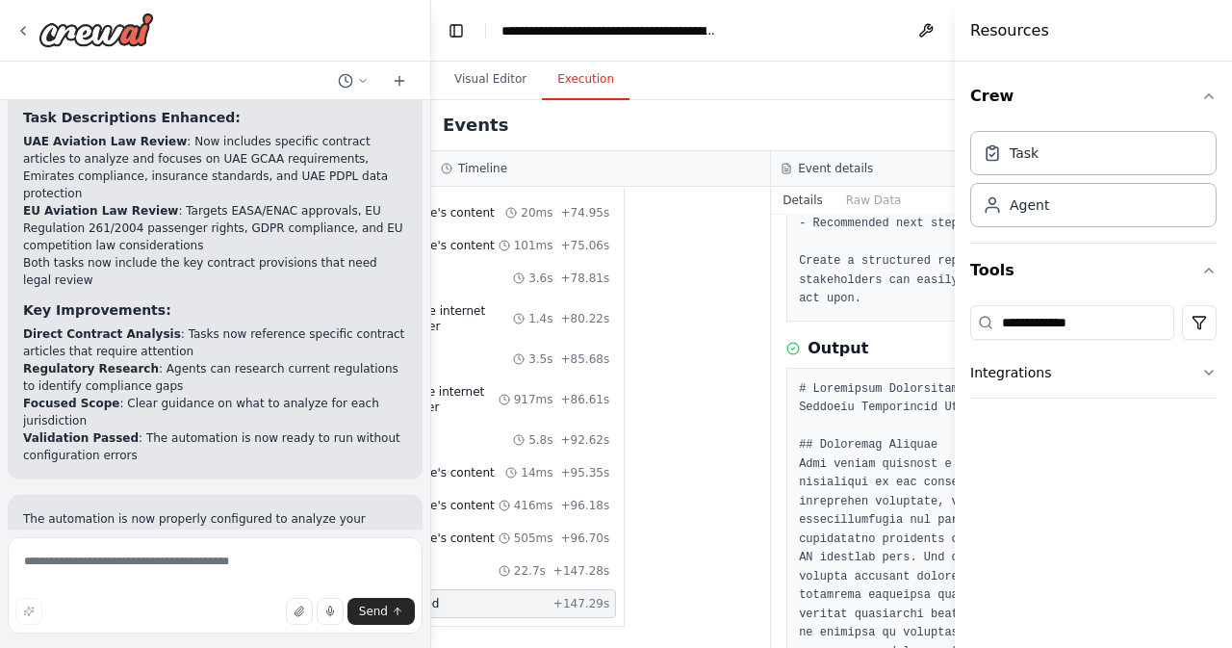
scroll to position [3165, 135]
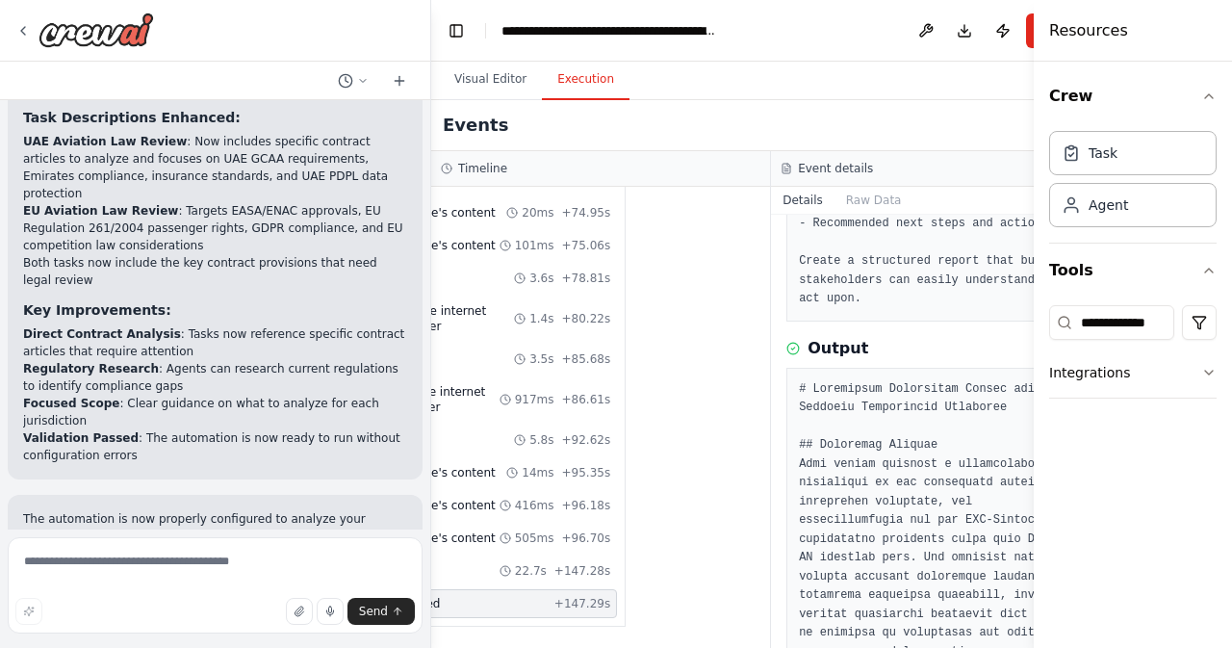
drag, startPoint x: 954, startPoint y: 402, endPoint x: 1075, endPoint y: 405, distance: 120.3
click at [1075, 405] on div "**********" at bounding box center [1132, 324] width 198 height 648
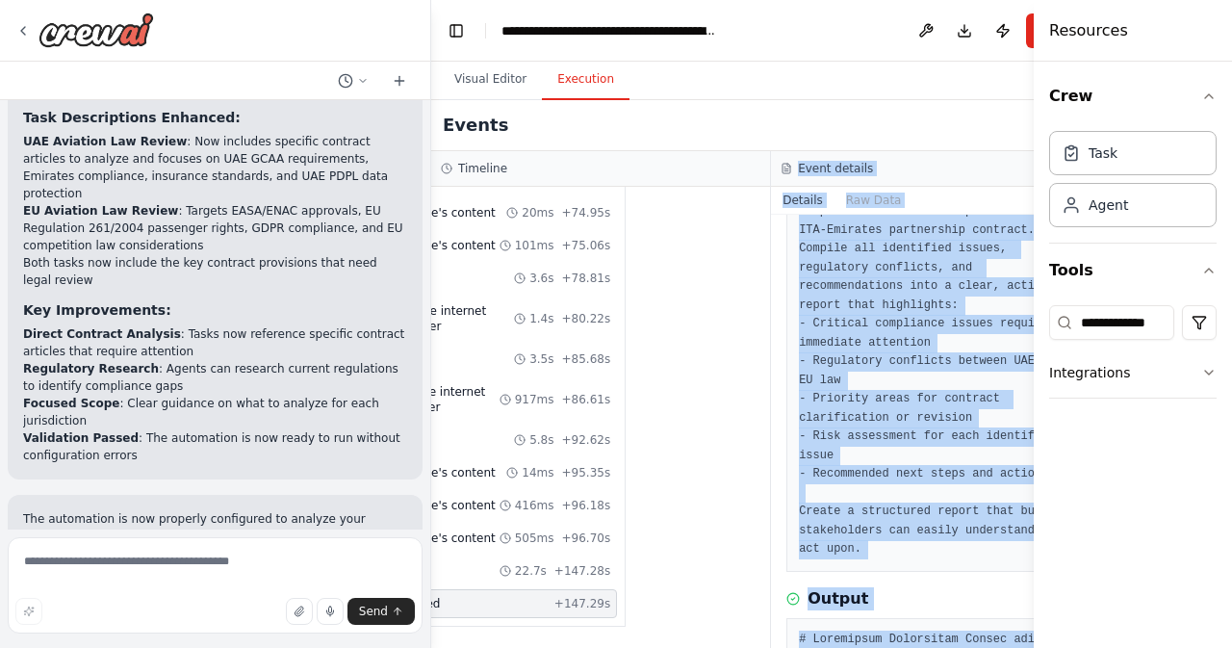
scroll to position [295, 0]
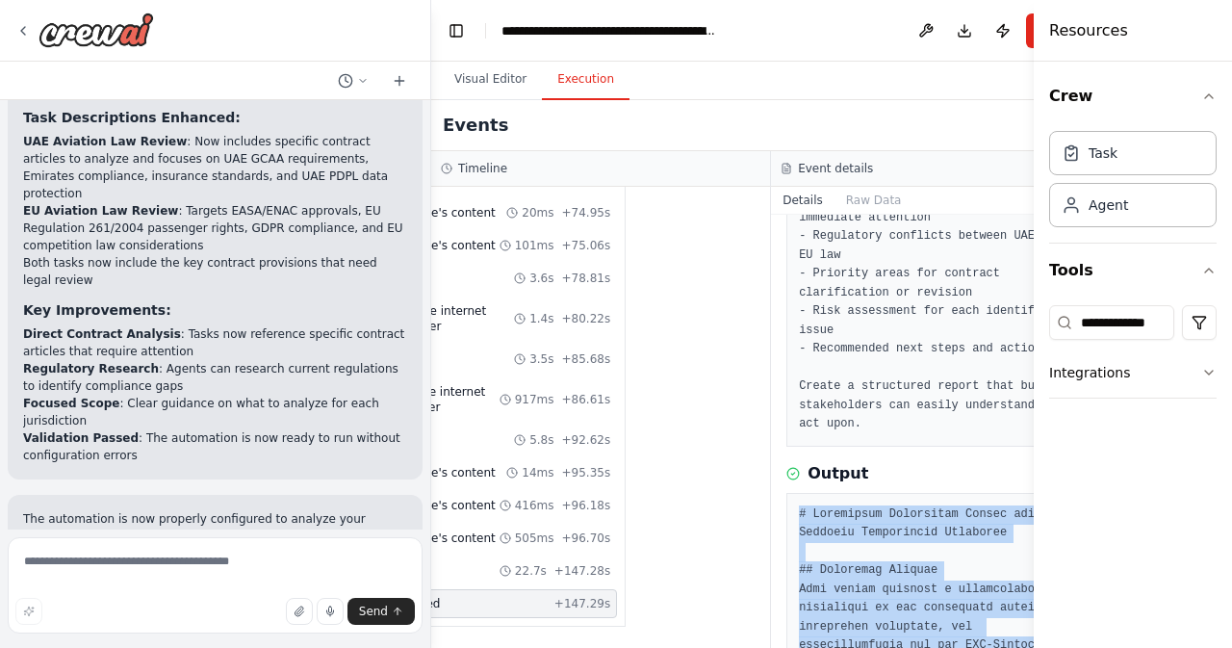
drag, startPoint x: 1012, startPoint y: 601, endPoint x: 778, endPoint y: 509, distance: 251.4
copy pre "# Compliance Assessment Report for ITA-Emirates Partnership Agreement ## Execut…"
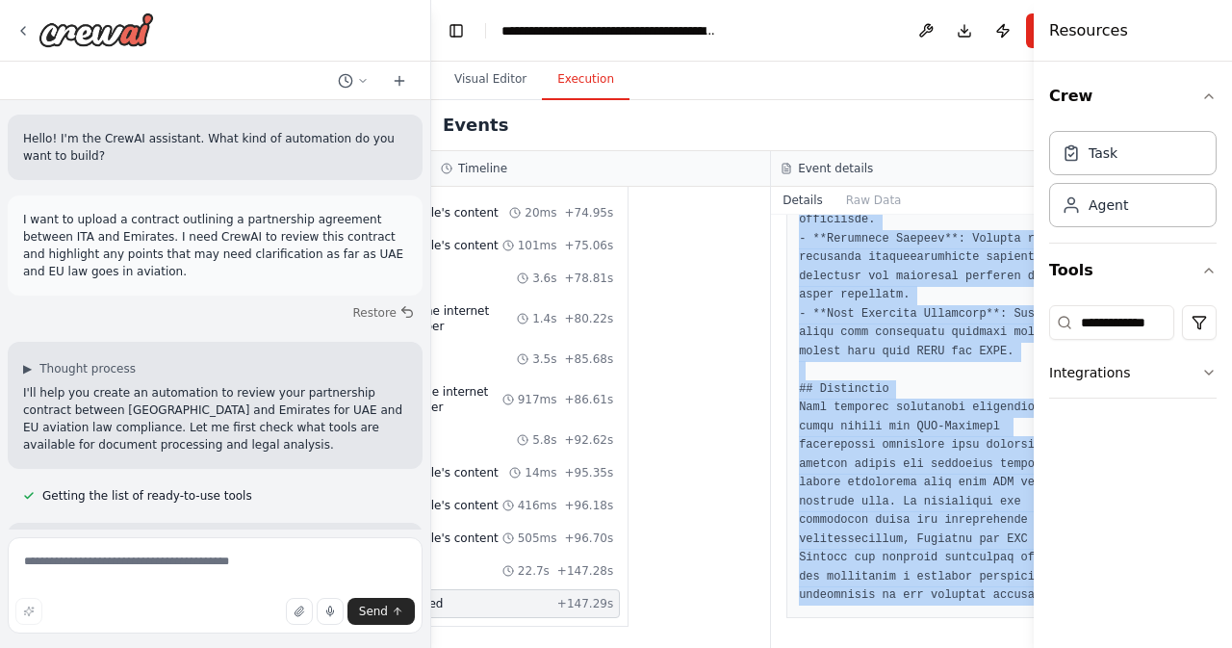
scroll to position [0, 0]
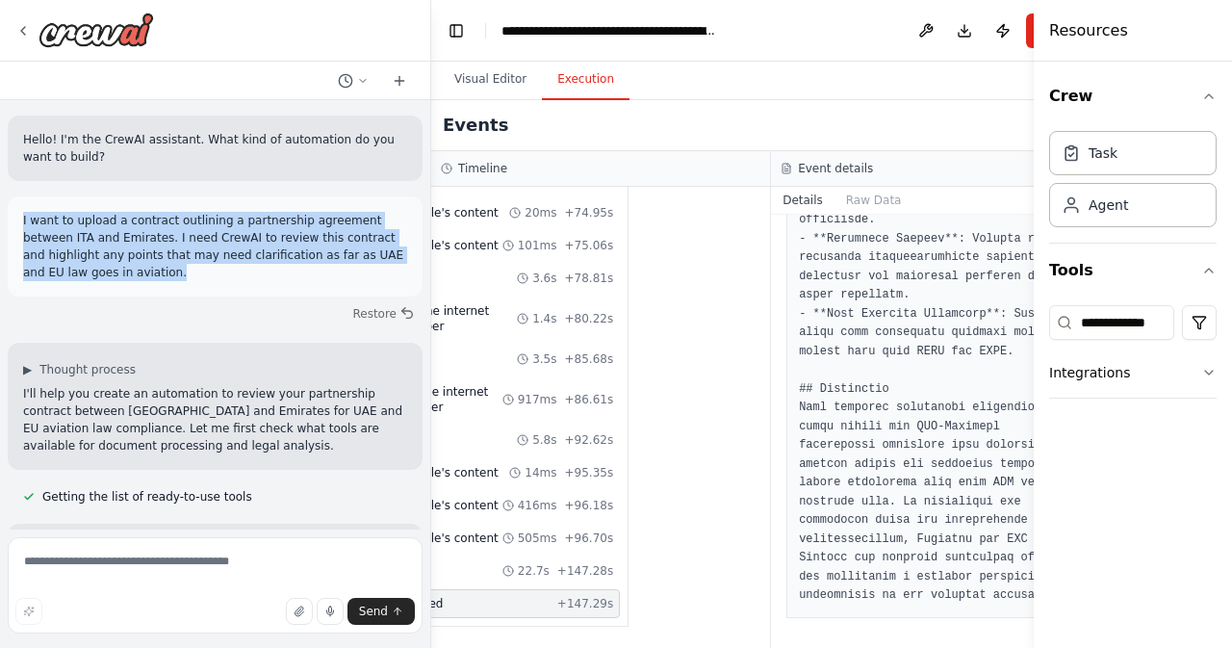
drag, startPoint x: 25, startPoint y: 274, endPoint x: 19, endPoint y: 216, distance: 59.0
click at [19, 216] on div "I want to upload a contract outlining a partnership agreement between ITA and E…" at bounding box center [215, 246] width 415 height 100
copy p "I want to upload a contract outlining a partnership agreement between ITA and E…"
click at [406, 75] on icon at bounding box center [399, 80] width 15 height 15
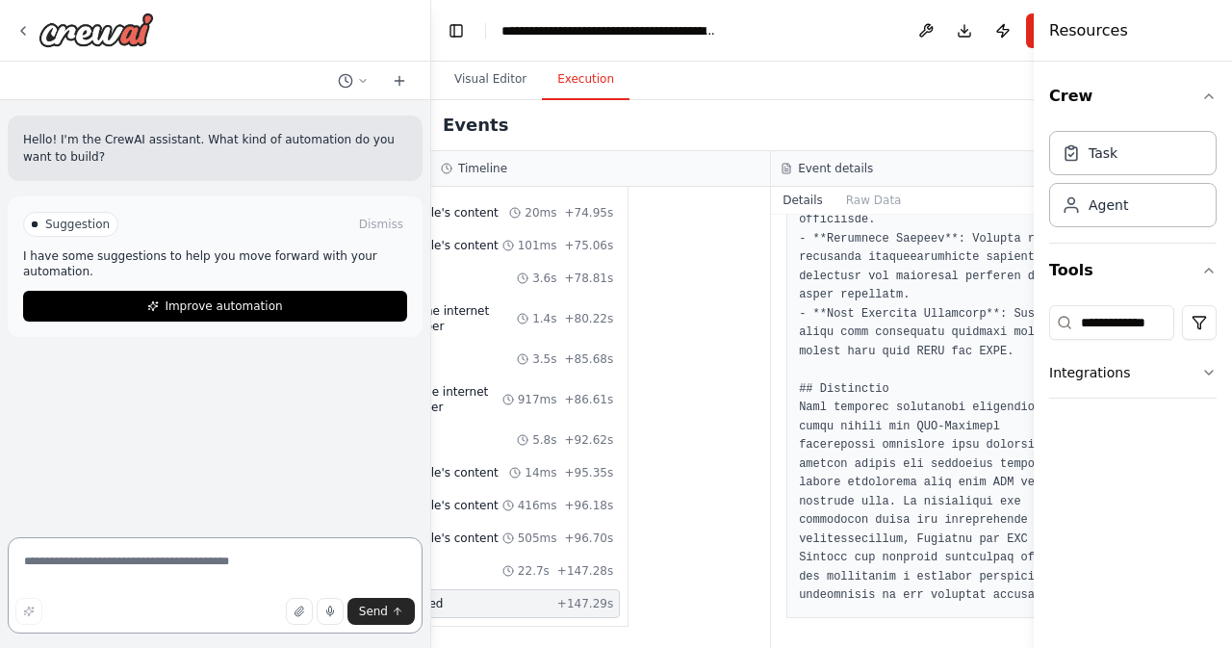
click at [159, 566] on textarea at bounding box center [215, 585] width 415 height 96
type textarea "*"
type textarea "******"
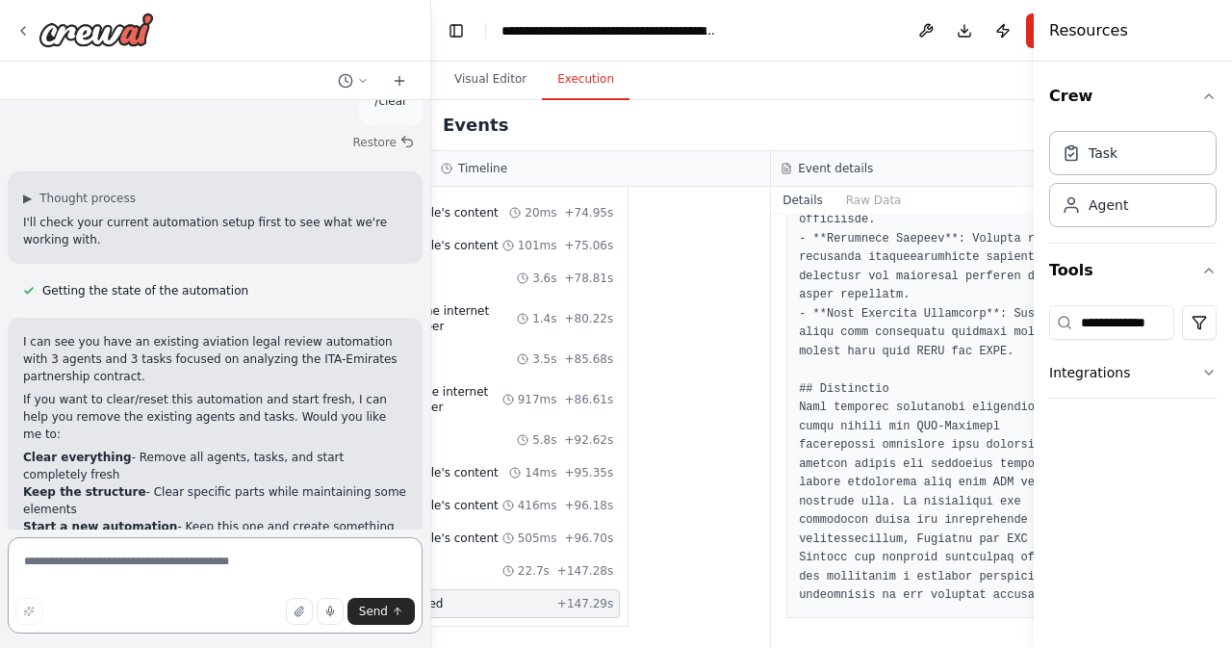
scroll to position [137, 0]
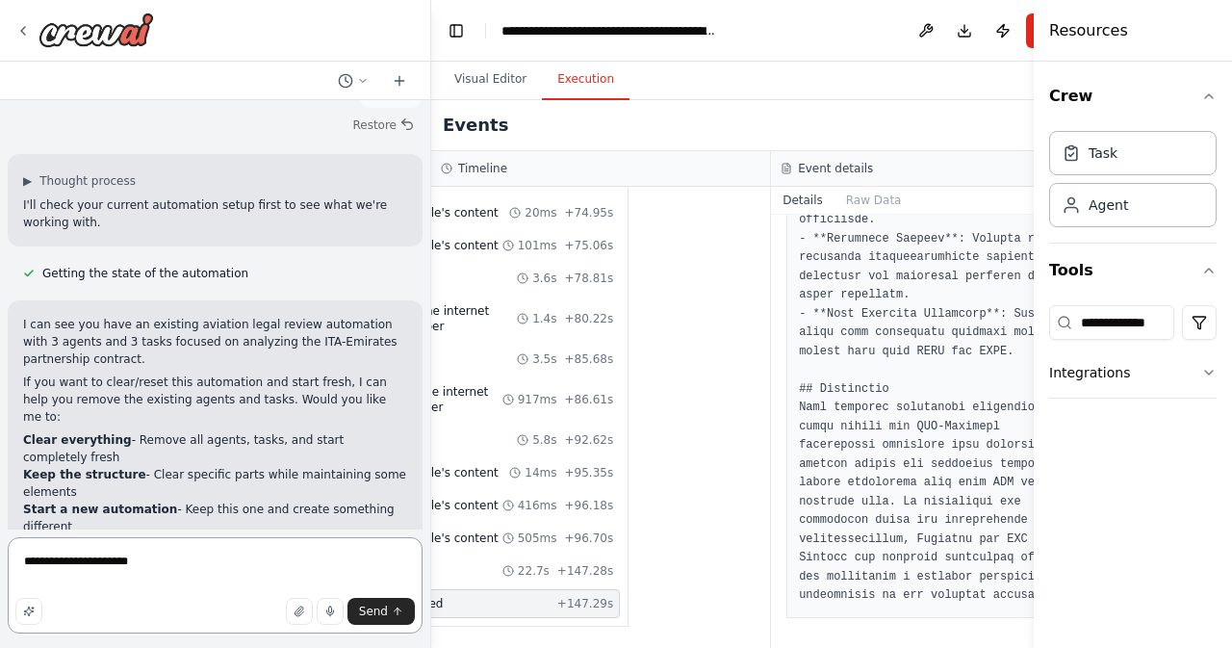
type textarea "**********"
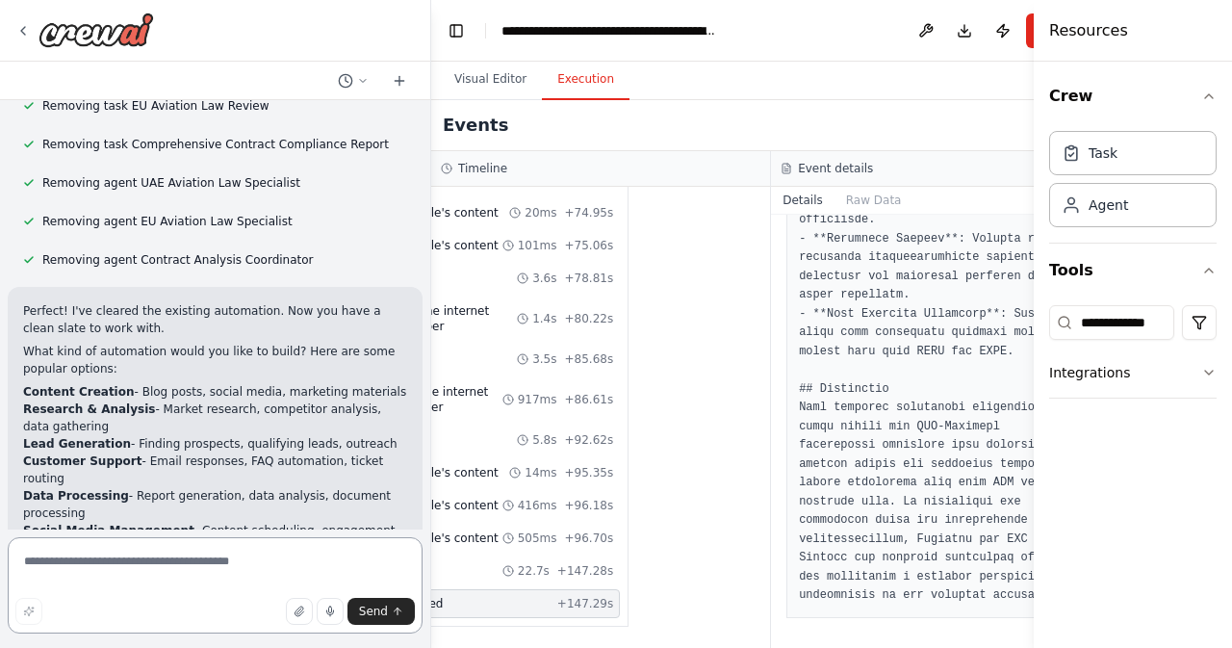
scroll to position [881, 0]
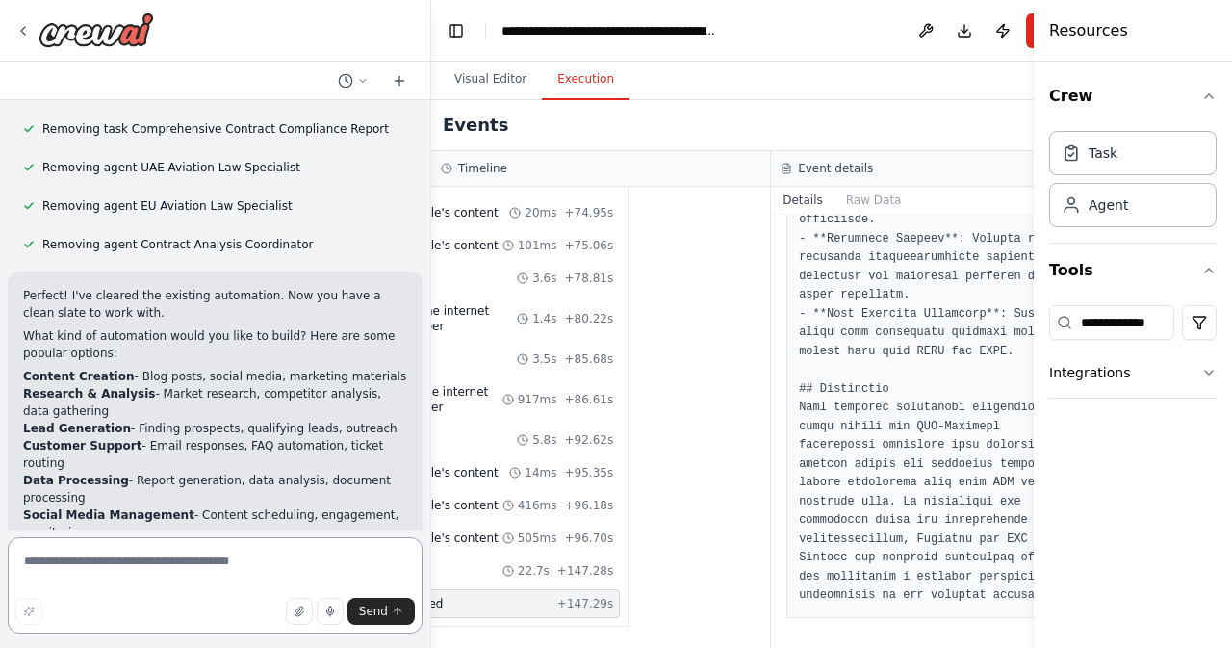
paste textarea "**********"
type textarea "**********"
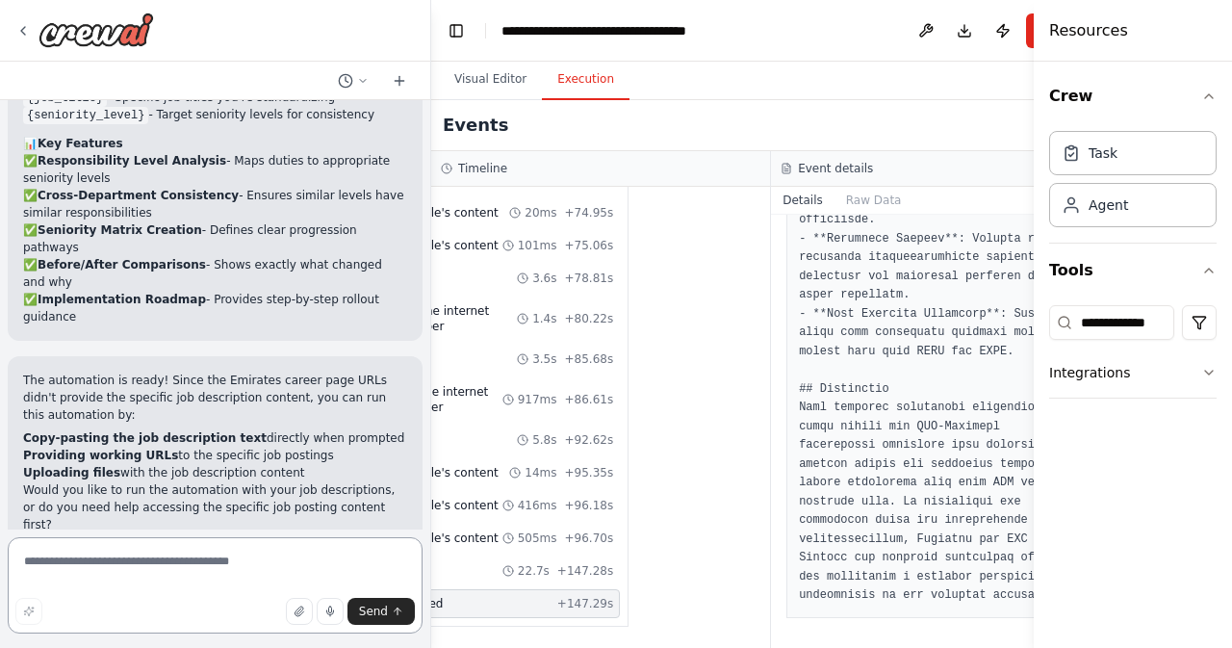
scroll to position [3543, 0]
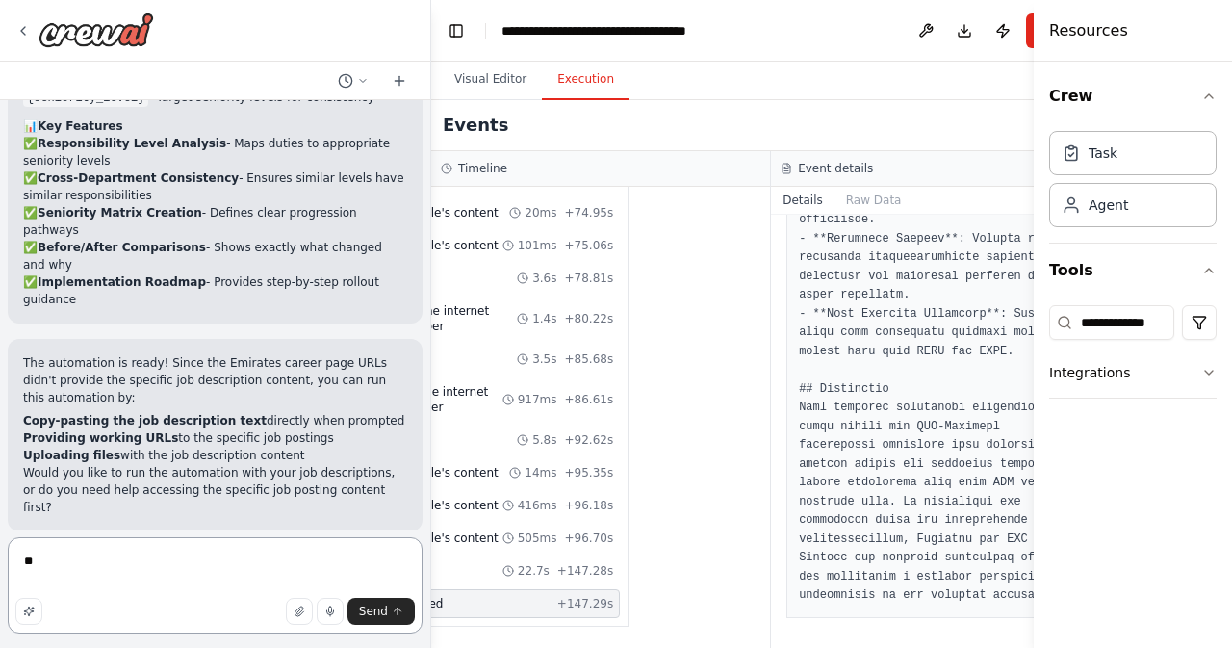
type textarea "*"
paste textarea "**********"
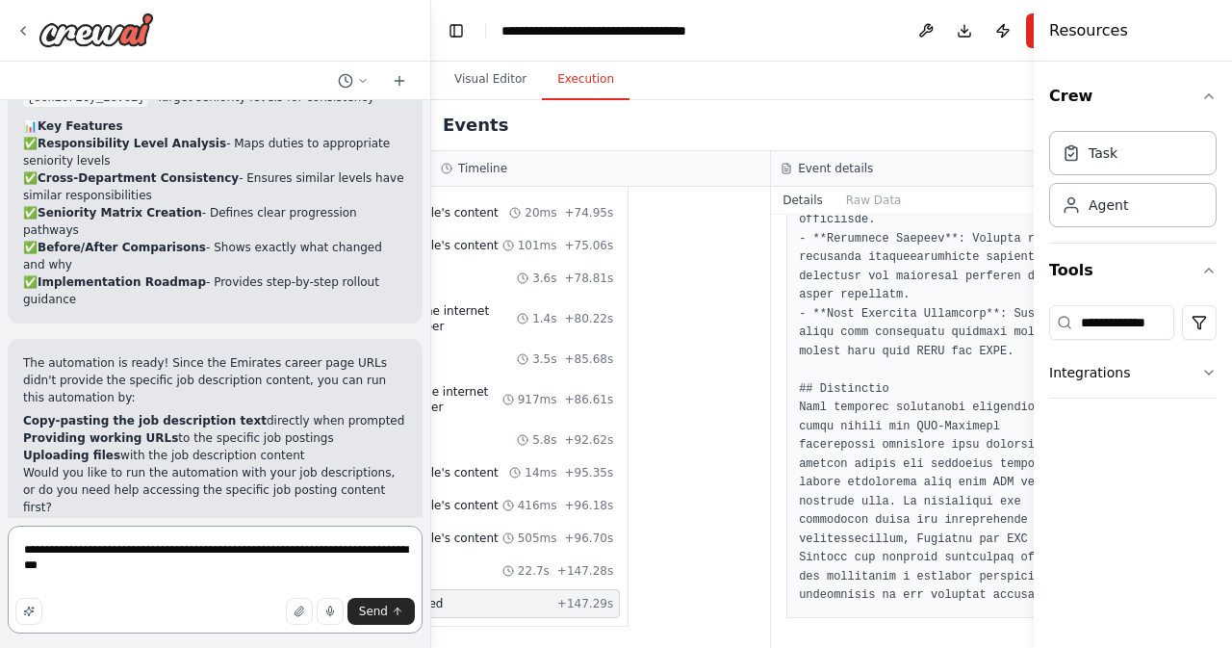
click at [144, 551] on textarea "**********" at bounding box center [215, 579] width 415 height 108
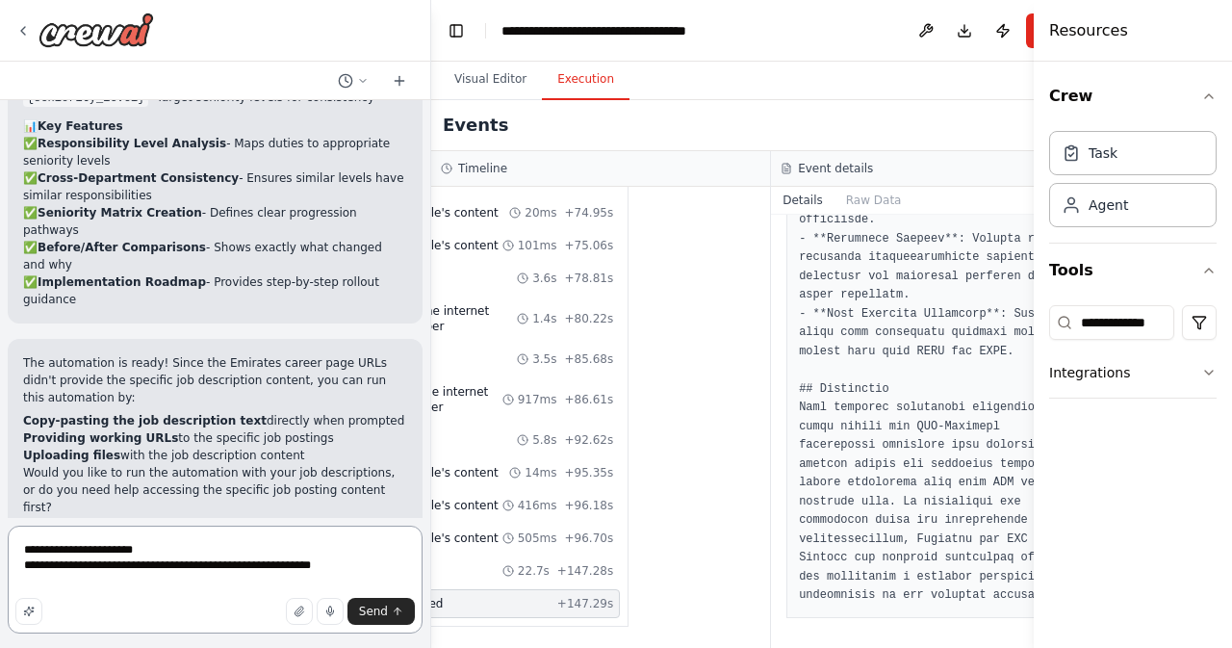
click at [358, 570] on textarea "**********" at bounding box center [215, 579] width 415 height 108
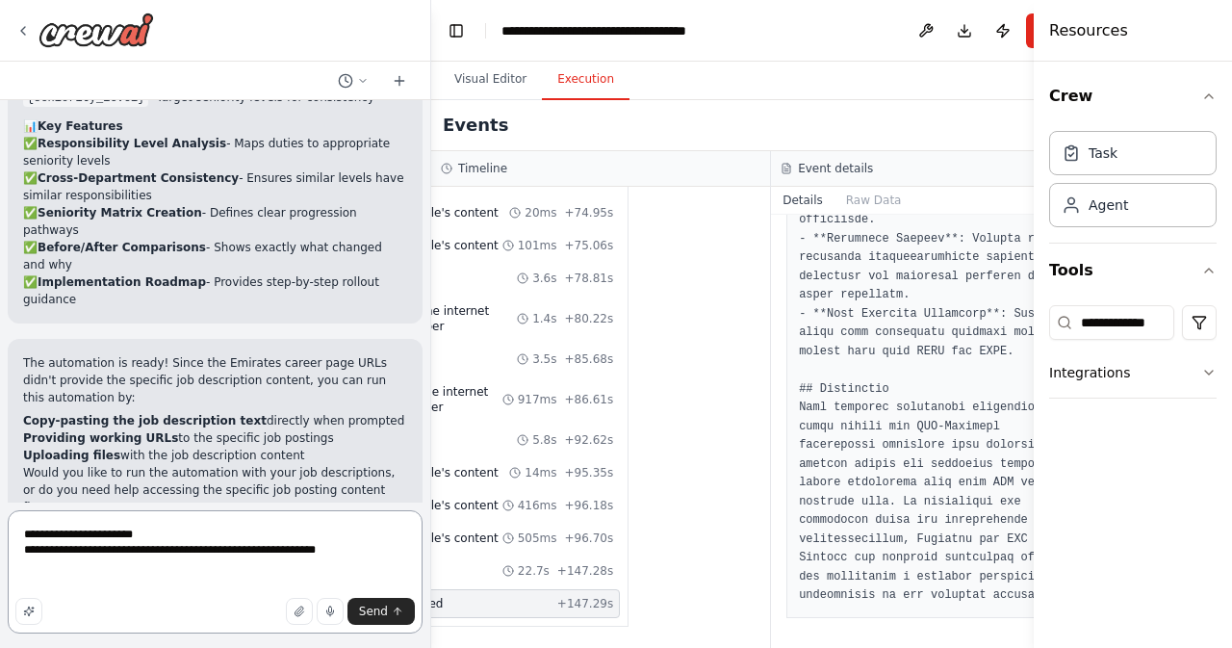
paste textarea "**********"
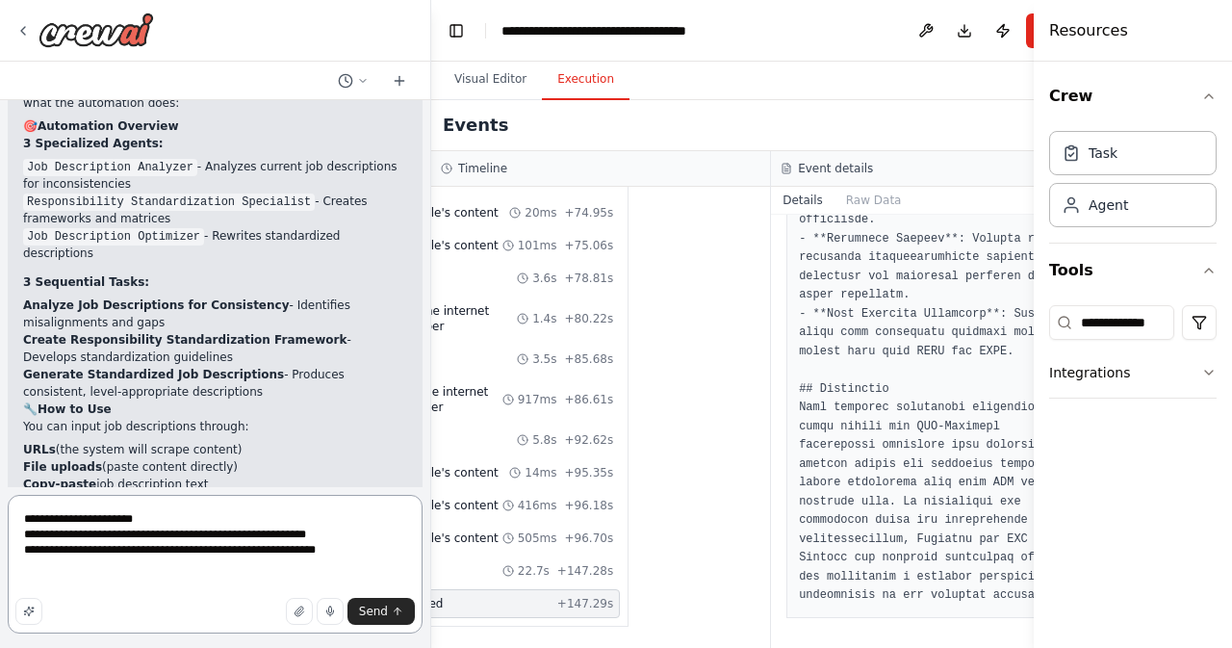
scroll to position [3092, 0]
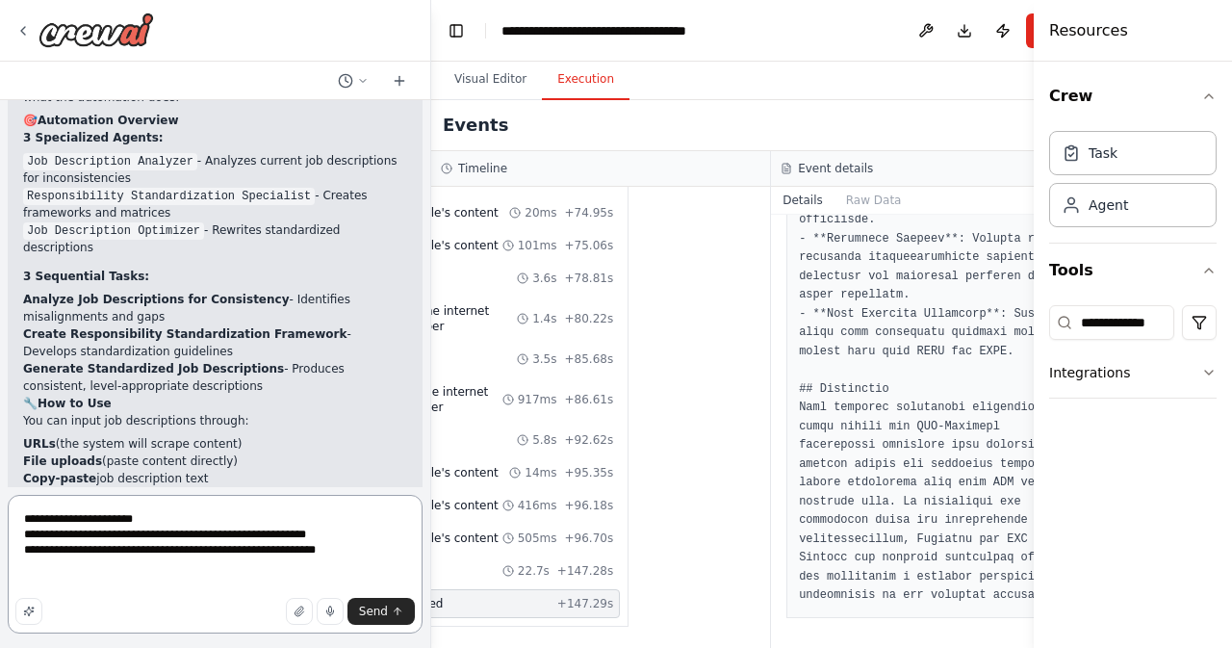
paste textarea "**********"
type textarea "**********"
click at [382, 605] on span "Send" at bounding box center [373, 610] width 29 height 15
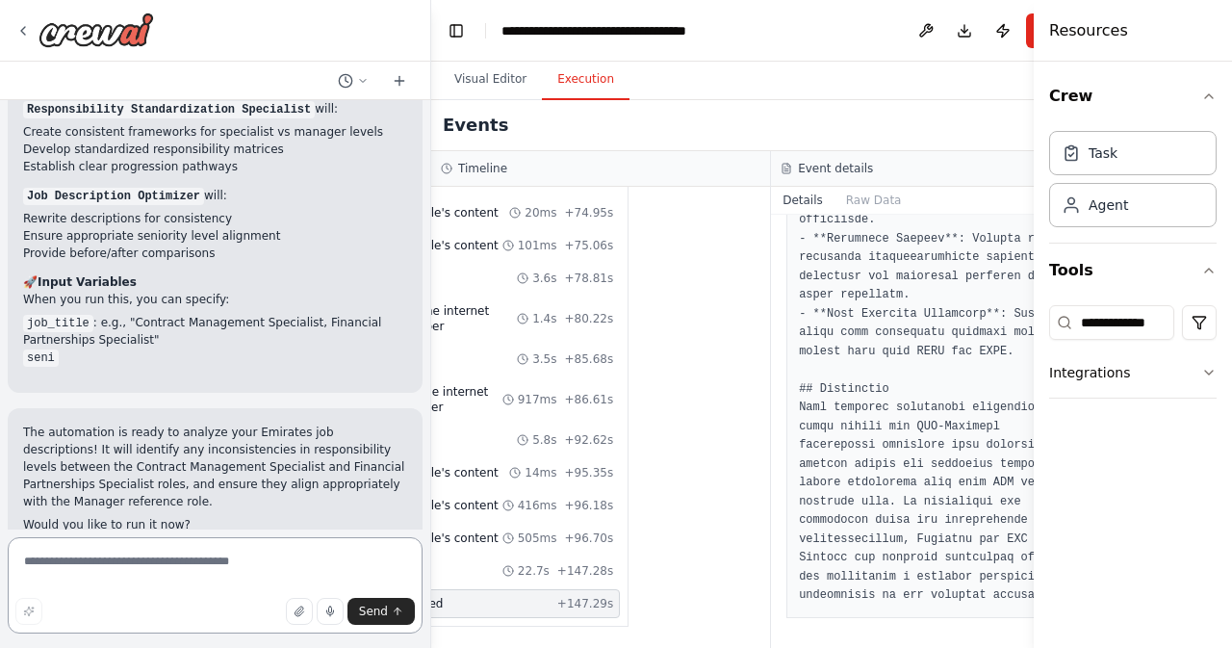
scroll to position [4990, 0]
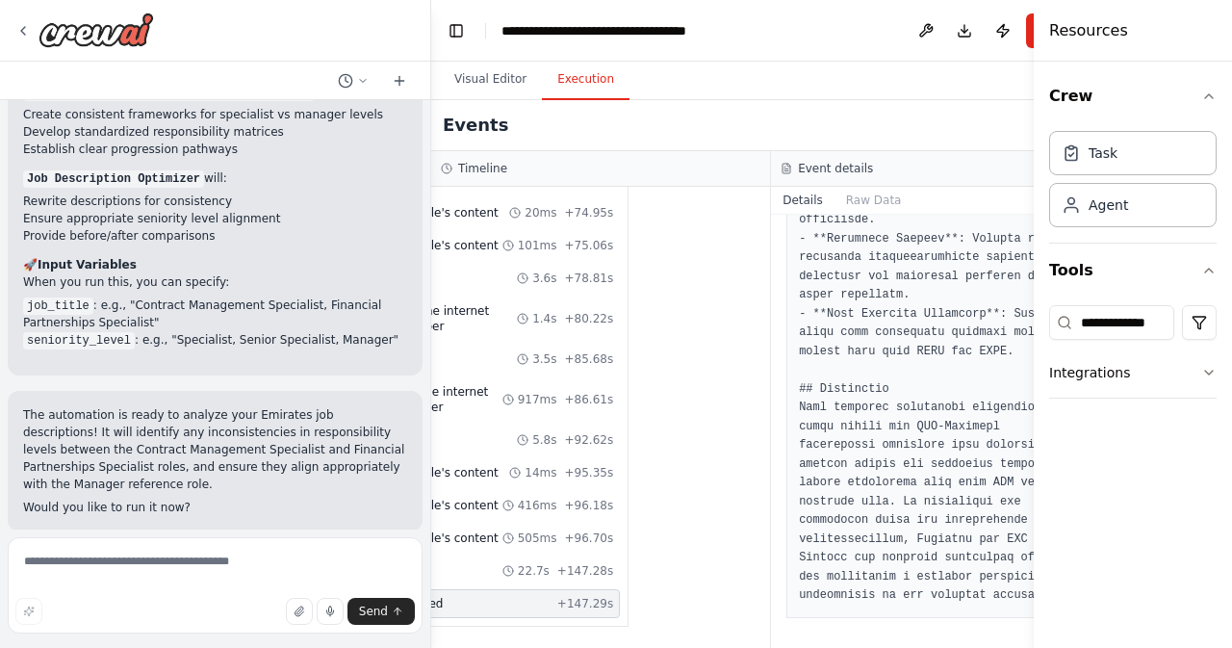
click at [160, 647] on icon at bounding box center [166, 656] width 12 height 12
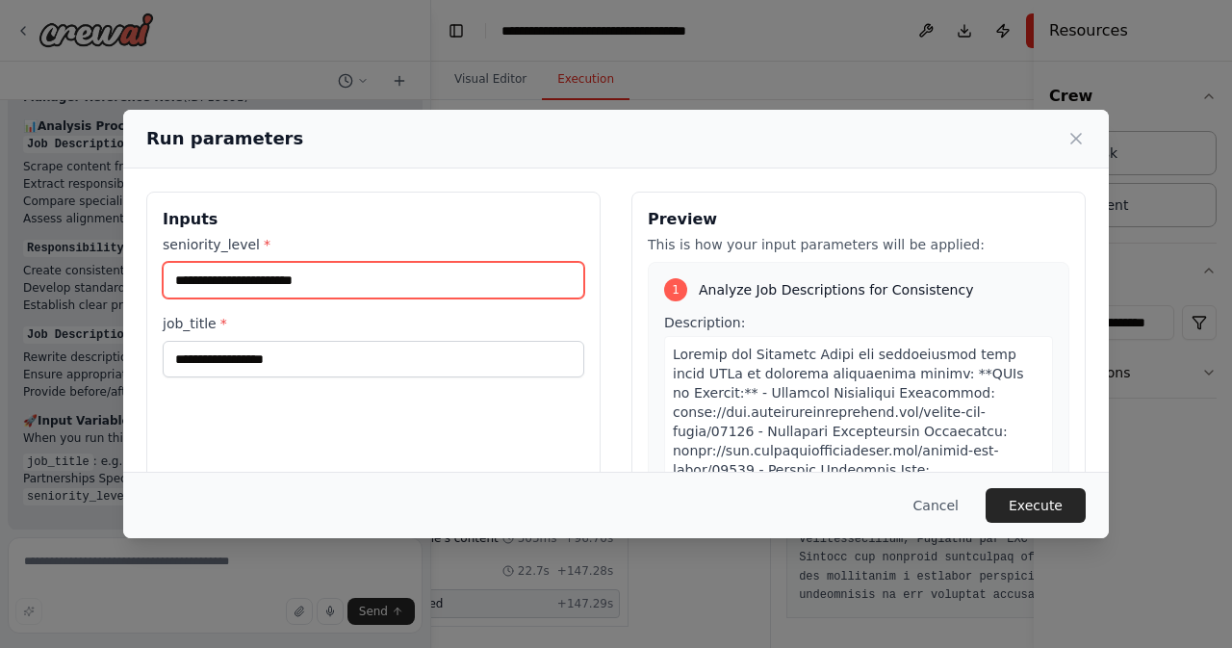
click at [405, 269] on input "seniority_level *" at bounding box center [373, 280] width 421 height 37
type input "**********"
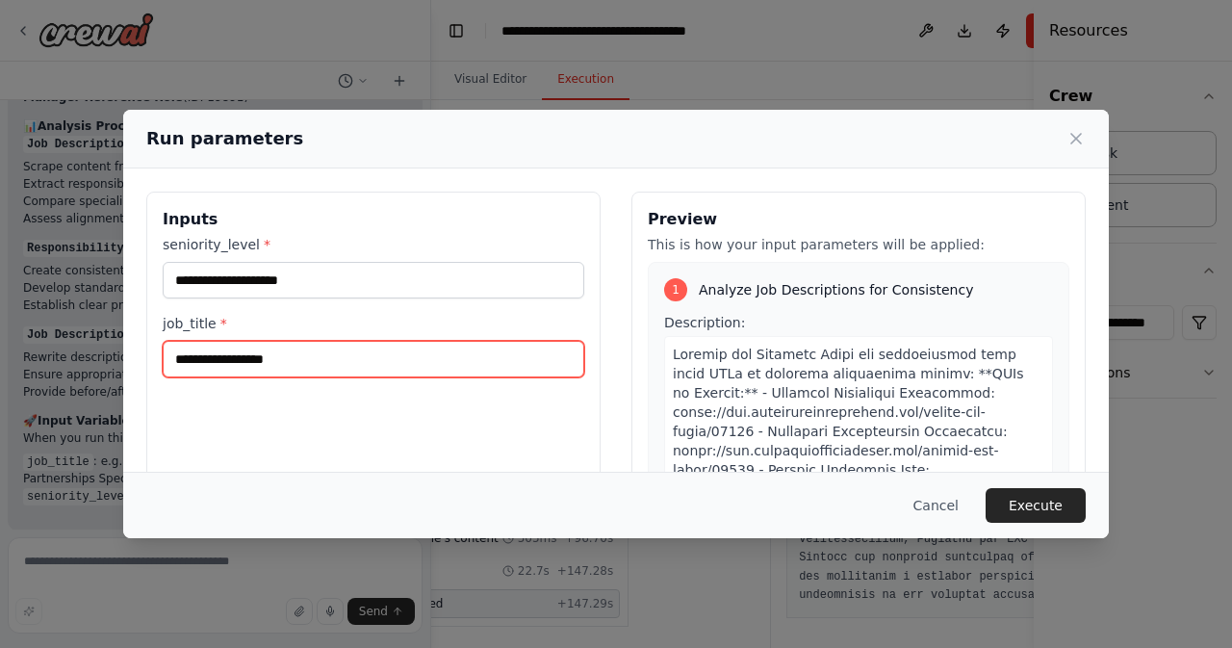
click at [246, 367] on input "job_title *" at bounding box center [373, 359] width 421 height 37
type input "**********"
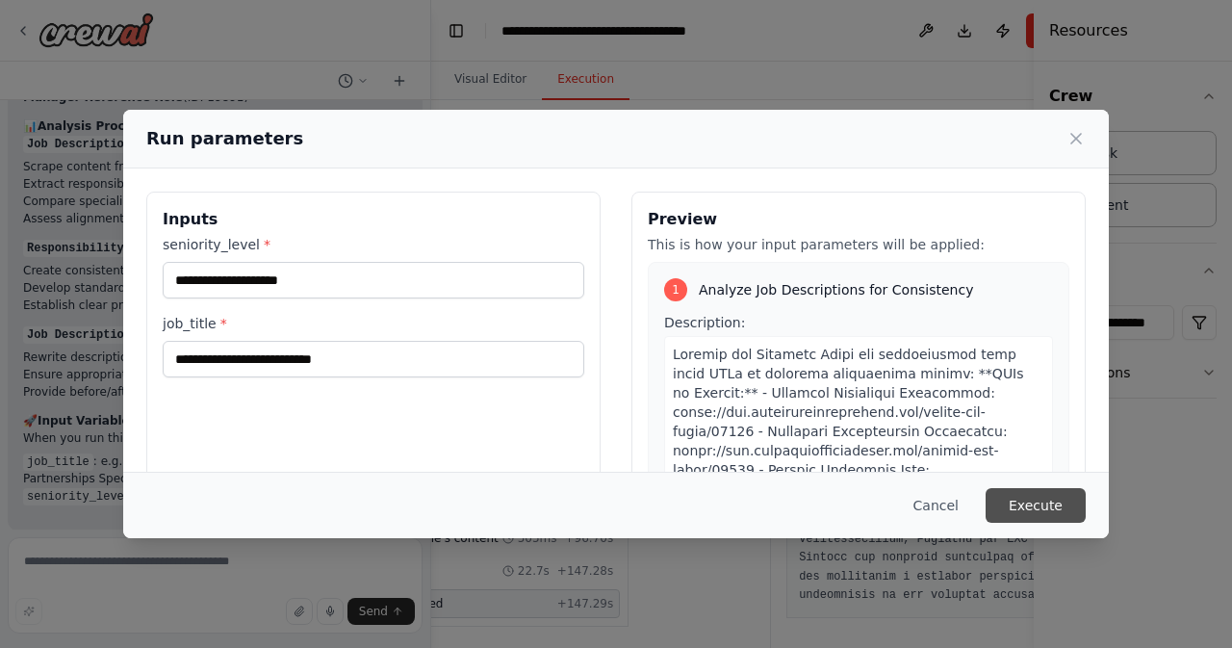
click at [1027, 498] on button "Execute" at bounding box center [1035, 505] width 100 height 35
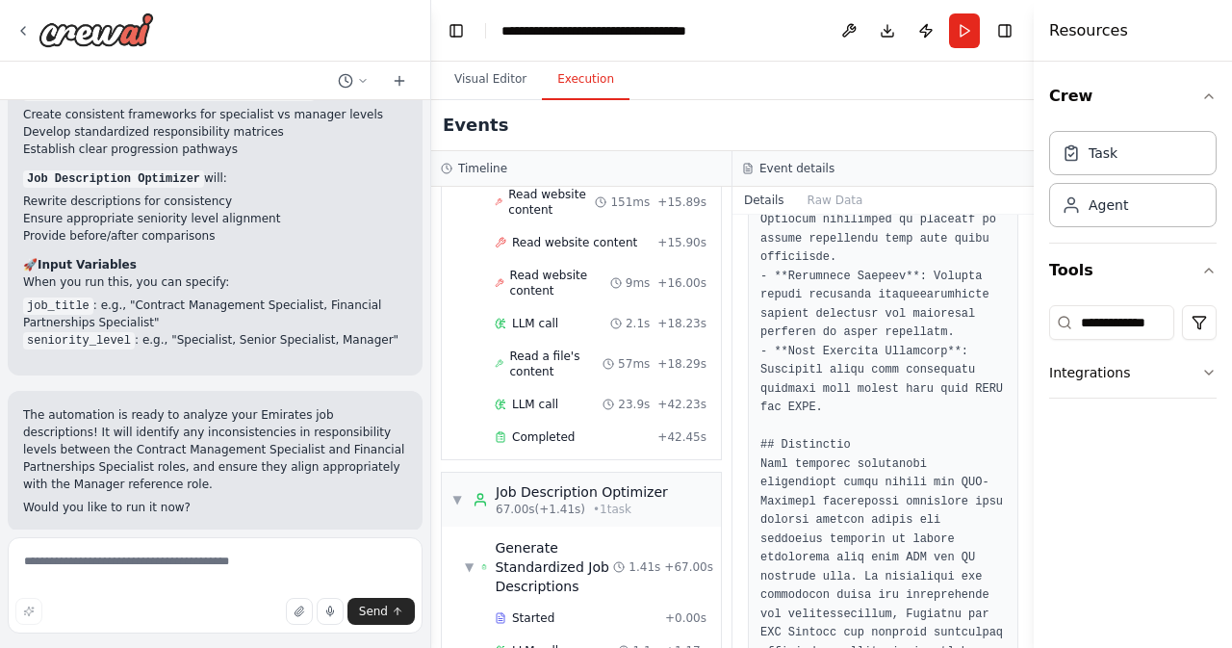
scroll to position [1548, 0]
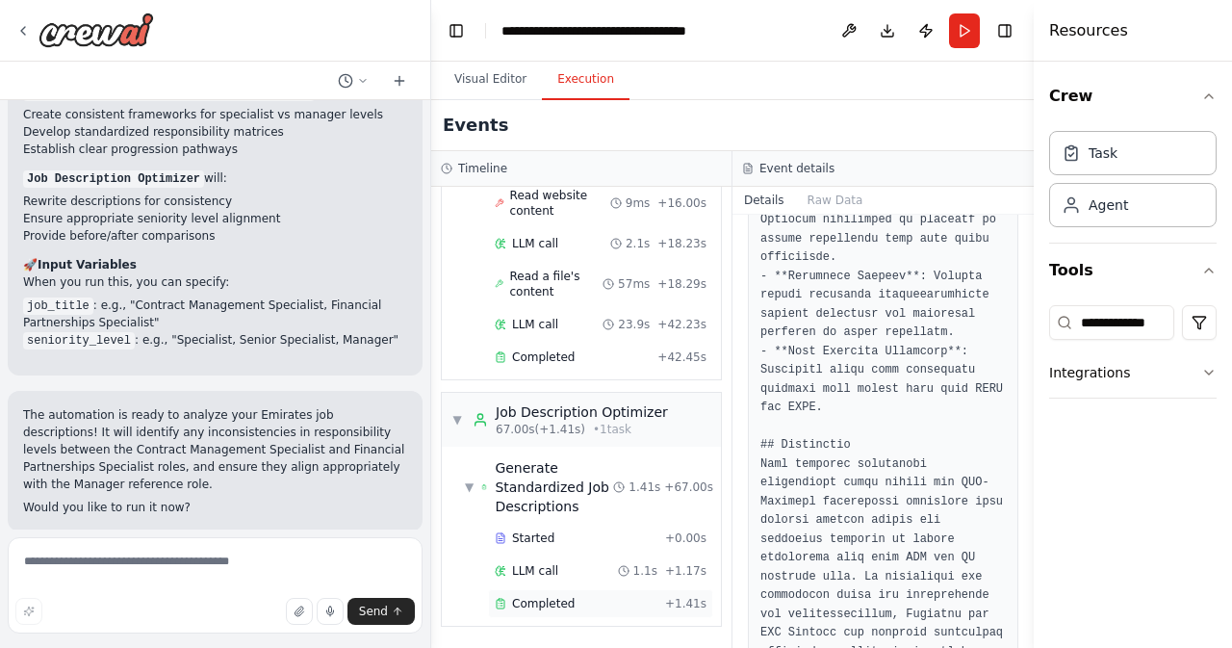
click at [582, 608] on div "Completed" at bounding box center [576, 603] width 163 height 15
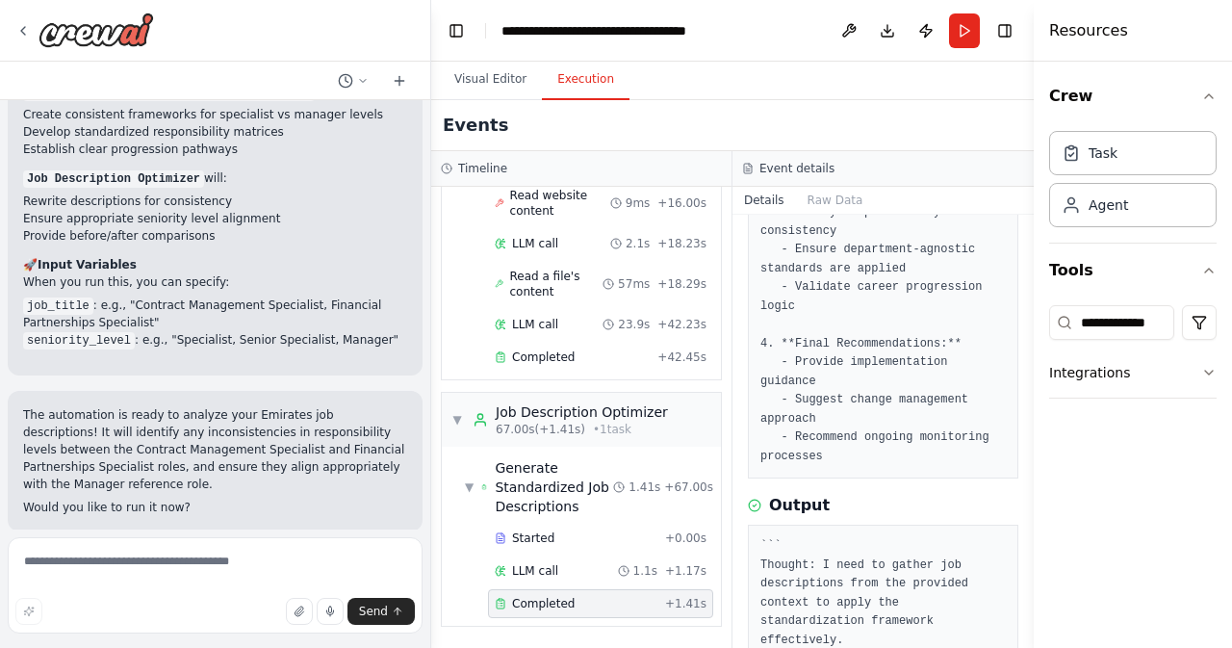
scroll to position [702, 0]
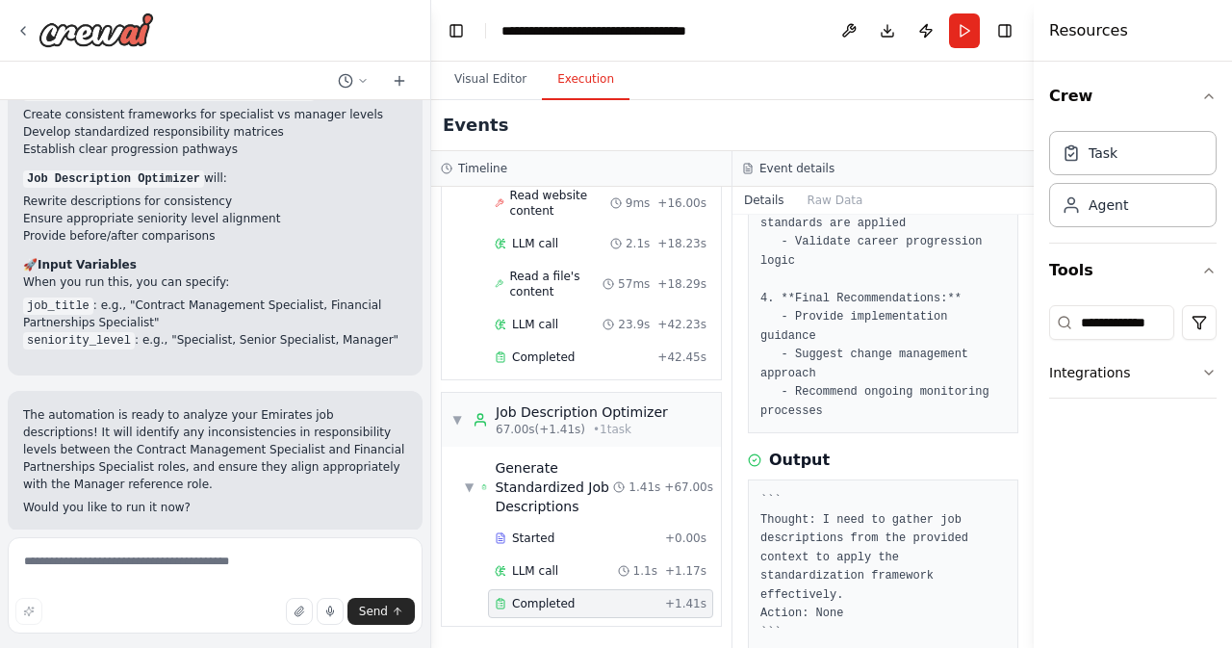
click at [205, 647] on span "Improve automation" at bounding box center [223, 655] width 117 height 15
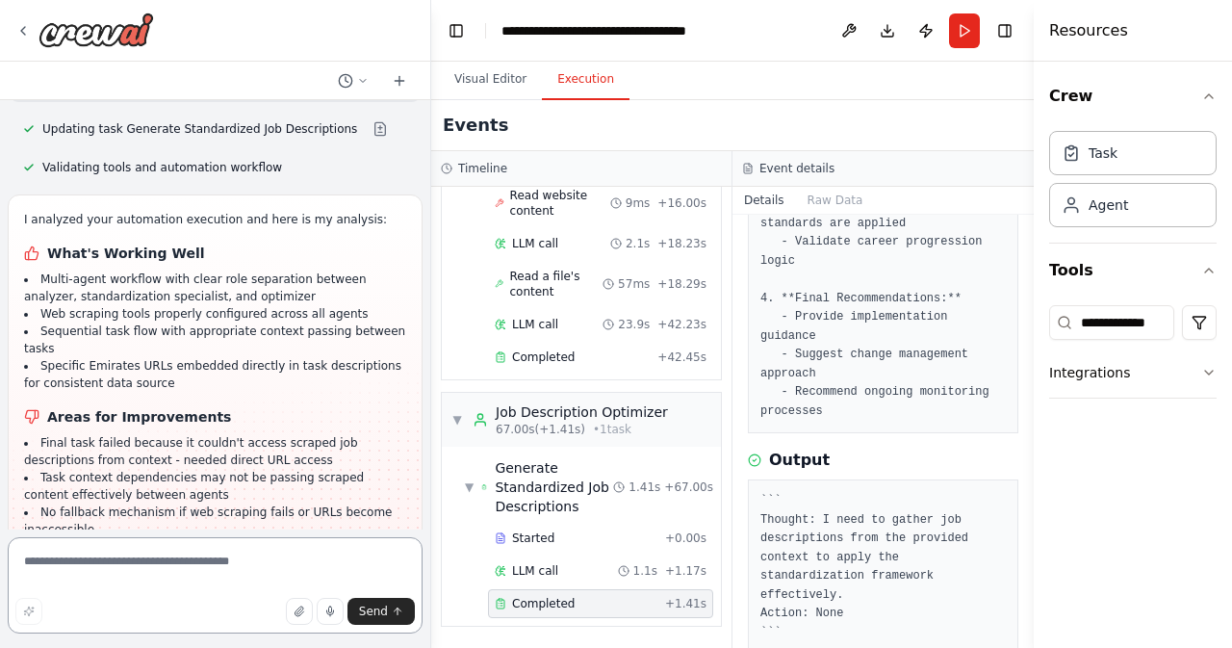
scroll to position [5698, 0]
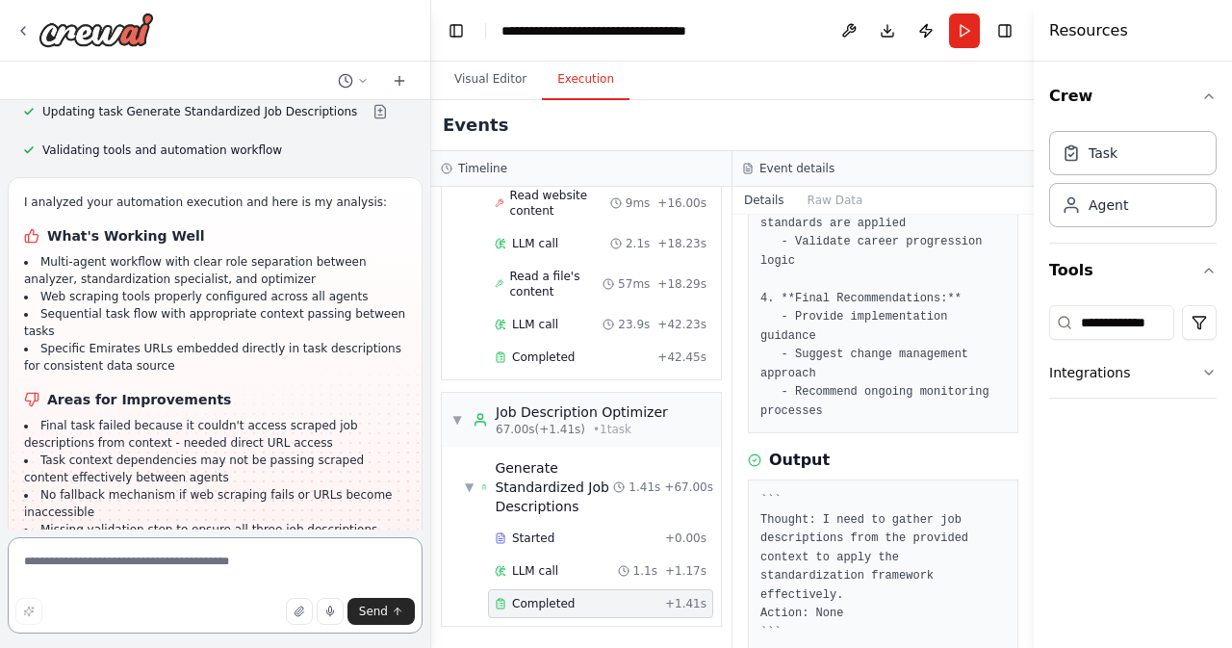
click at [136, 575] on textarea at bounding box center [215, 585] width 415 height 96
paste textarea "**********"
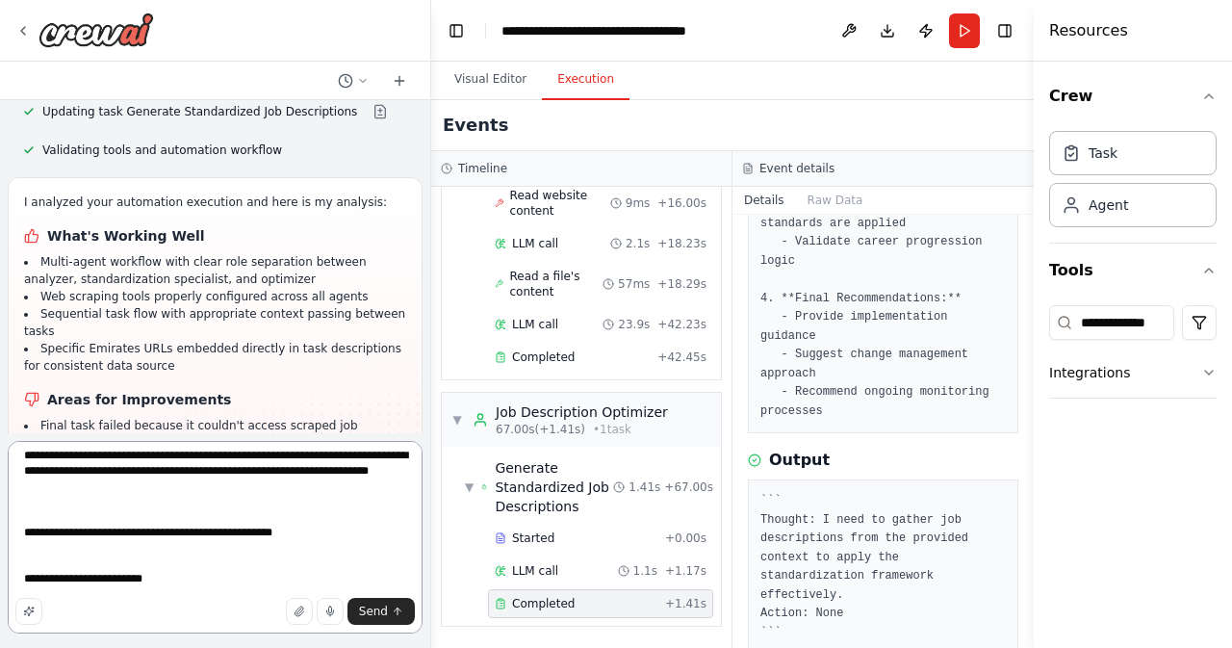
scroll to position [1826, 0]
paste textarea "**********"
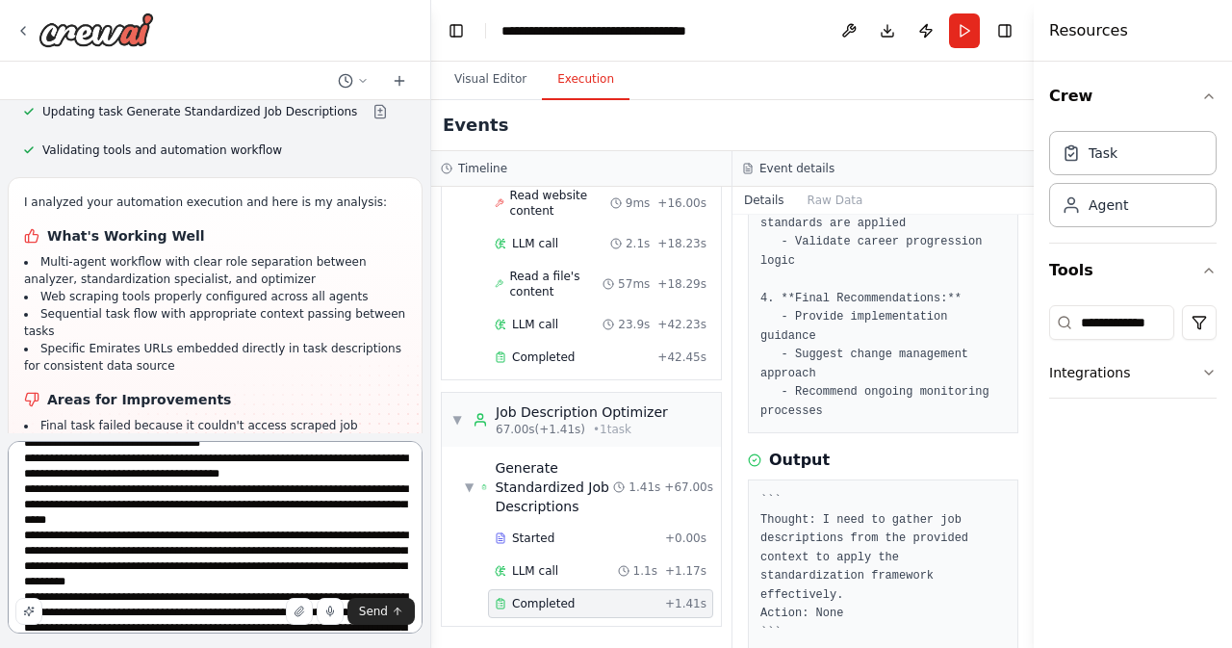
scroll to position [0, 0]
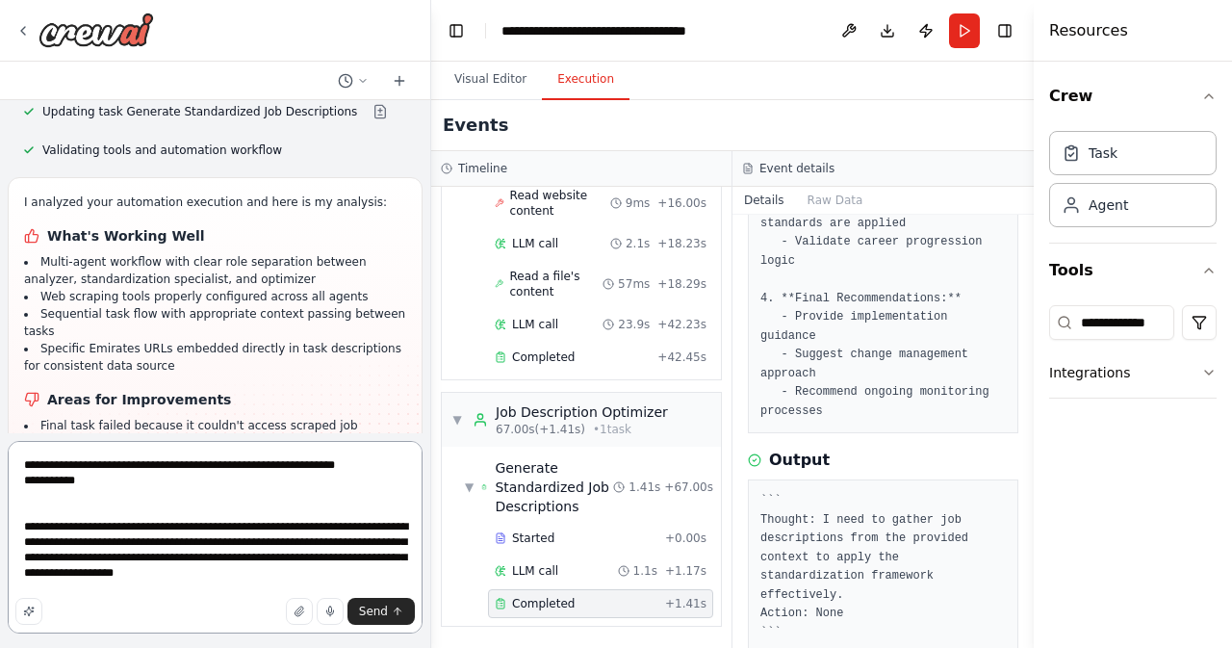
click at [345, 465] on textarea at bounding box center [215, 537] width 415 height 192
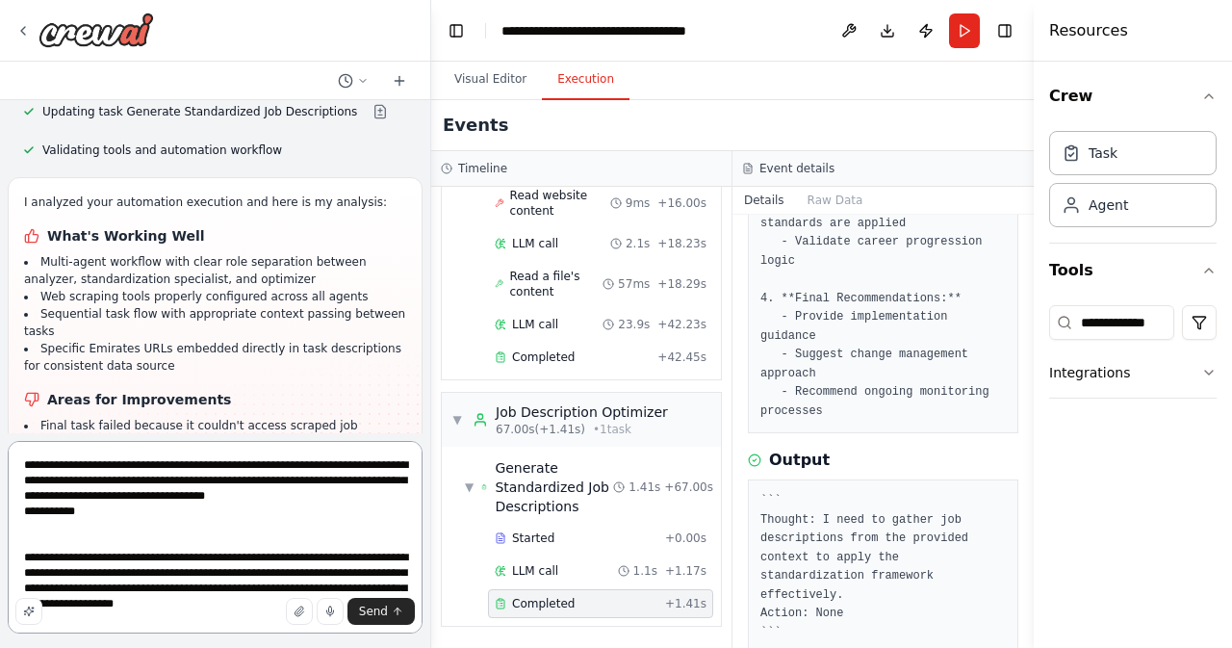
type textarea "**********"
click at [377, 610] on span "Send" at bounding box center [373, 610] width 29 height 15
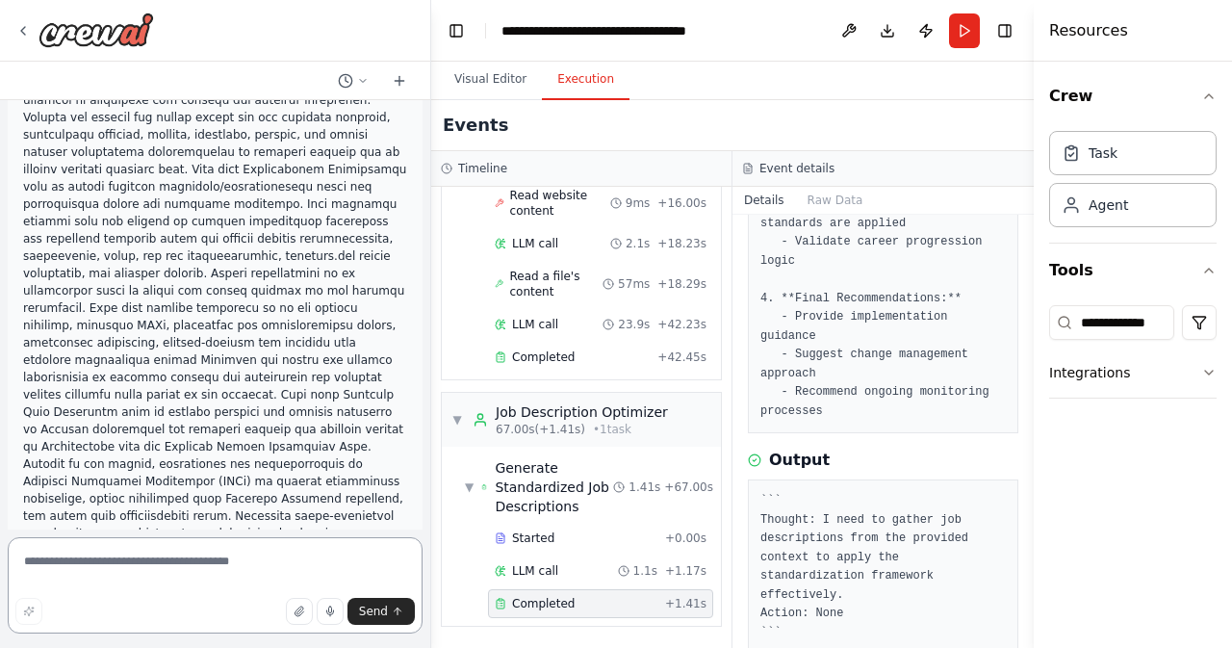
scroll to position [8788, 0]
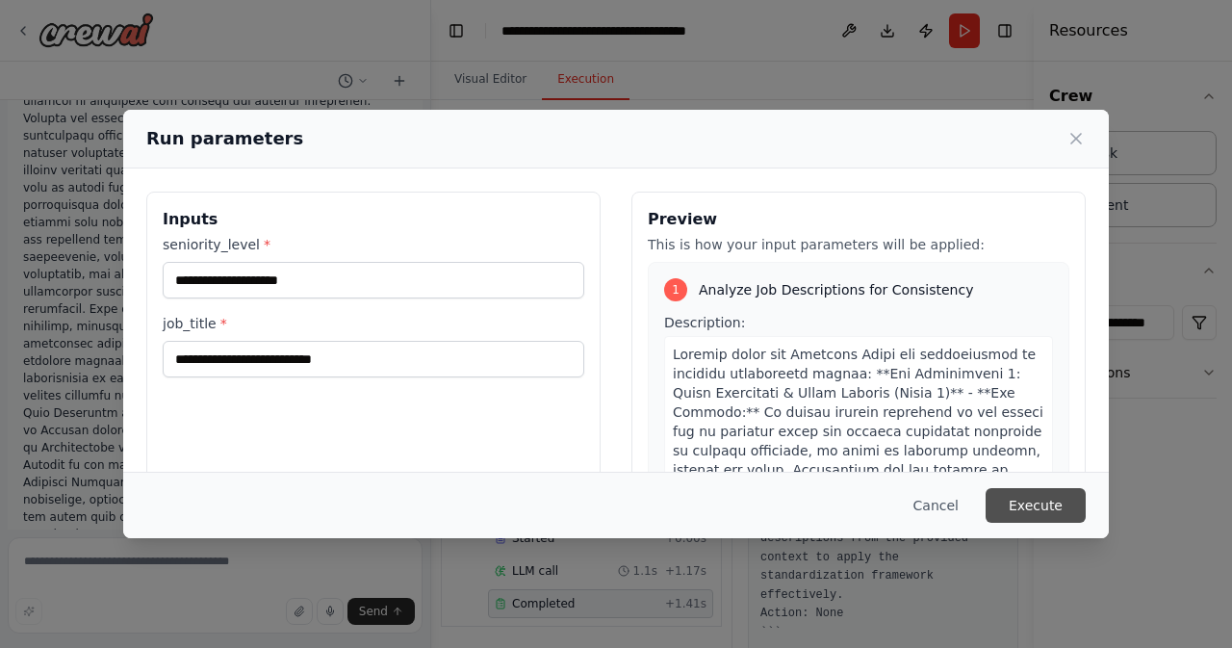
click at [1033, 488] on button "Execute" at bounding box center [1035, 505] width 100 height 35
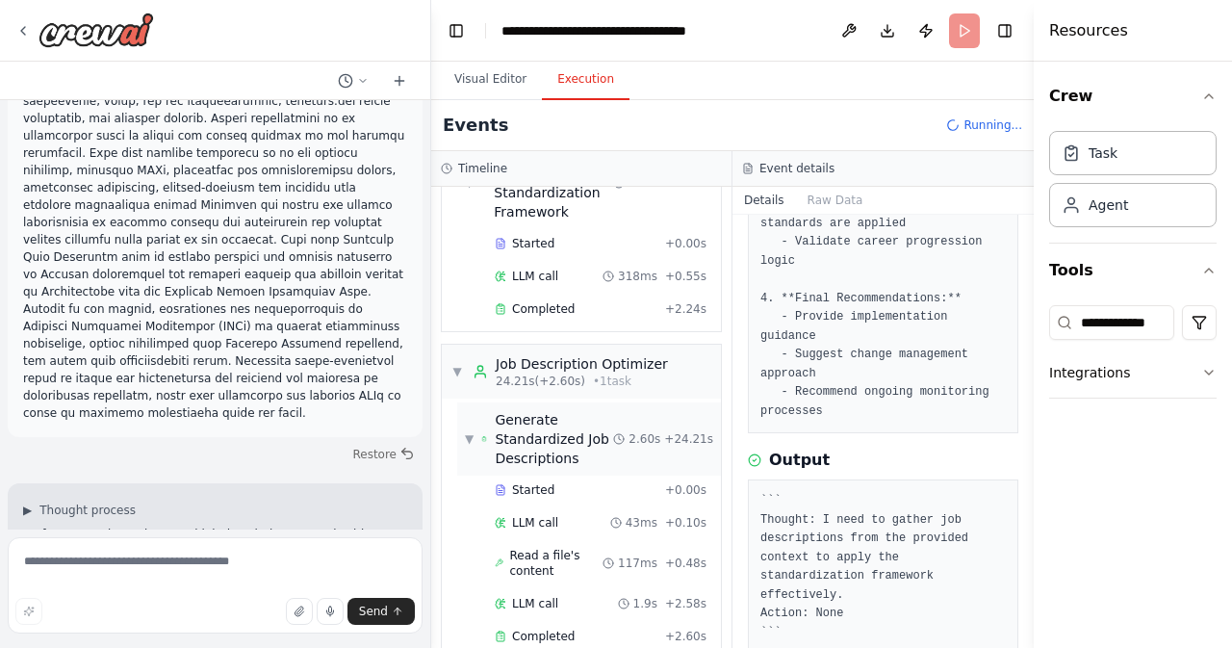
scroll to position [740, 0]
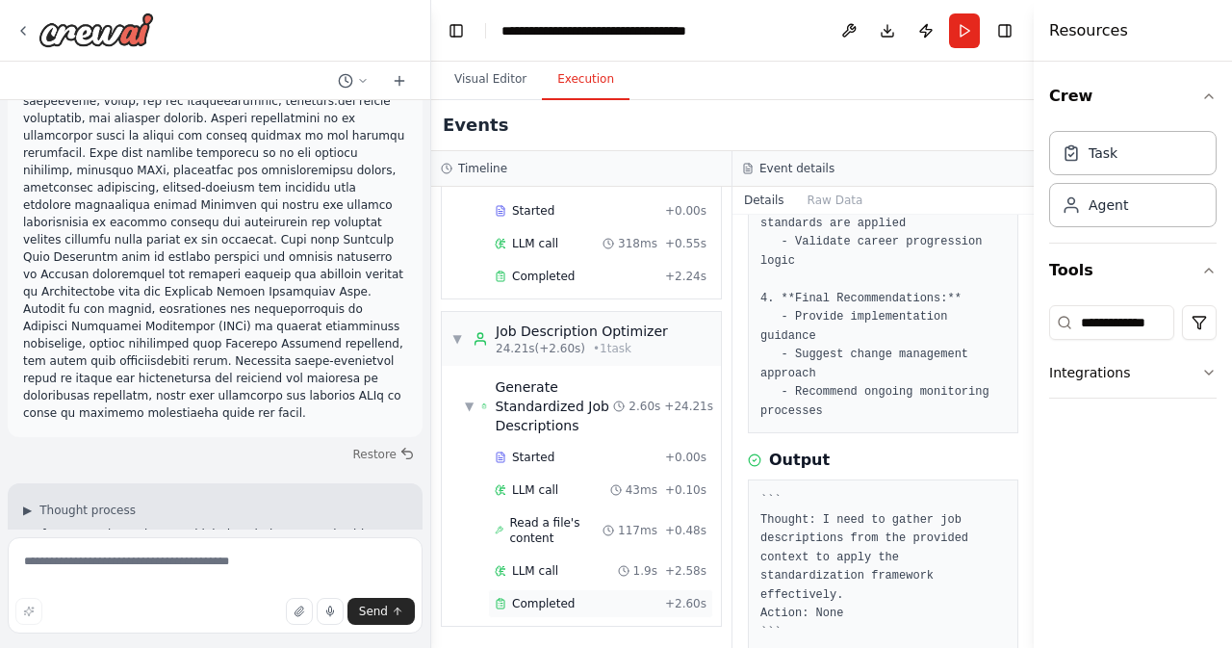
click at [528, 601] on span "Completed" at bounding box center [543, 603] width 63 height 15
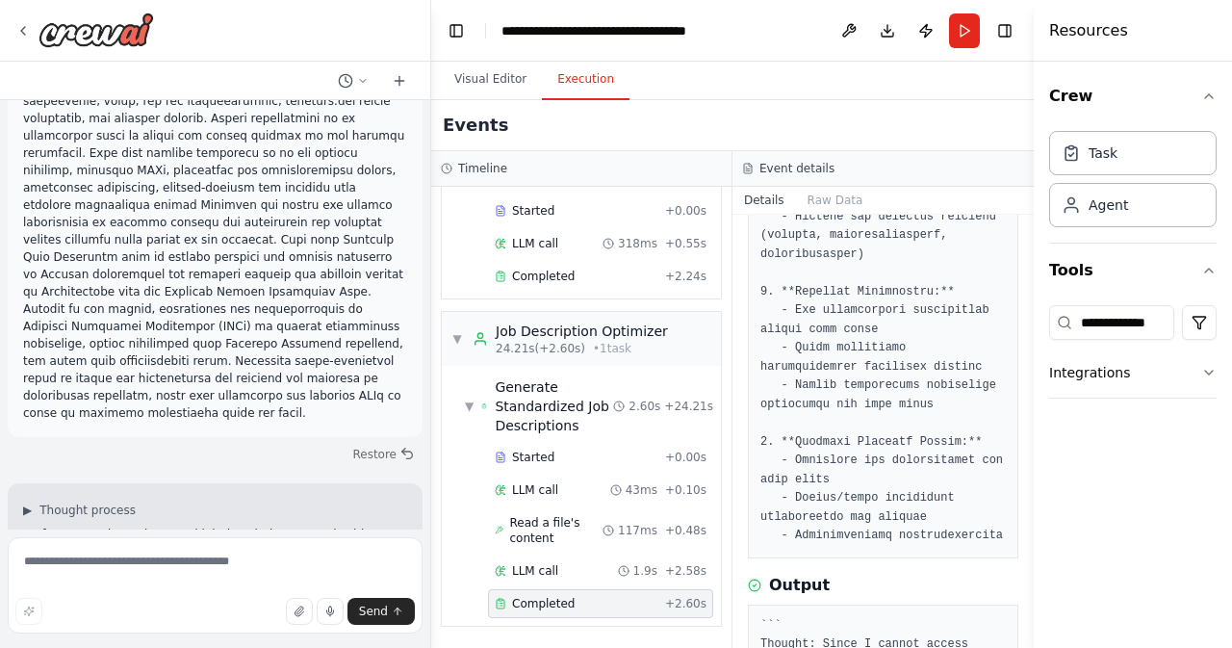
scroll to position [946, 0]
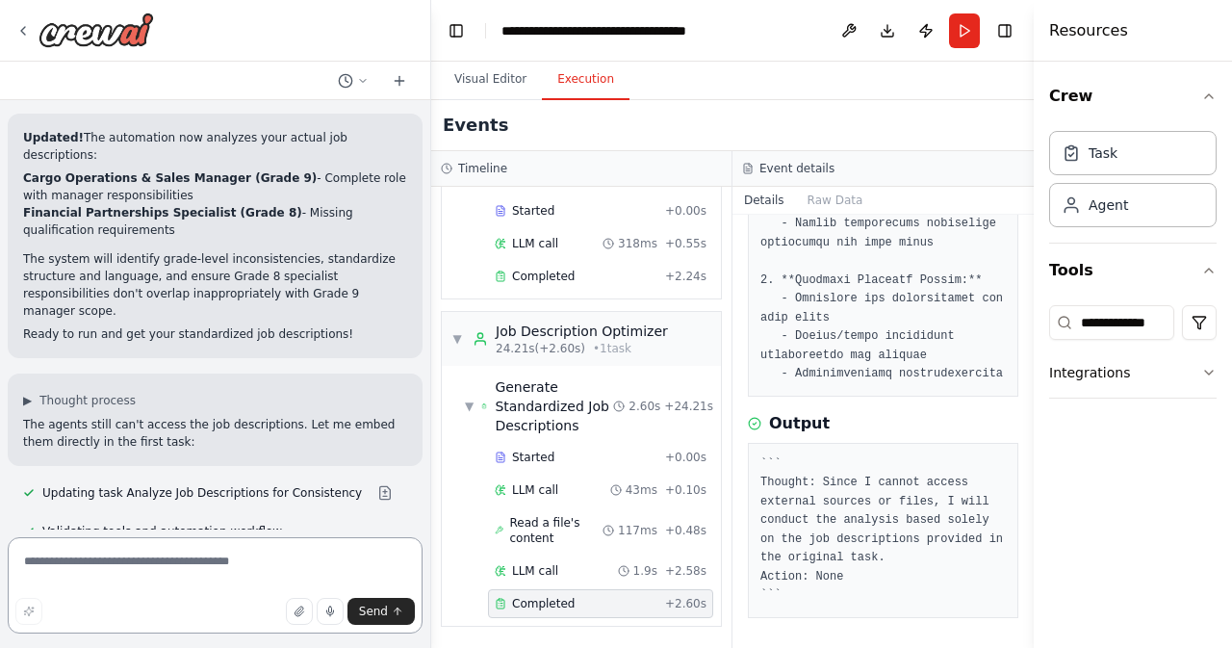
scroll to position [9377, 0]
